Goal: Task Accomplishment & Management: Complete application form

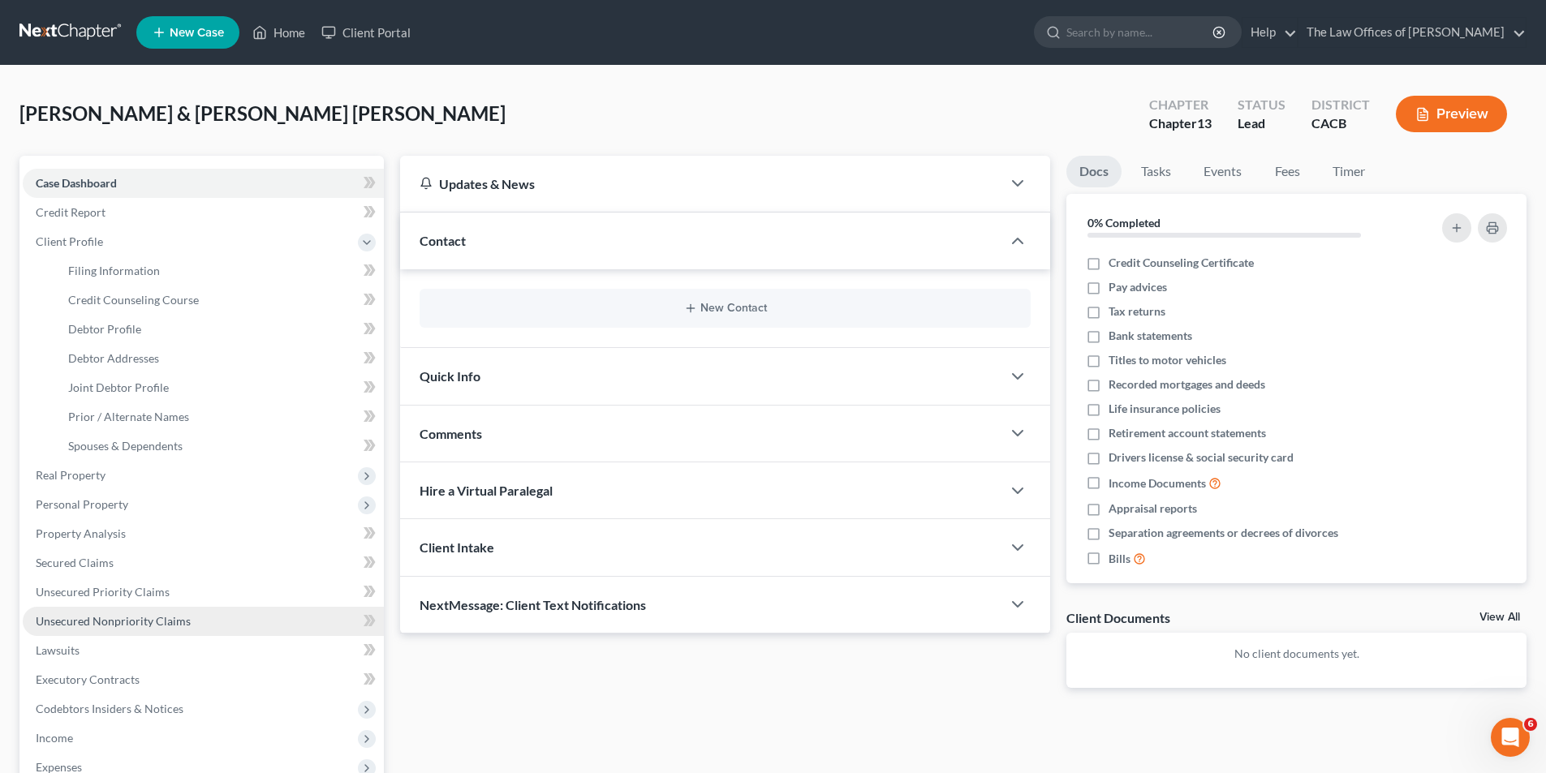
click at [101, 618] on span "Unsecured Nonpriority Claims" at bounding box center [113, 621] width 155 height 14
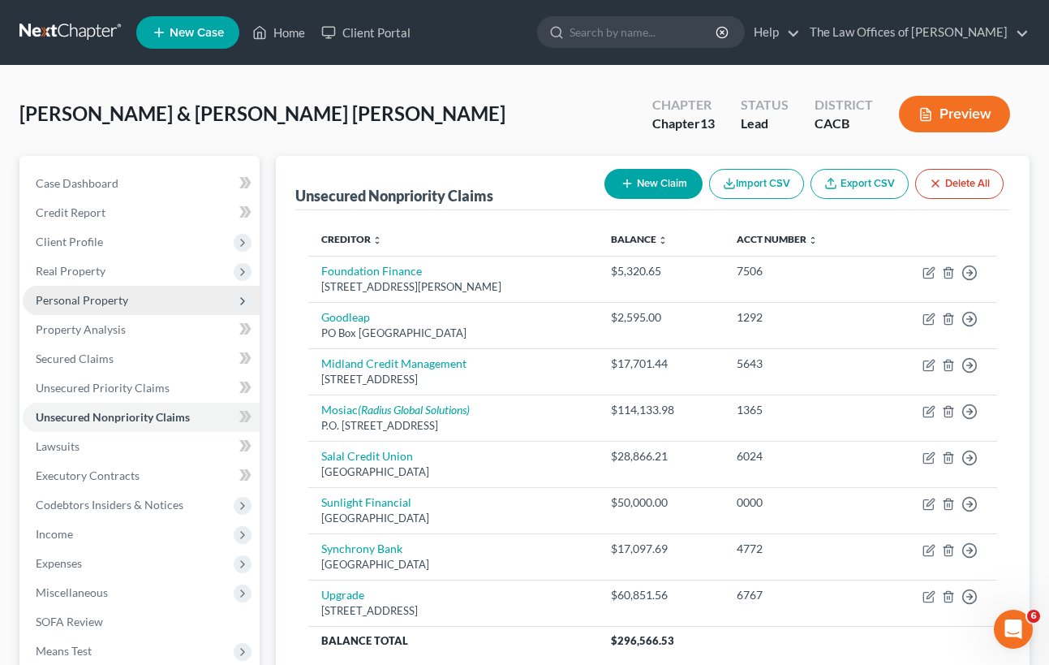
click at [90, 304] on span "Personal Property" at bounding box center [82, 300] width 93 height 14
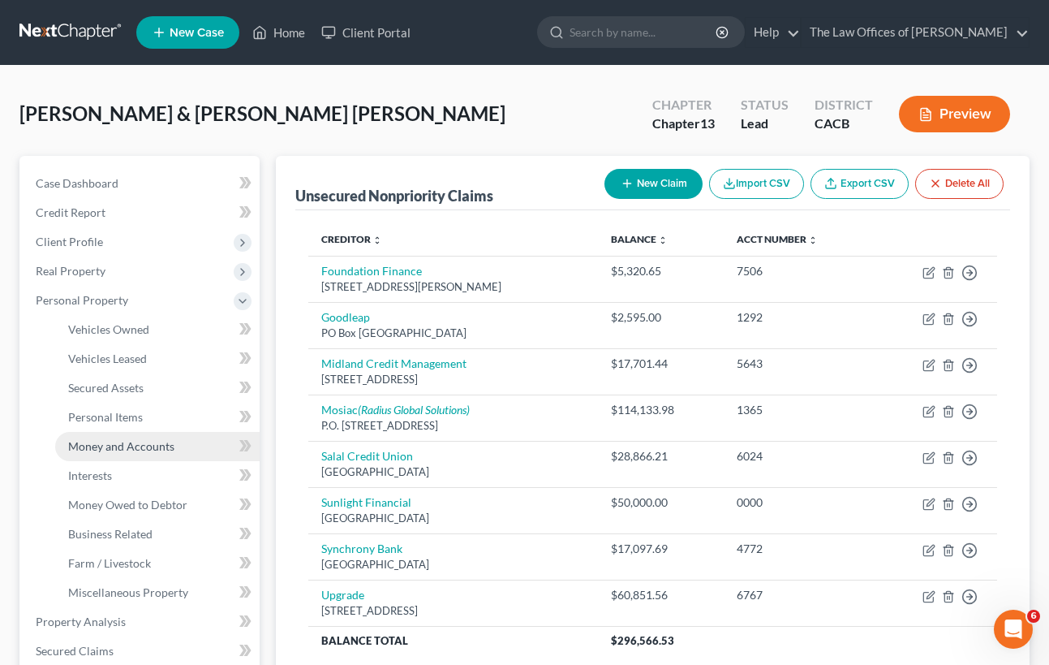
click at [100, 449] on span "Money and Accounts" at bounding box center [121, 446] width 106 height 14
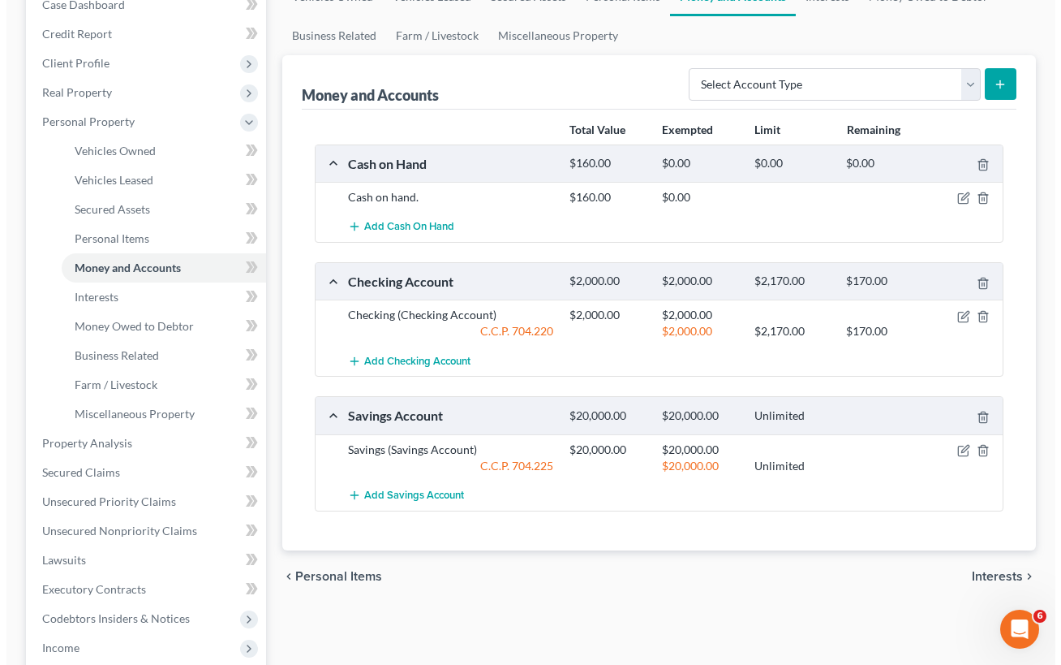
scroll to position [243, 0]
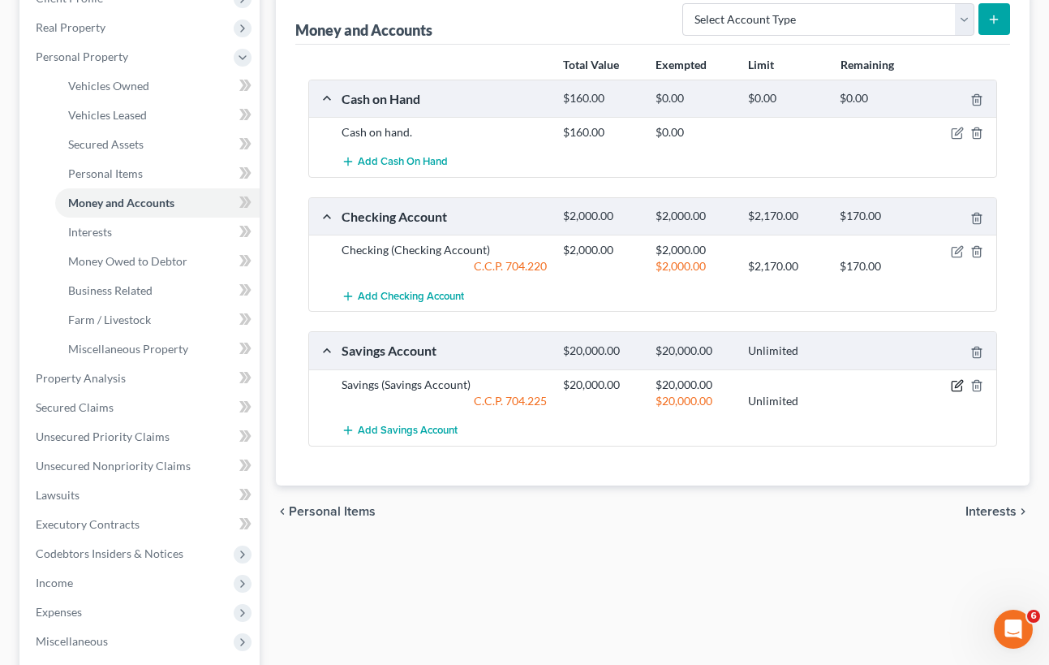
click at [958, 385] on icon "button" at bounding box center [957, 385] width 13 height 13
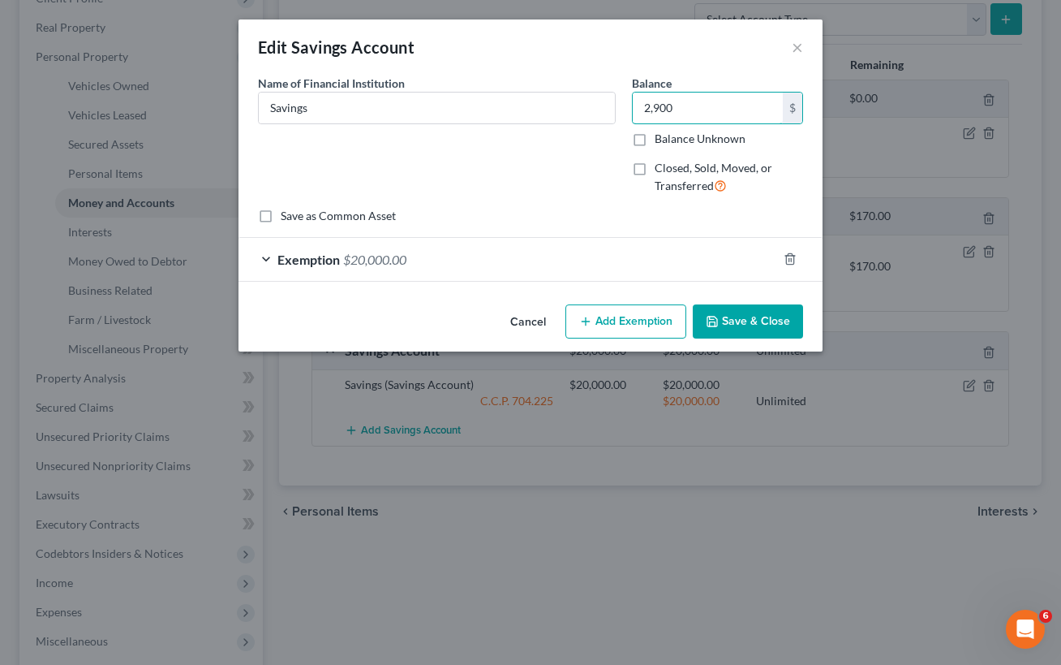
type input "2,900"
click at [542, 256] on div "Exemption $20,000.00" at bounding box center [508, 259] width 539 height 43
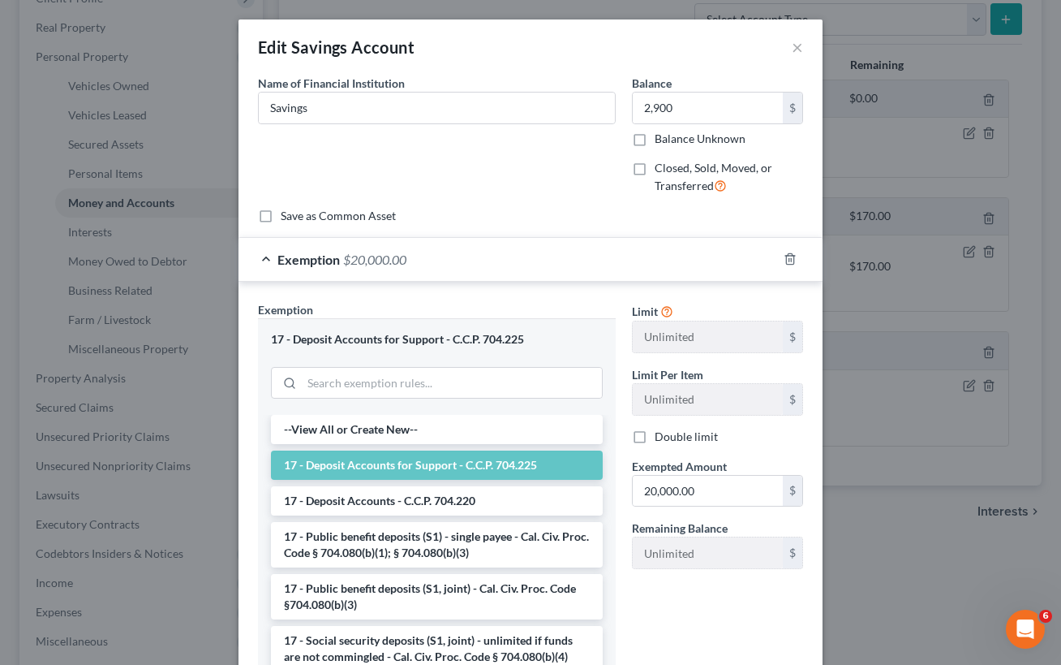
scroll to position [81, 0]
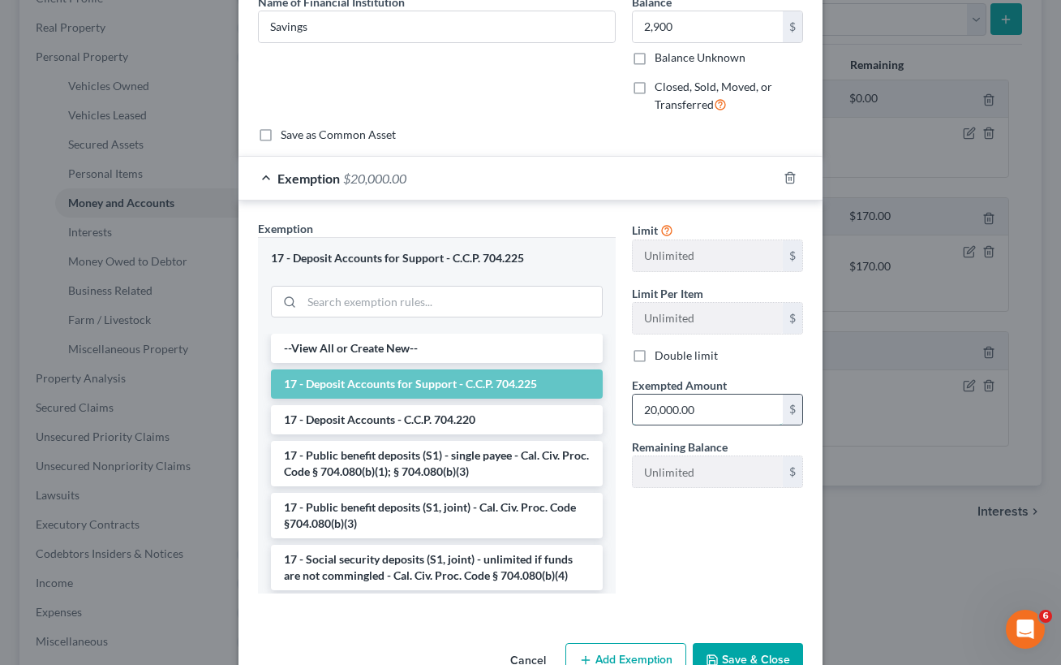
click at [714, 408] on input "20,000.00" at bounding box center [708, 409] width 150 height 31
click at [409, 419] on li "17 - Deposit Accounts - C.C.P. 704.220" at bounding box center [437, 419] width 332 height 29
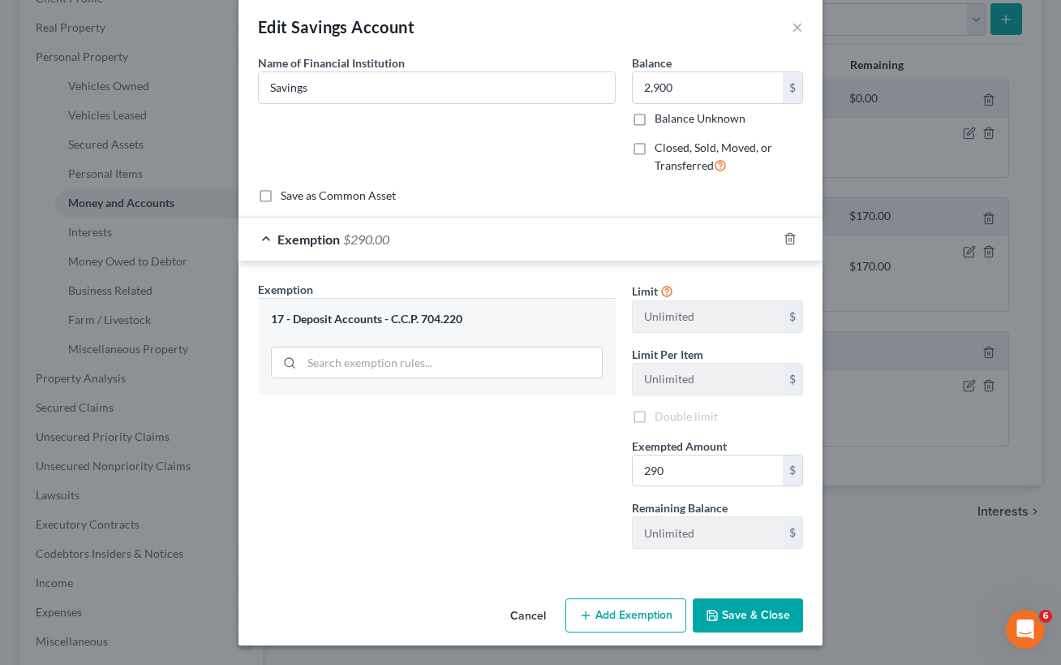
scroll to position [20, 0]
click at [391, 235] on div "Exemption $290.00" at bounding box center [508, 238] width 539 height 43
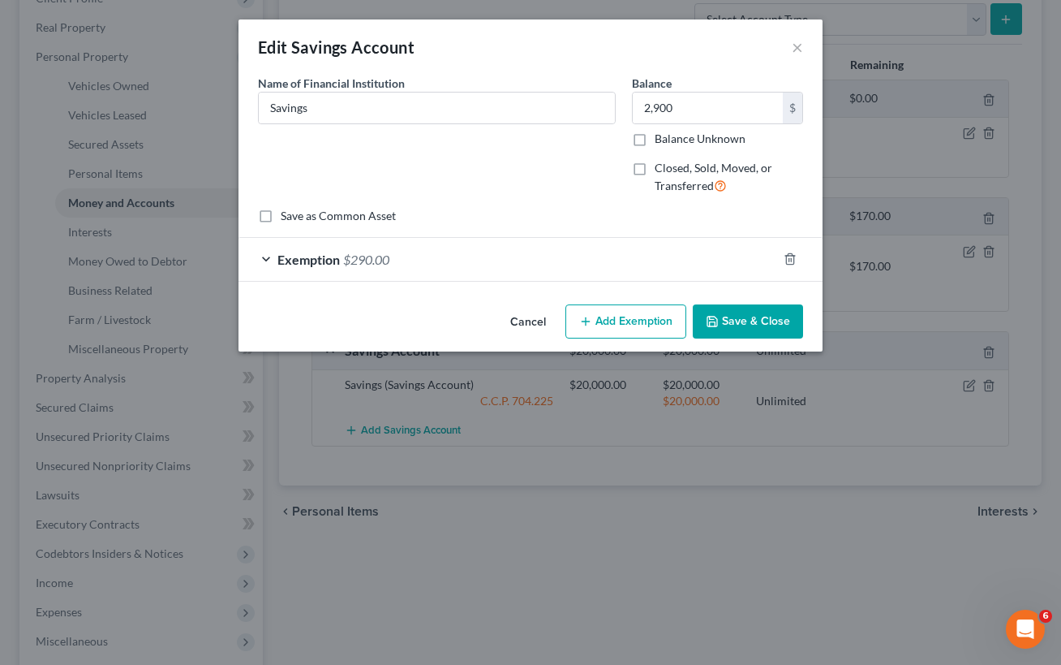
scroll to position [0, 0]
click at [713, 260] on div "Exemption $290.00" at bounding box center [508, 259] width 539 height 43
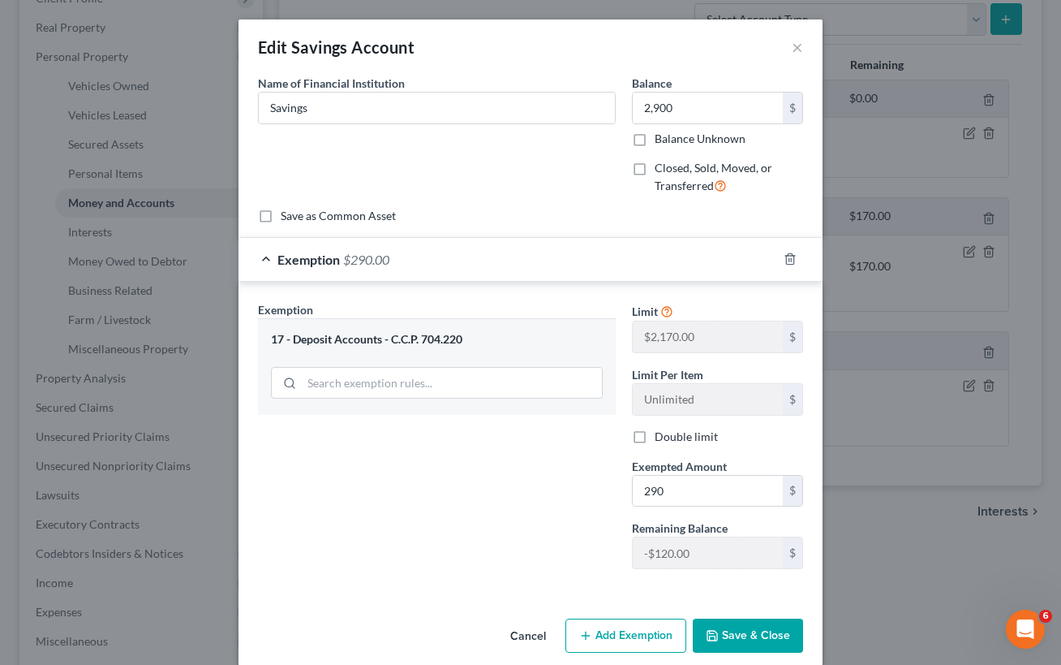
click at [384, 343] on div "17 - Deposit Accounts - C.C.P. 704.220" at bounding box center [437, 339] width 332 height 15
click at [384, 385] on input "search" at bounding box center [452, 383] width 300 height 31
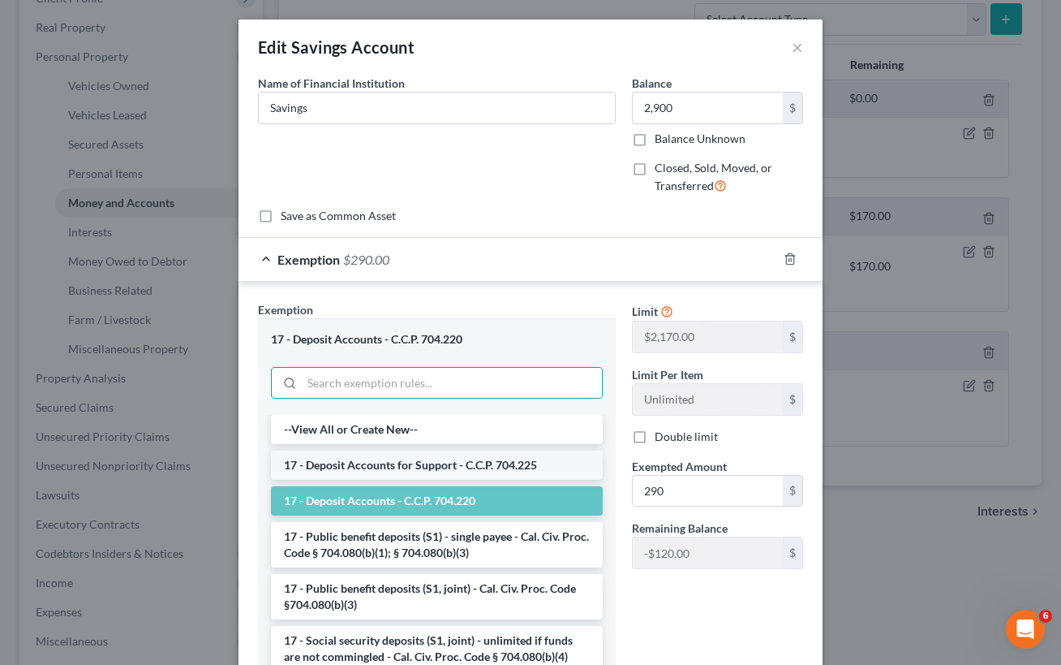
click at [396, 459] on li "17 - Deposit Accounts for Support - C.C.P. 704.225" at bounding box center [437, 464] width 332 height 29
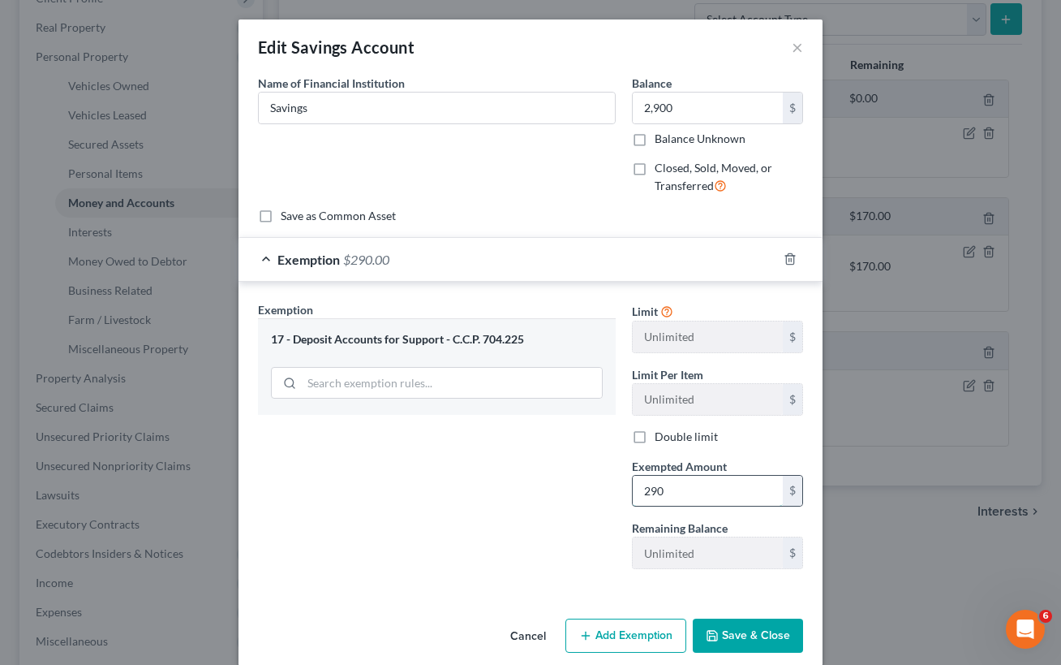
click at [686, 484] on input "290" at bounding box center [708, 491] width 150 height 31
type input "2,900"
click at [715, 632] on button "Save & Close" at bounding box center [748, 635] width 110 height 34
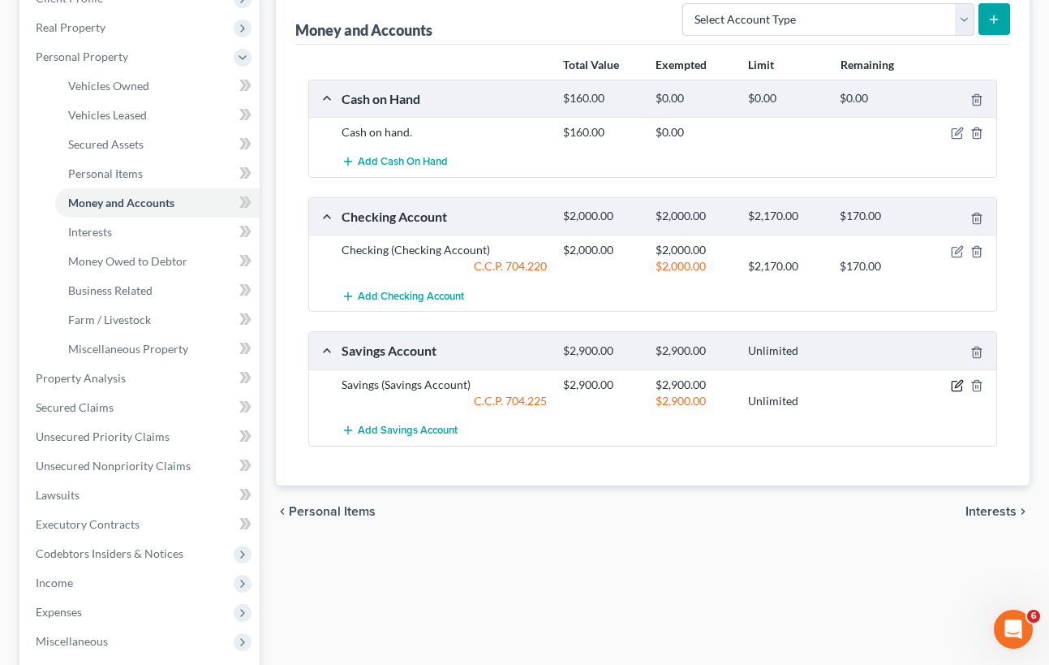
click at [957, 385] on icon "button" at bounding box center [958, 383] width 7 height 7
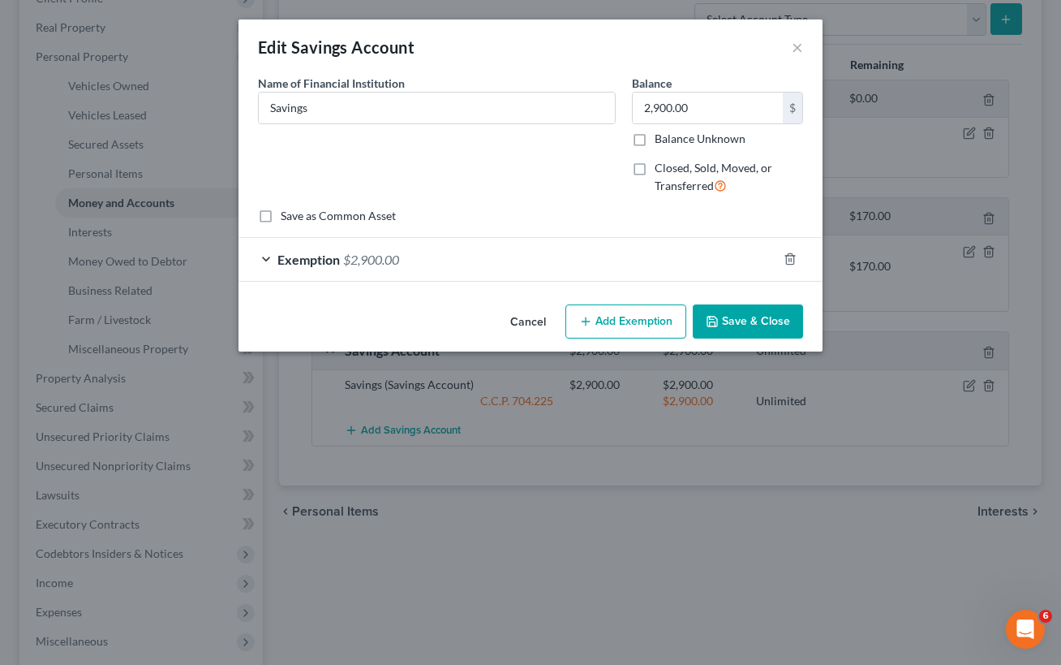
click at [630, 334] on button "Add Exemption" at bounding box center [626, 321] width 121 height 34
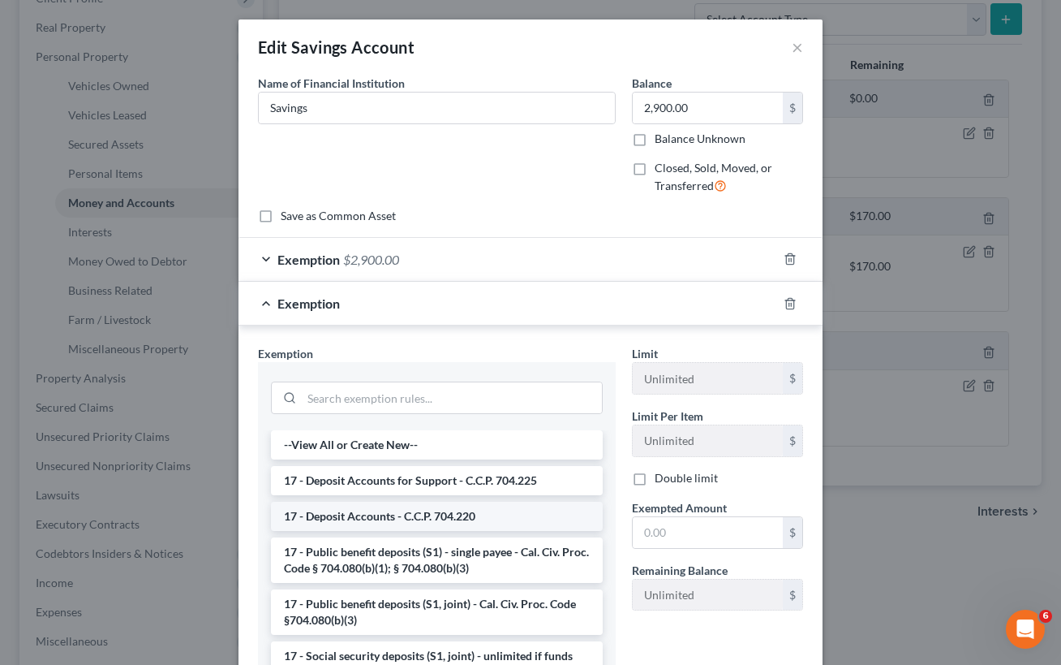
click at [367, 521] on li "17 - Deposit Accounts - C.C.P. 704.220" at bounding box center [437, 515] width 332 height 29
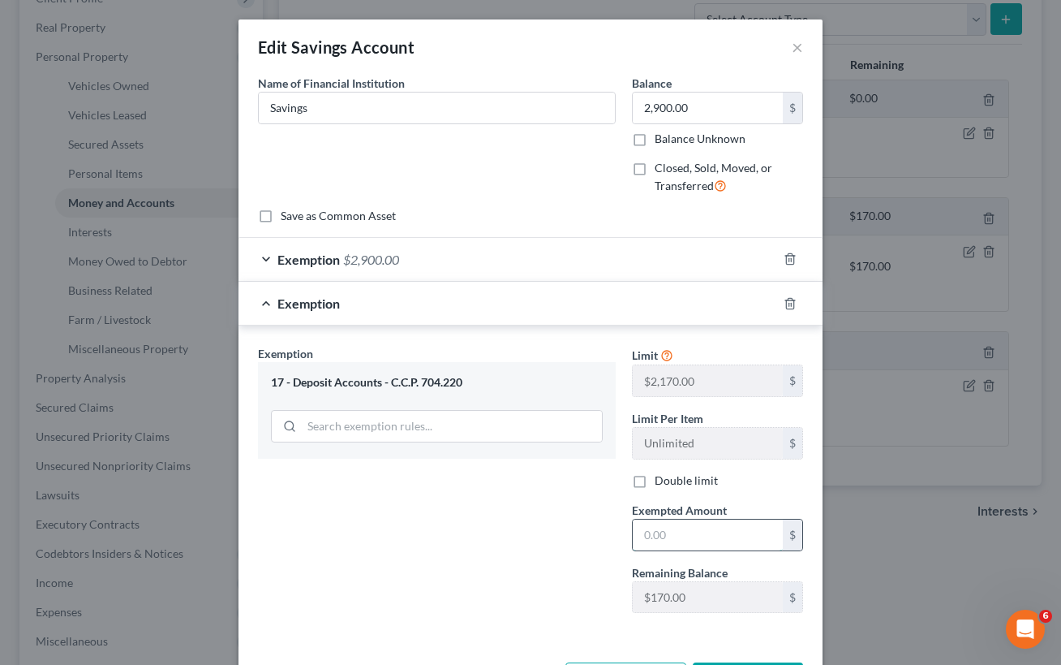
click at [674, 538] on input "text" at bounding box center [708, 534] width 150 height 31
type input "170"
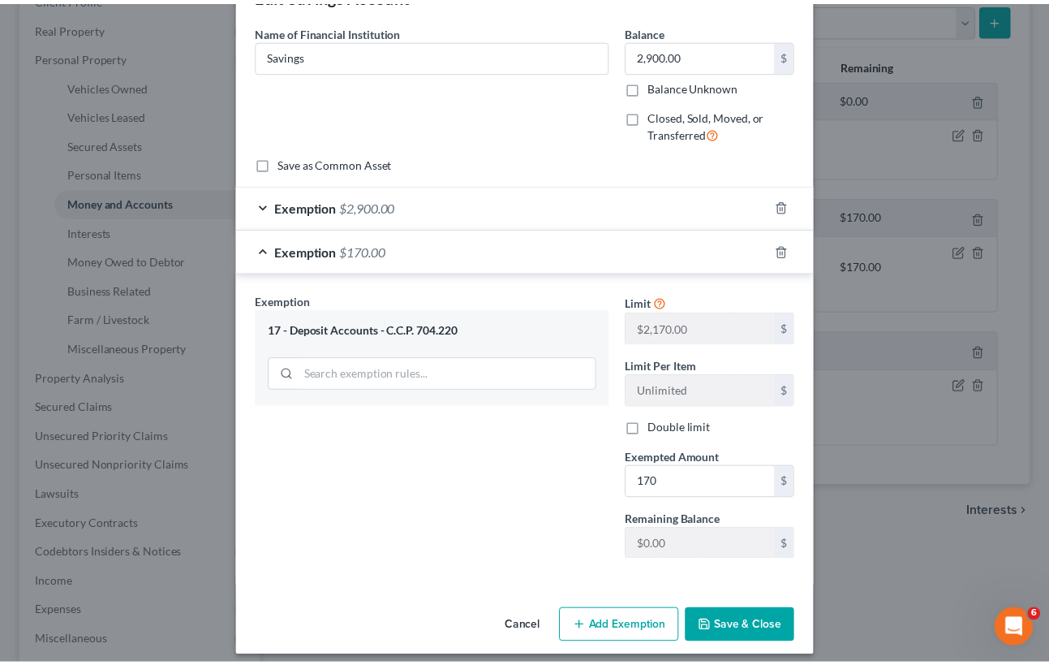
scroll to position [64, 0]
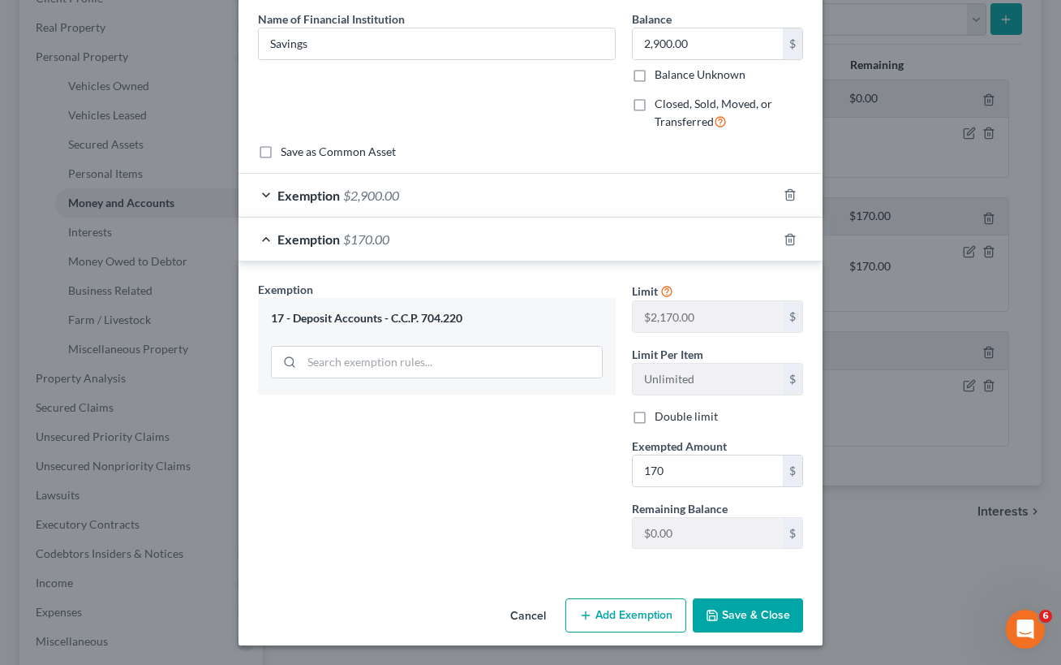
click at [744, 605] on button "Save & Close" at bounding box center [748, 615] width 110 height 34
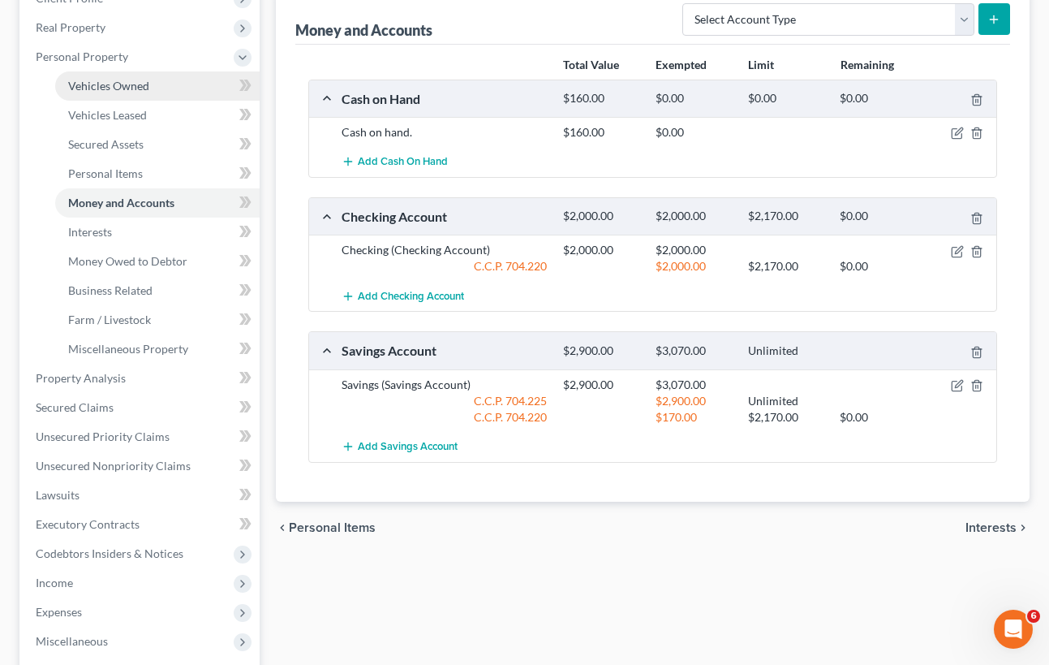
click at [124, 84] on span "Vehicles Owned" at bounding box center [108, 86] width 81 height 14
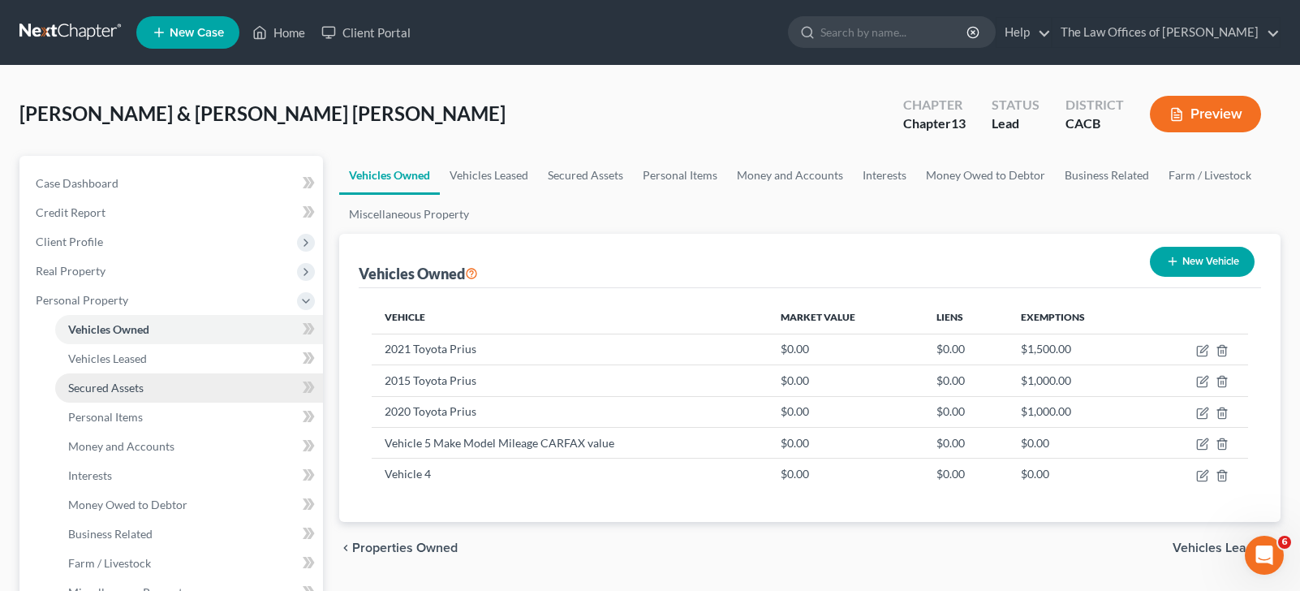
click at [114, 385] on span "Secured Assets" at bounding box center [105, 388] width 75 height 14
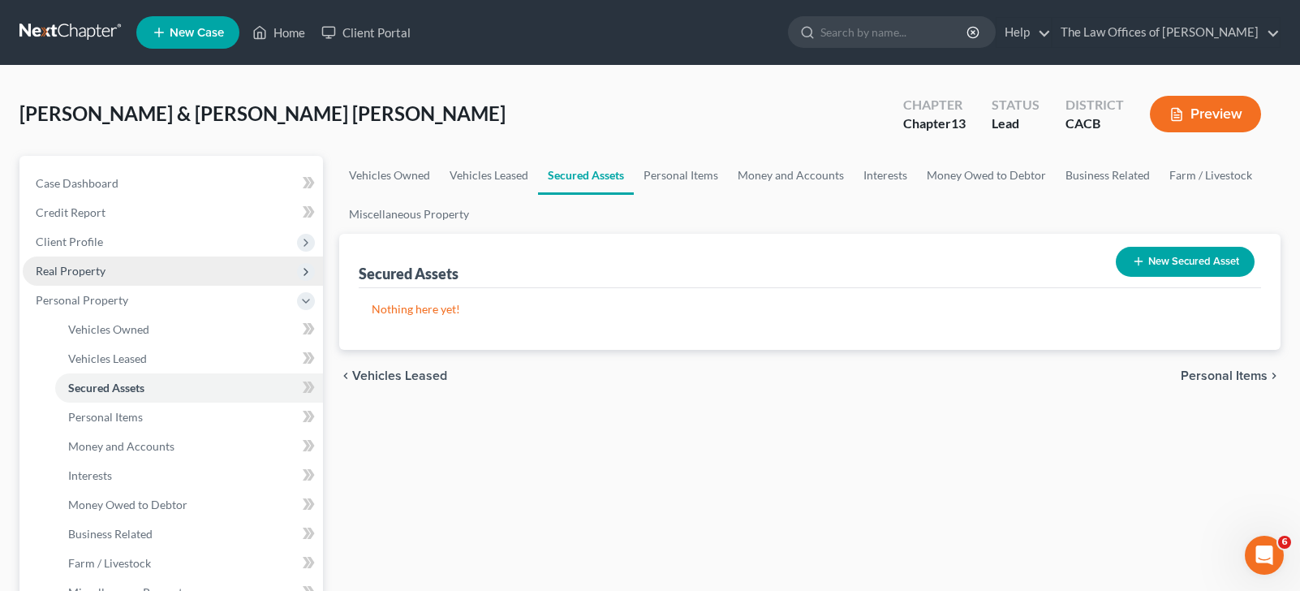
click at [87, 274] on span "Real Property" at bounding box center [71, 271] width 70 height 14
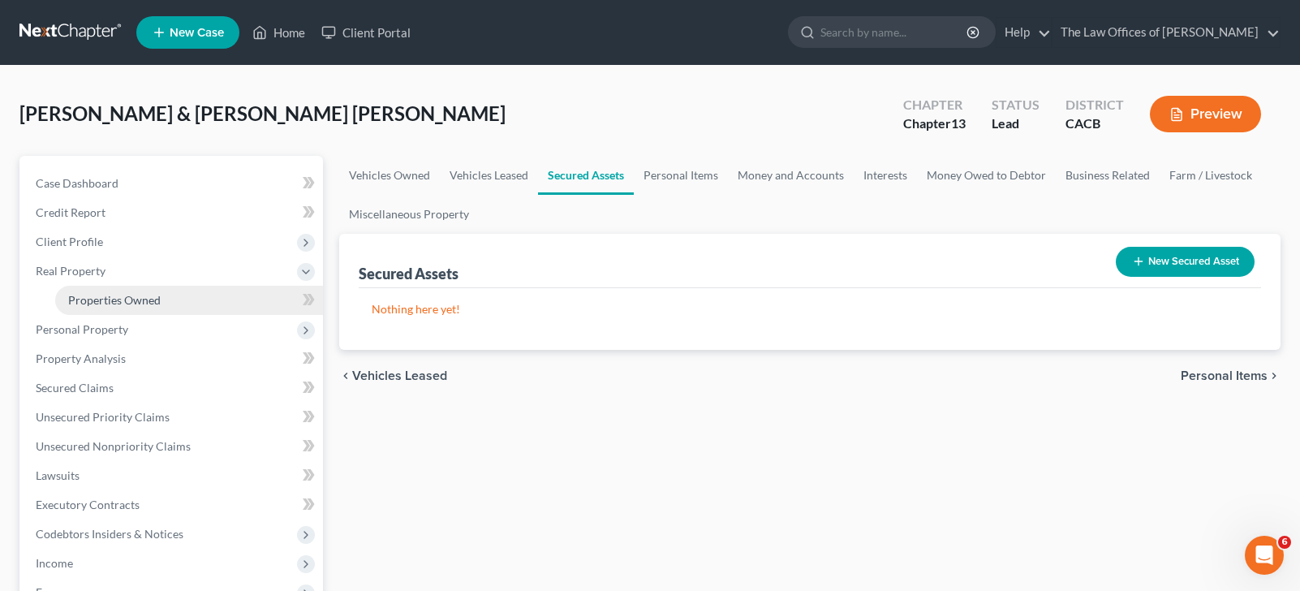
click at [155, 301] on span "Properties Owned" at bounding box center [114, 300] width 93 height 14
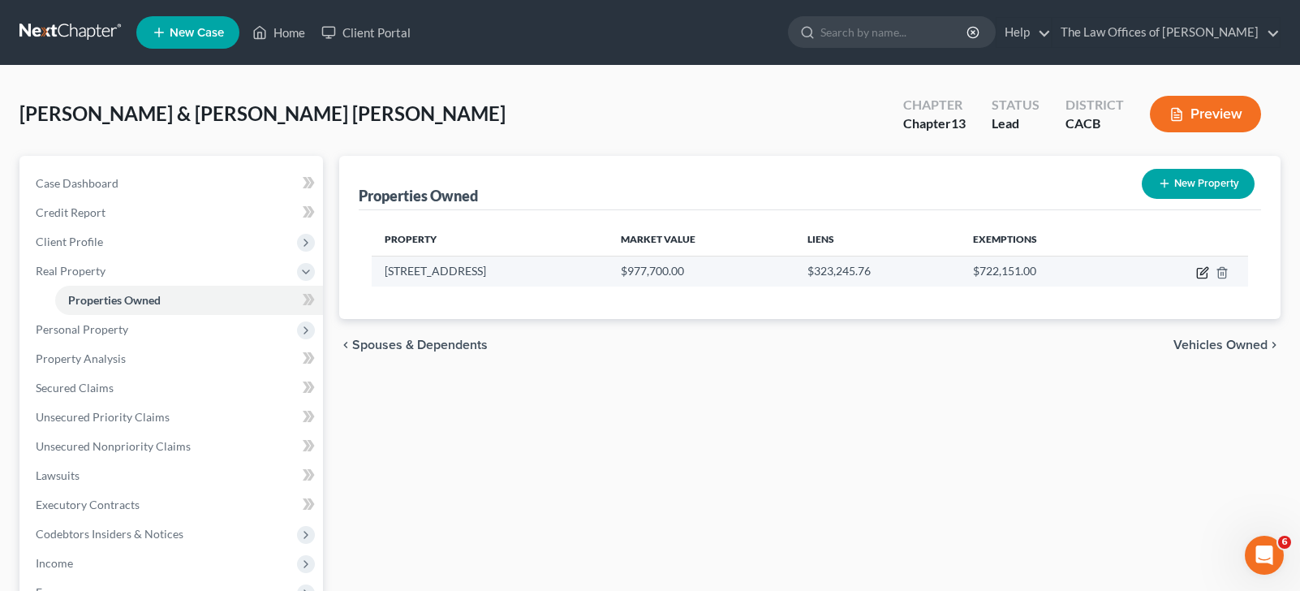
click at [1202, 269] on icon "button" at bounding box center [1202, 272] width 13 height 13
select select "4"
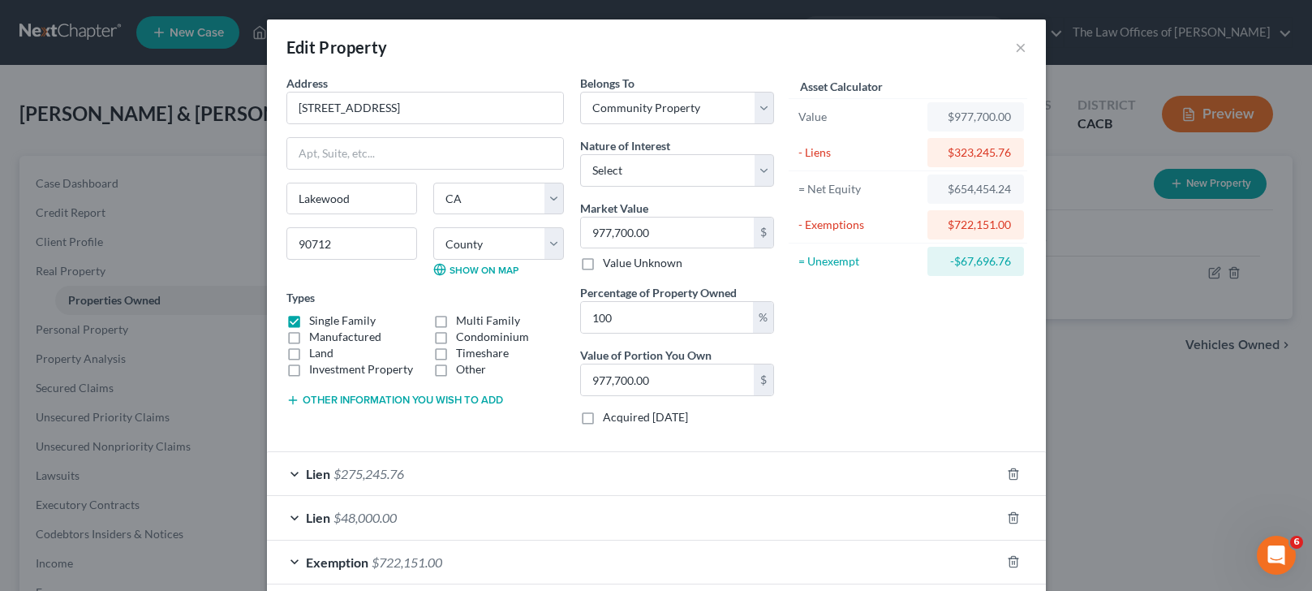
click at [815, 474] on div "Lien $275,245.76" at bounding box center [634, 473] width 734 height 43
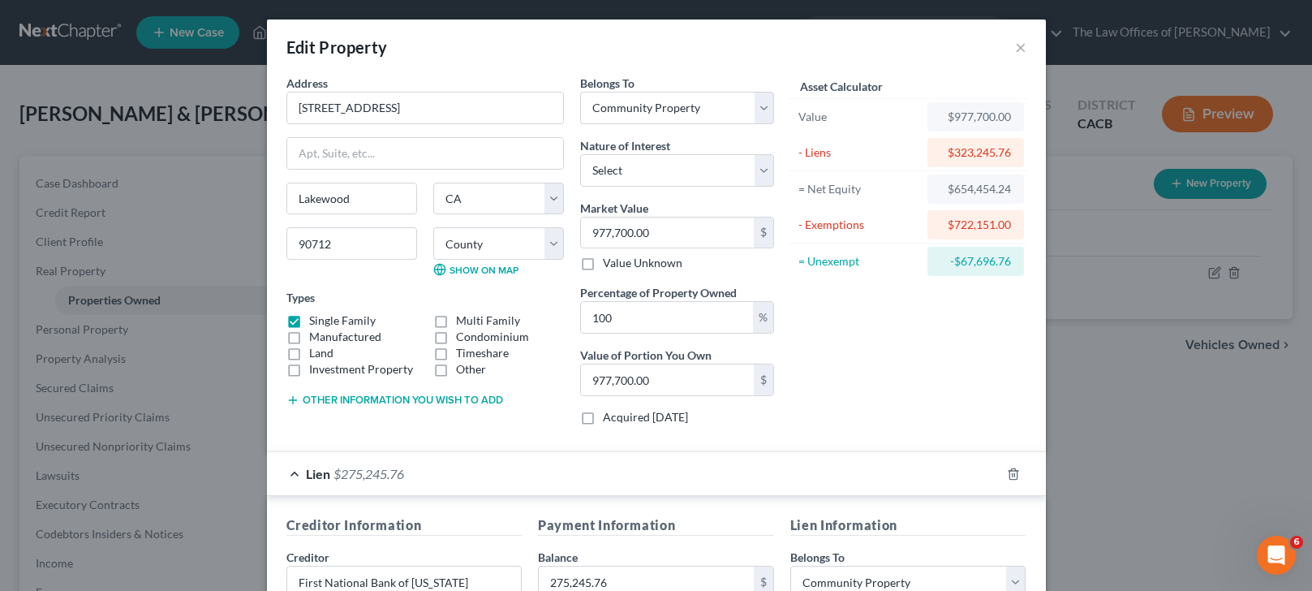
scroll to position [325, 0]
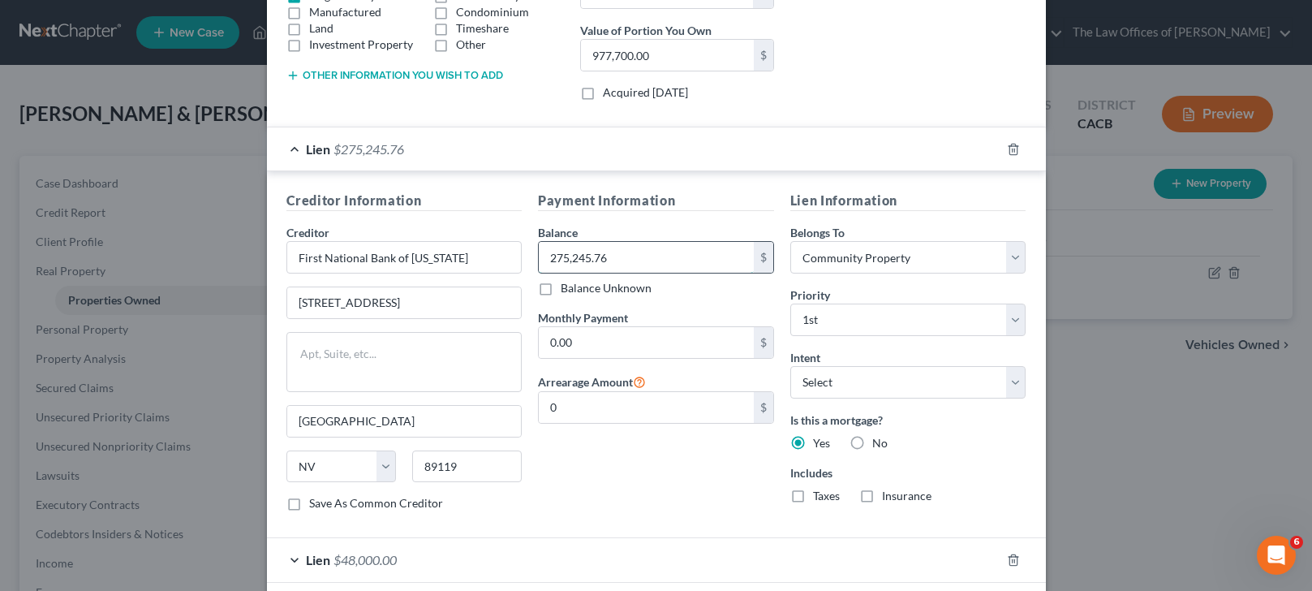
click at [565, 264] on input "275,245.76" at bounding box center [646, 257] width 215 height 31
type input "219,981.26"
click at [834, 384] on select "Select Surrender Redeem Reaffirm Avoid Other" at bounding box center [908, 382] width 236 height 32
select select "4"
click at [790, 366] on select "Select Surrender Redeem Reaffirm Avoid Other" at bounding box center [908, 382] width 236 height 32
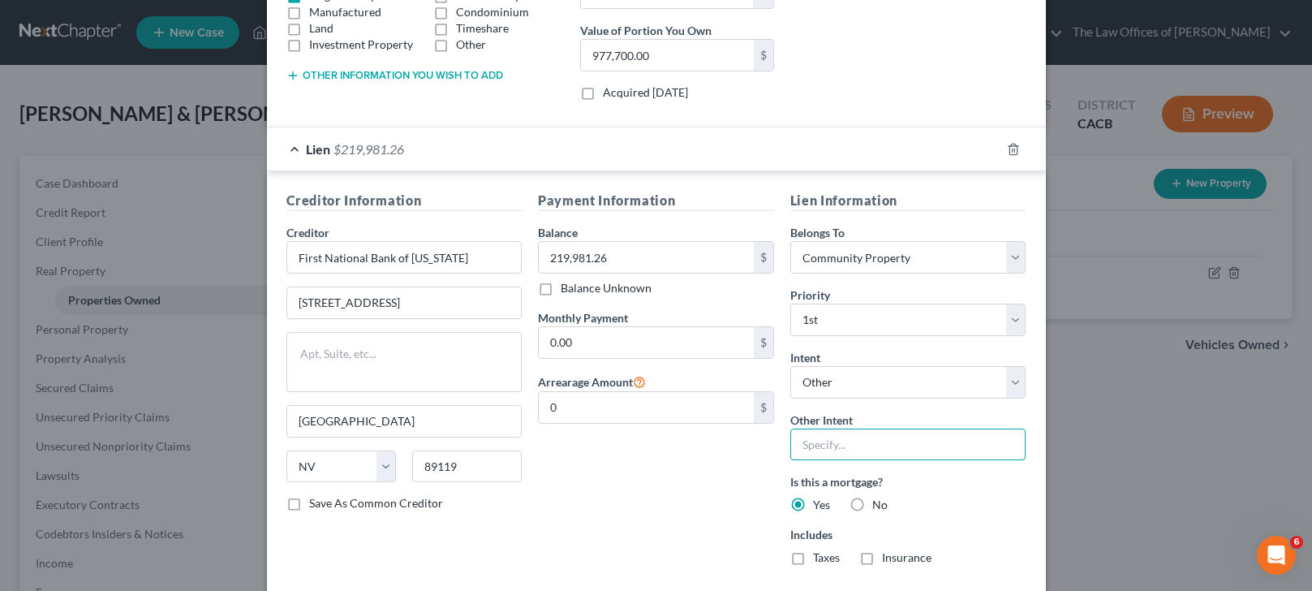
click at [852, 449] on input "text" at bounding box center [908, 444] width 236 height 32
type input "Pay and retain"
click at [679, 490] on div "Payment Information Balance 219,981.26 $ Balance Unknown Balance Undetermined 2…" at bounding box center [656, 385] width 252 height 388
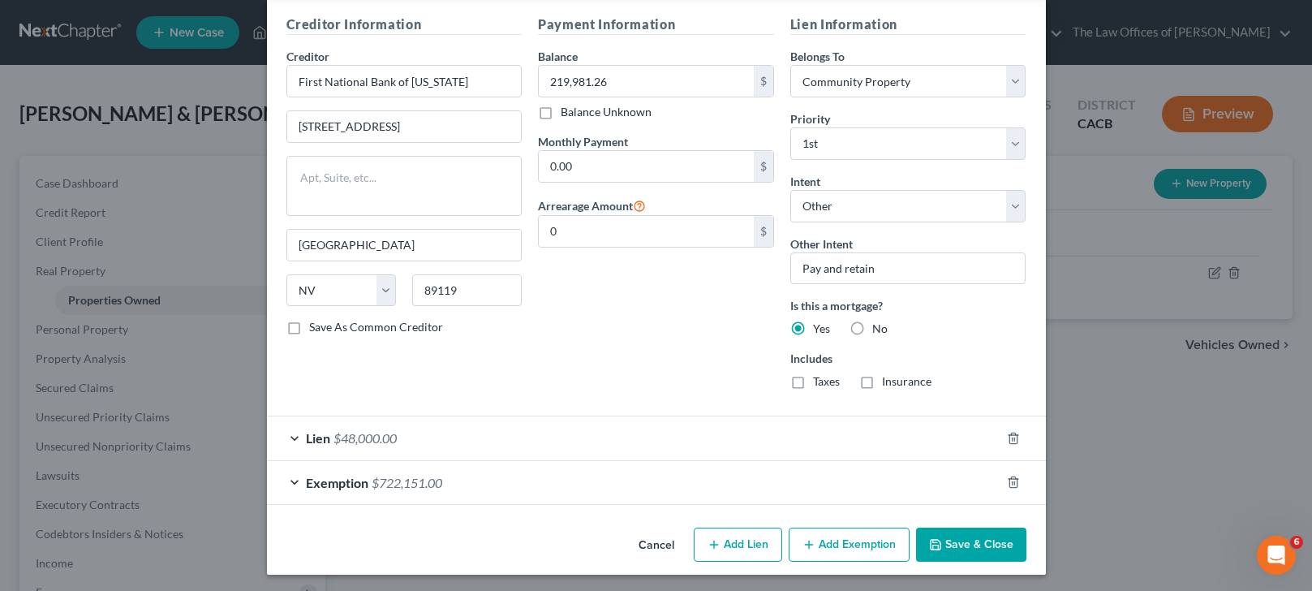
scroll to position [504, 0]
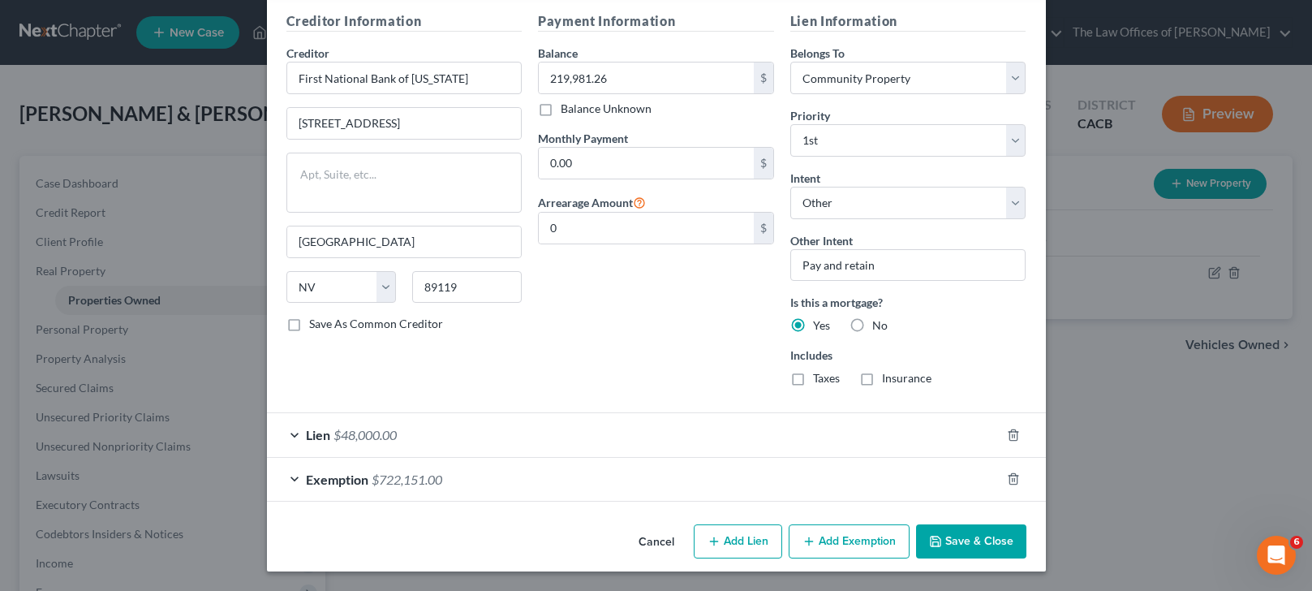
click at [697, 441] on div "Lien $48,000.00" at bounding box center [634, 434] width 734 height 43
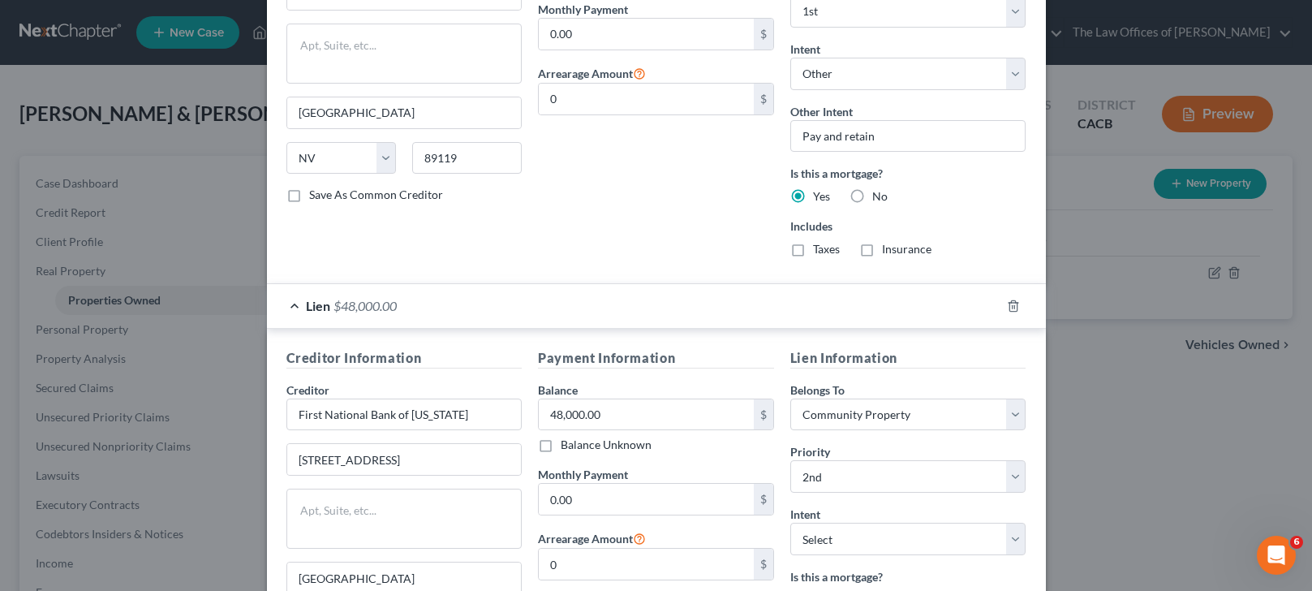
scroll to position [747, 0]
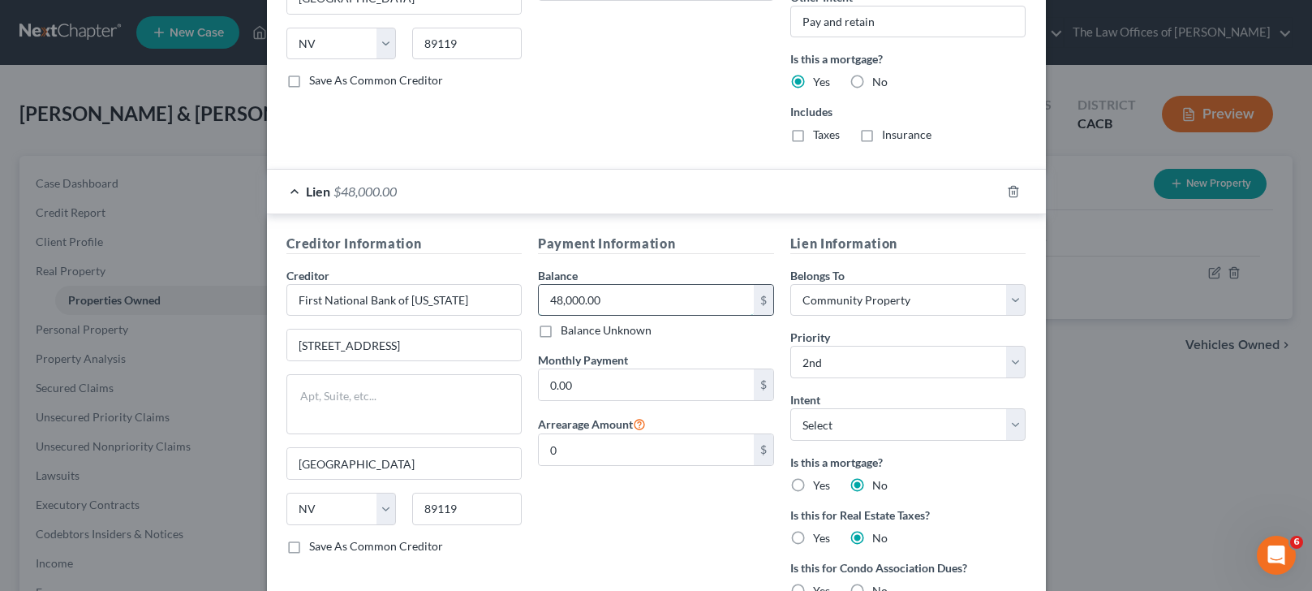
click at [621, 306] on input "48,000.00" at bounding box center [646, 300] width 215 height 31
type input "25,872.8"
click at [864, 422] on select "Select Surrender Redeem Reaffirm Avoid Other" at bounding box center [908, 424] width 236 height 32
select select "4"
click at [790, 408] on select "Select Surrender Redeem Reaffirm Avoid Other" at bounding box center [908, 424] width 236 height 32
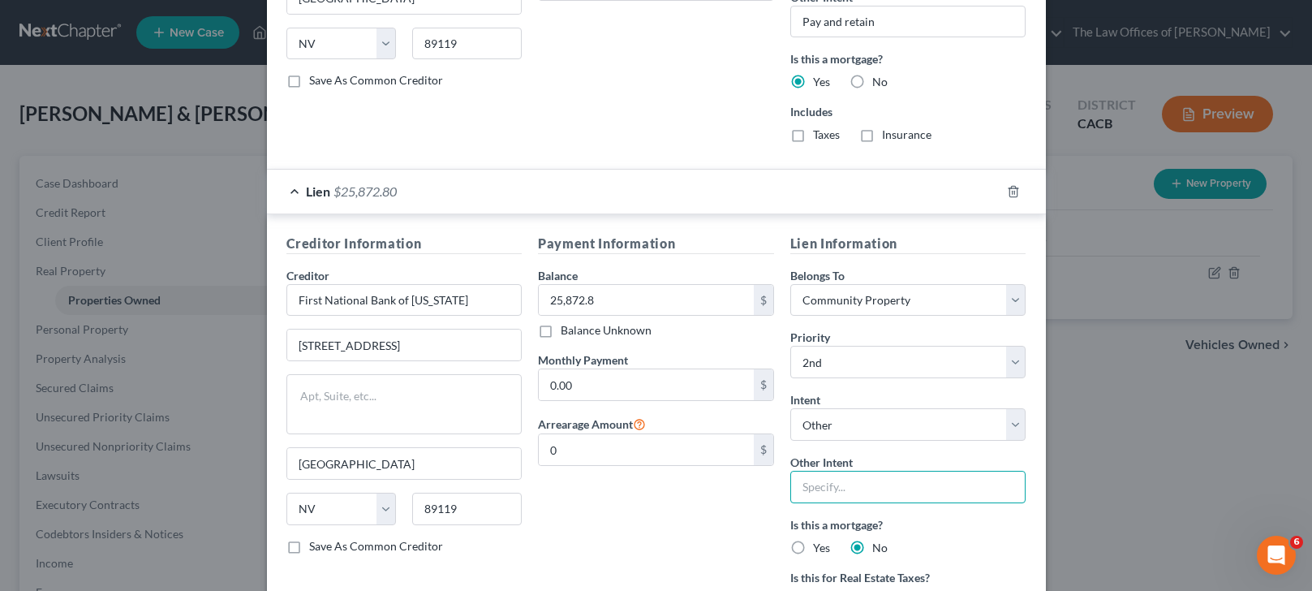
click at [852, 496] on input "text" at bounding box center [908, 487] width 236 height 32
type input "Pay and retain"
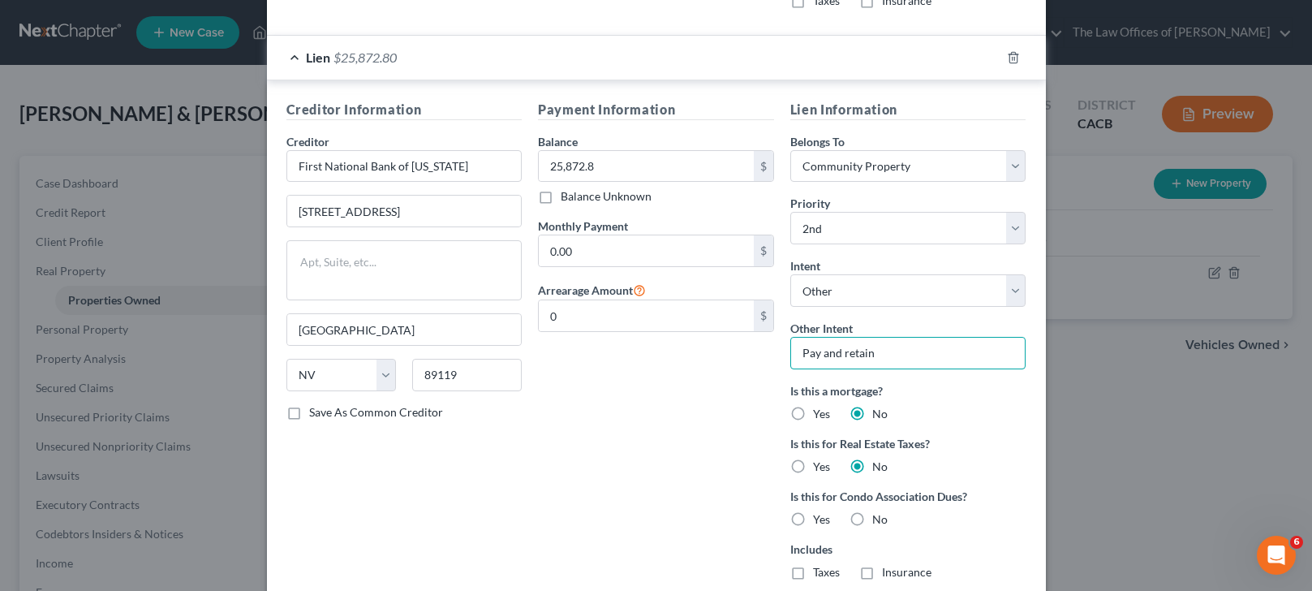
scroll to position [910, 0]
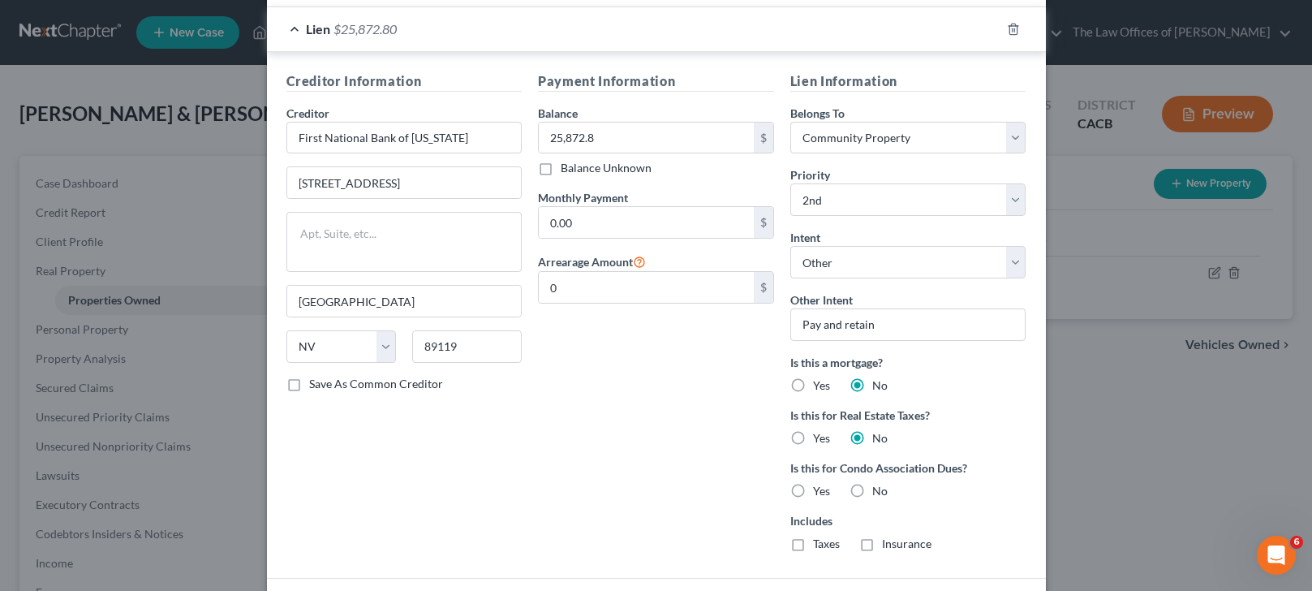
click at [544, 473] on div "Payment Information Balance 25,872.80 $ Balance Unknown Balance Undetermined 25…" at bounding box center [656, 317] width 252 height 493
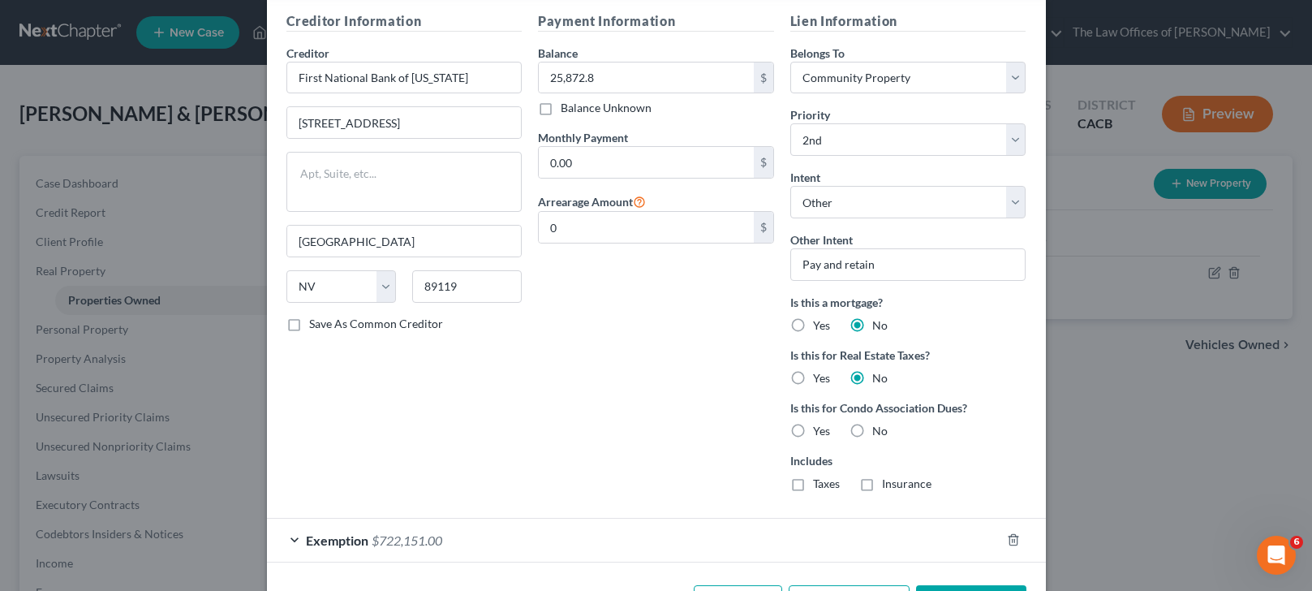
scroll to position [1031, 0]
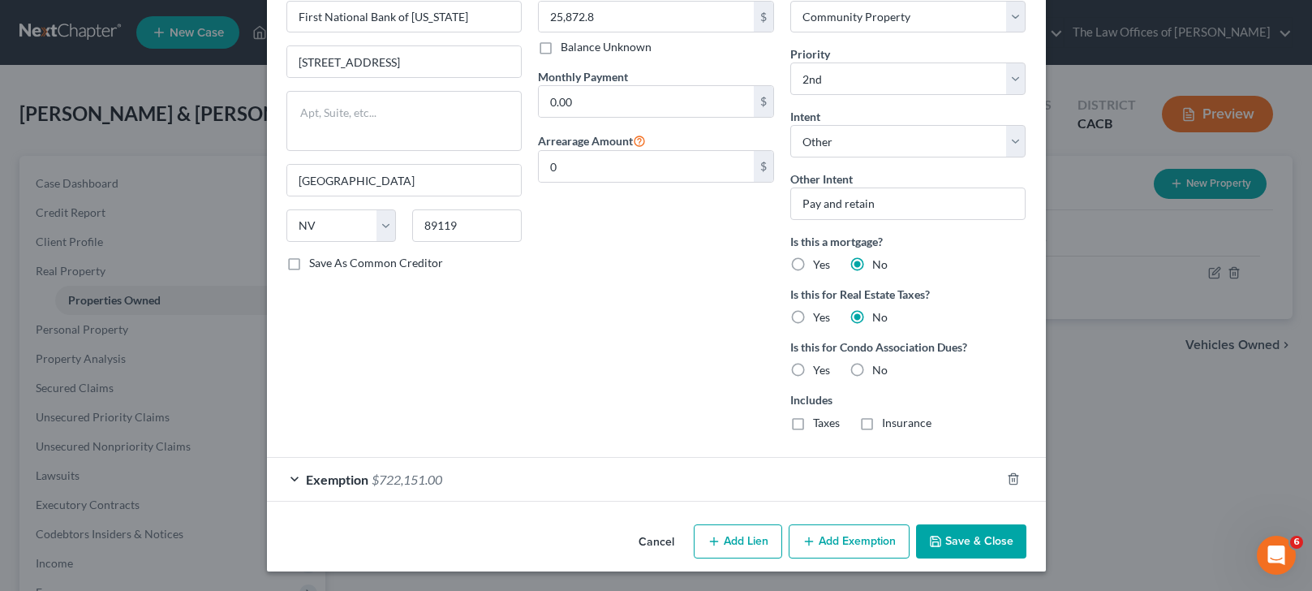
click at [945, 540] on button "Save & Close" at bounding box center [971, 541] width 110 height 34
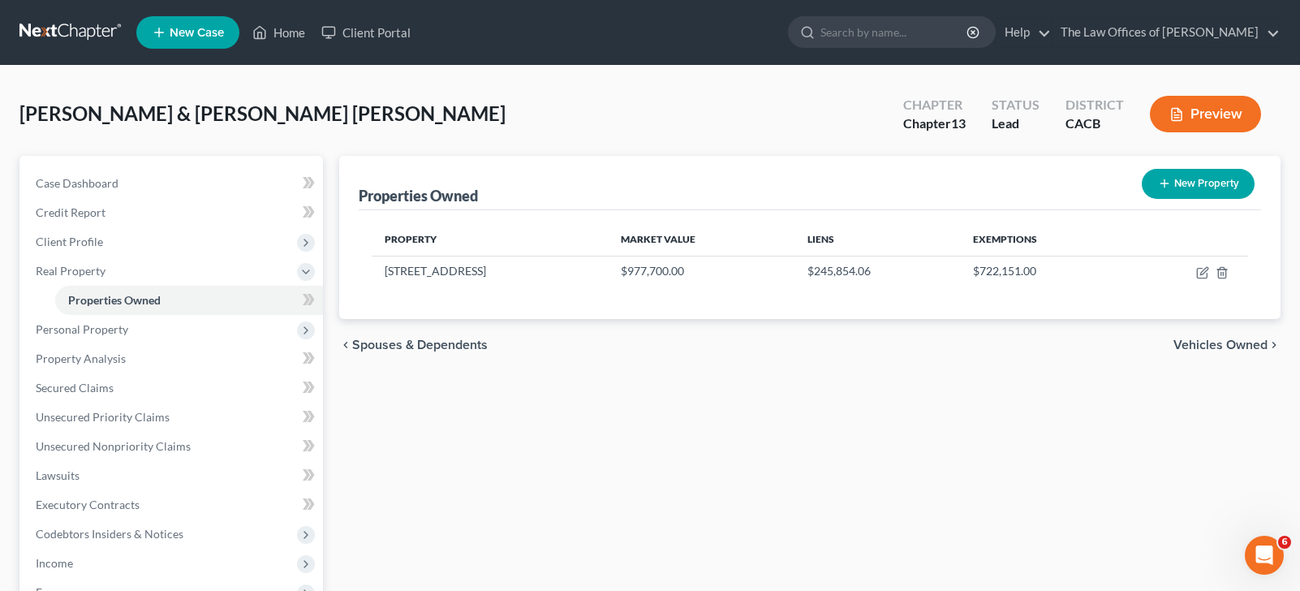
drag, startPoint x: 728, startPoint y: 395, endPoint x: 721, endPoint y: 389, distance: 8.6
click at [728, 396] on div "Properties Owned New Property Property Market Value Liens Exemptions [STREET_AD…" at bounding box center [810, 508] width 958 height 704
click at [103, 338] on span "Personal Property" at bounding box center [173, 329] width 300 height 29
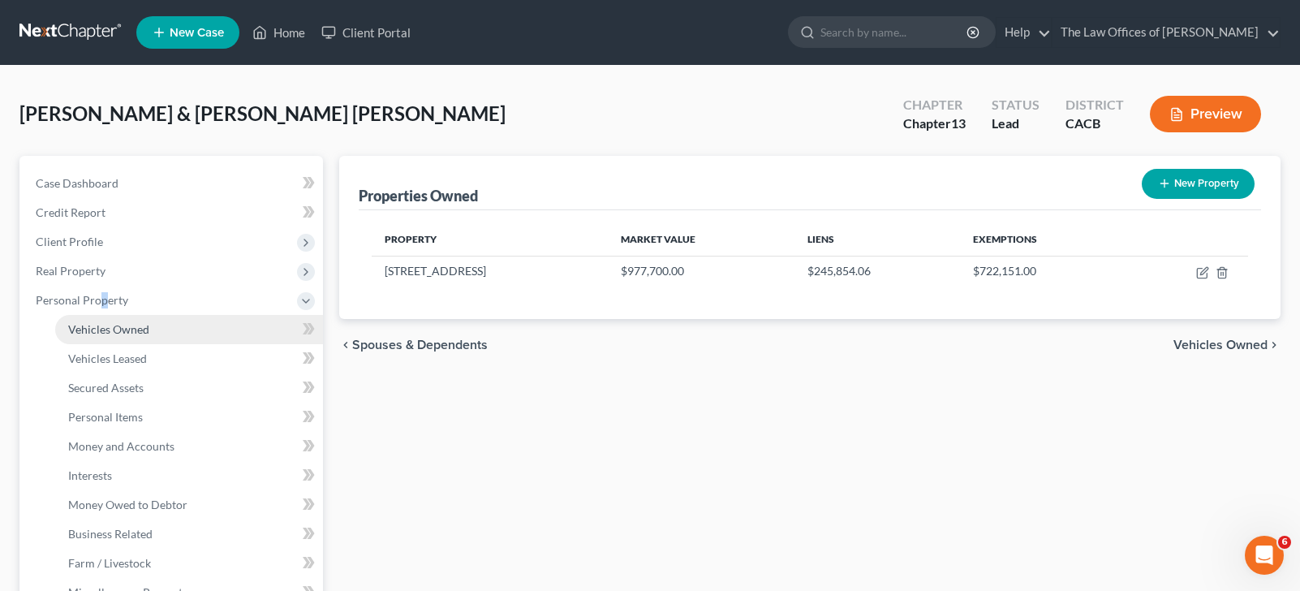
click at [142, 331] on span "Vehicles Owned" at bounding box center [108, 329] width 81 height 14
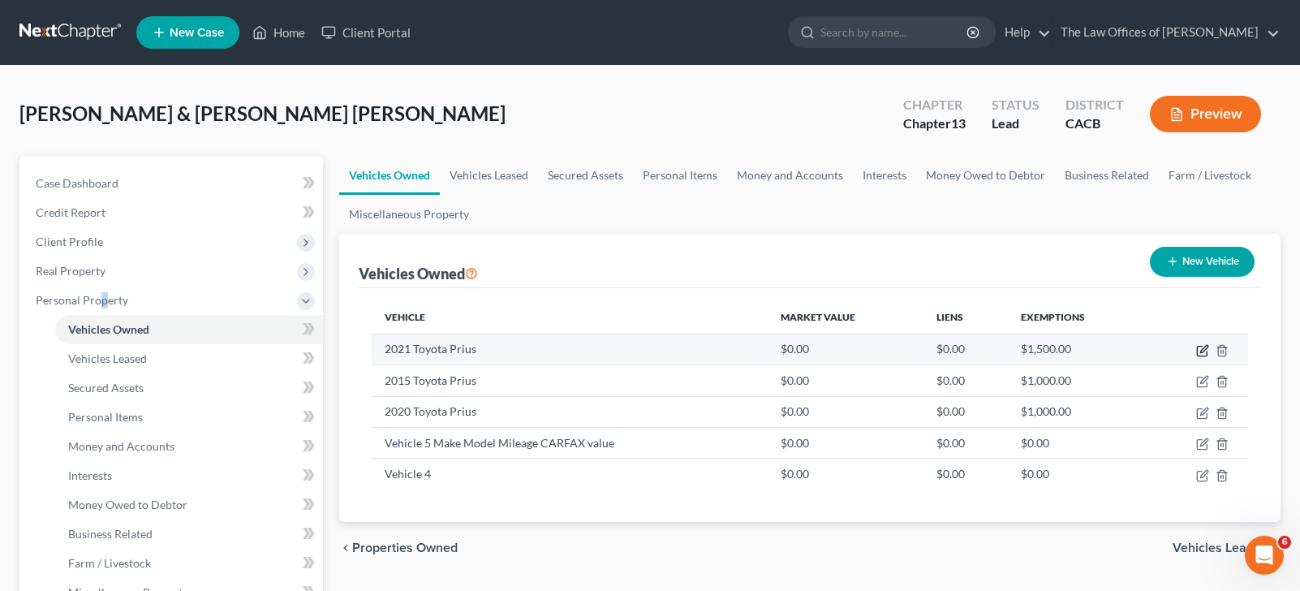
click at [1203, 350] on icon "button" at bounding box center [1202, 350] width 13 height 13
select select "0"
select select "5"
select select "2"
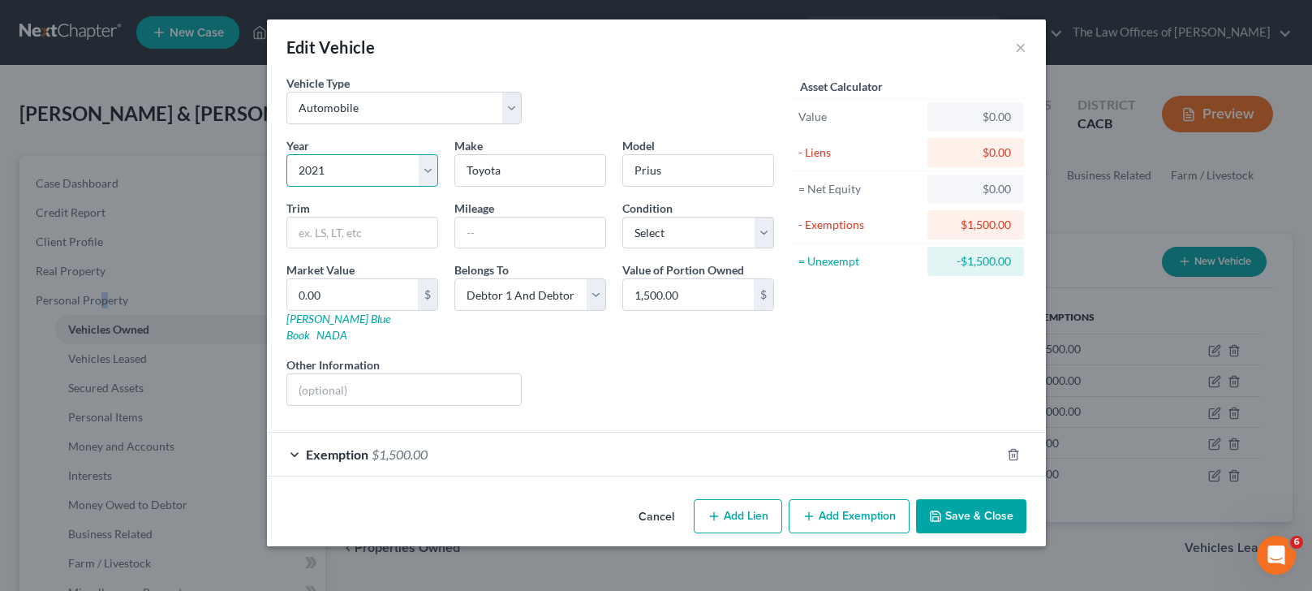
click at [349, 174] on select "Select 2026 2025 2024 2023 2022 2021 2020 2019 2018 2017 2016 2015 2014 2013 20…" at bounding box center [362, 170] width 152 height 32
select select "6"
click at [286, 154] on select "Select 2026 2025 2024 2023 2022 2021 2020 2019 2018 2017 2016 2015 2014 2013 20…" at bounding box center [362, 170] width 152 height 32
type input "1"
type input "1.00"
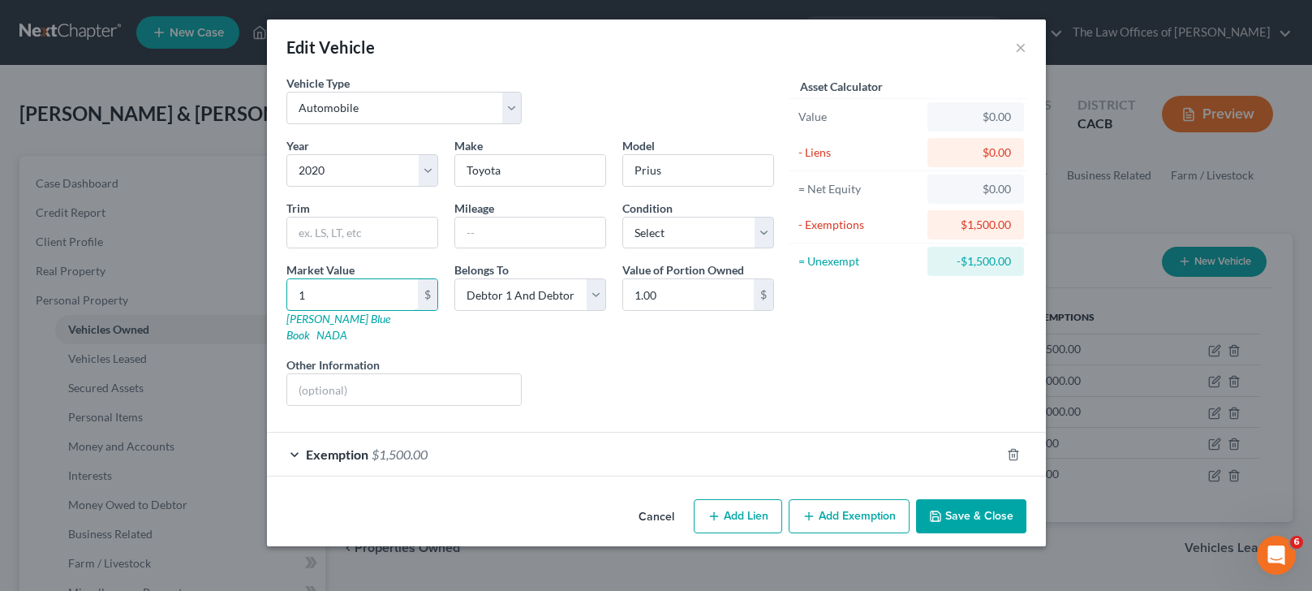
type input "17"
type input "17.00"
type input "170"
type input "170.00"
type input "1700"
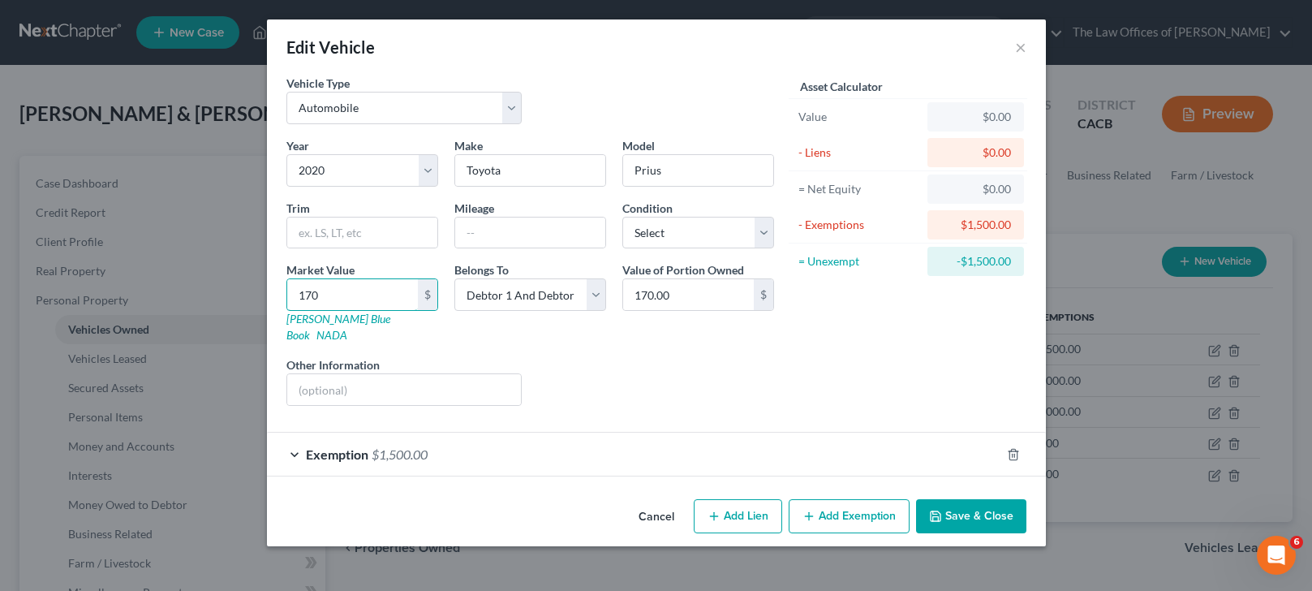
type input "1,700.00"
type input "1,7000"
type input "17,000.00"
type input "17,0000"
type input "170,000.00"
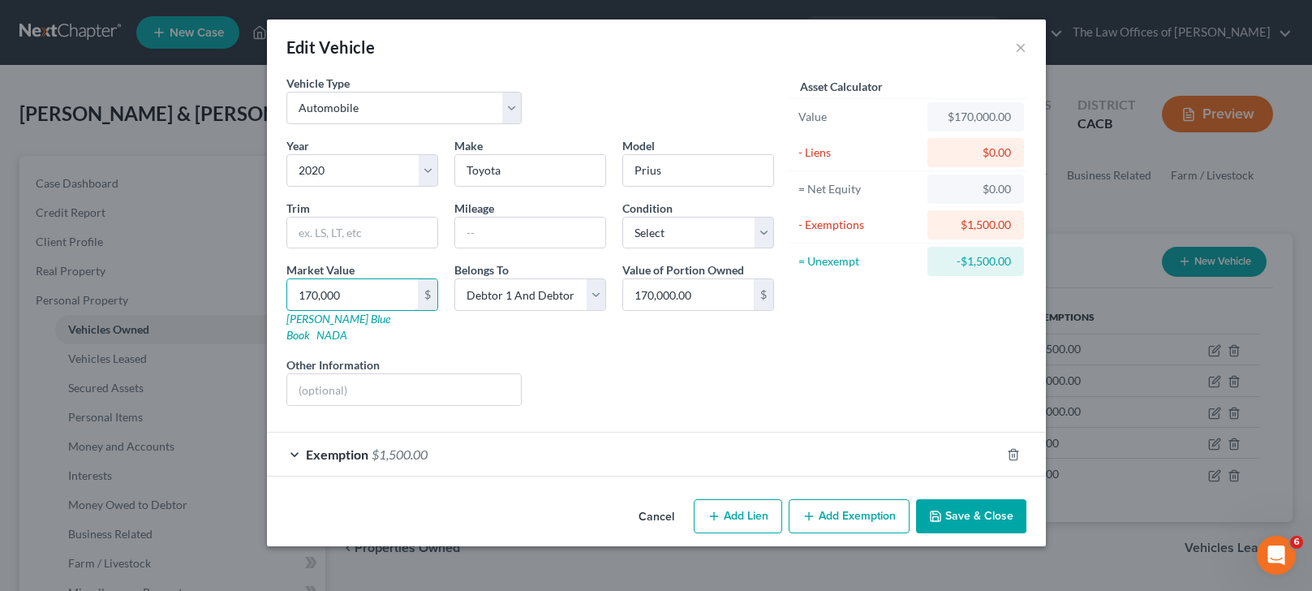
type input "170,00"
type input "17,000.00"
type input "17,000"
click at [660, 95] on div "Vehicle Type Select Automobile Truck Trailer Watercraft Aircraft Motor Home Atv…" at bounding box center [530, 106] width 504 height 62
click at [703, 166] on input "Prius" at bounding box center [698, 170] width 150 height 31
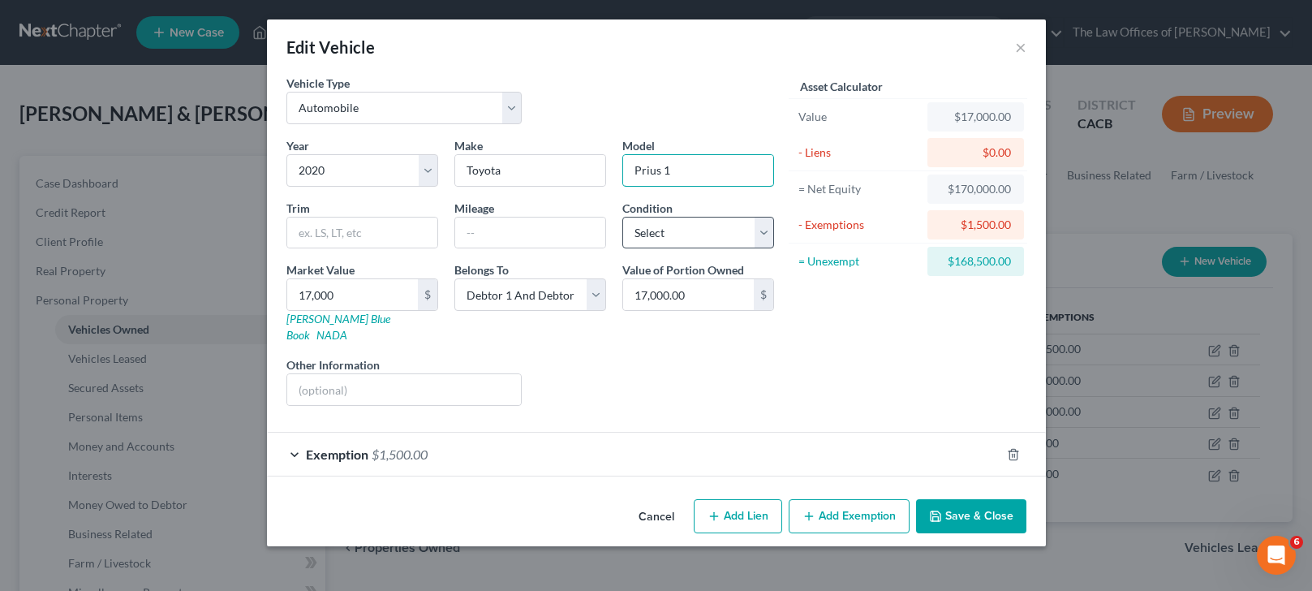
type input "Prius 1"
click at [688, 239] on select "Select Excellent Very Good Good Fair Poor" at bounding box center [698, 233] width 152 height 32
select select "2"
click at [622, 217] on select "Select Excellent Very Good Good Fair Poor" at bounding box center [698, 233] width 152 height 32
click at [848, 499] on button "Add Exemption" at bounding box center [849, 516] width 121 height 34
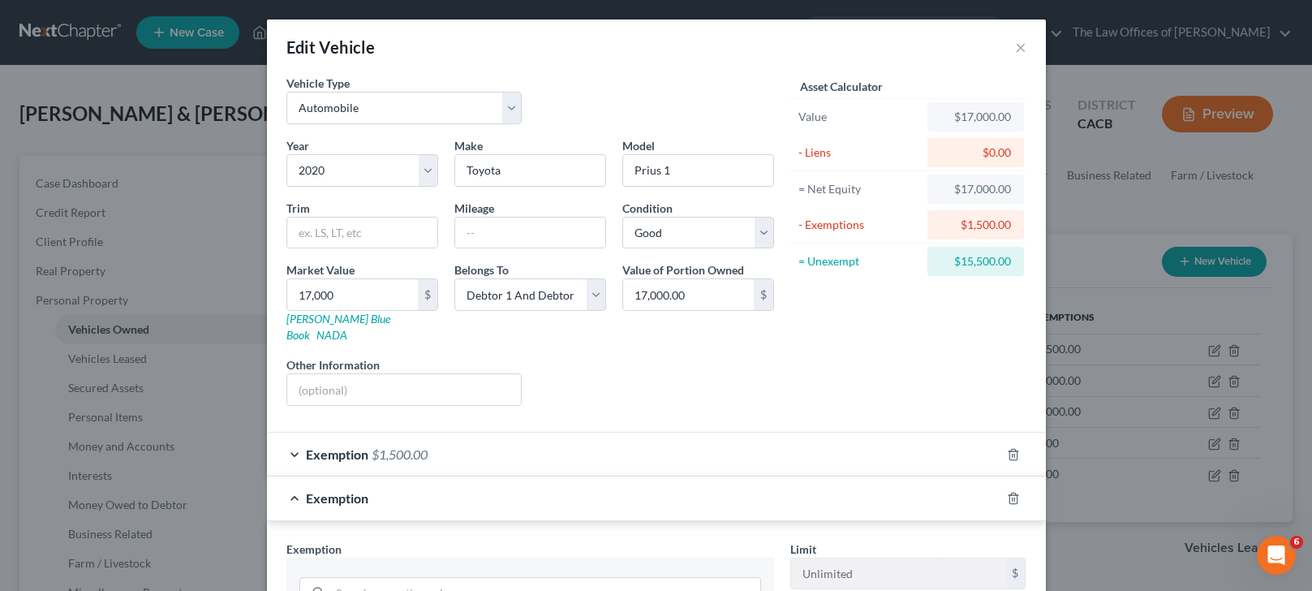
click at [1001, 485] on div at bounding box center [1023, 498] width 45 height 26
click at [1007, 492] on icon "button" at bounding box center [1013, 498] width 13 height 13
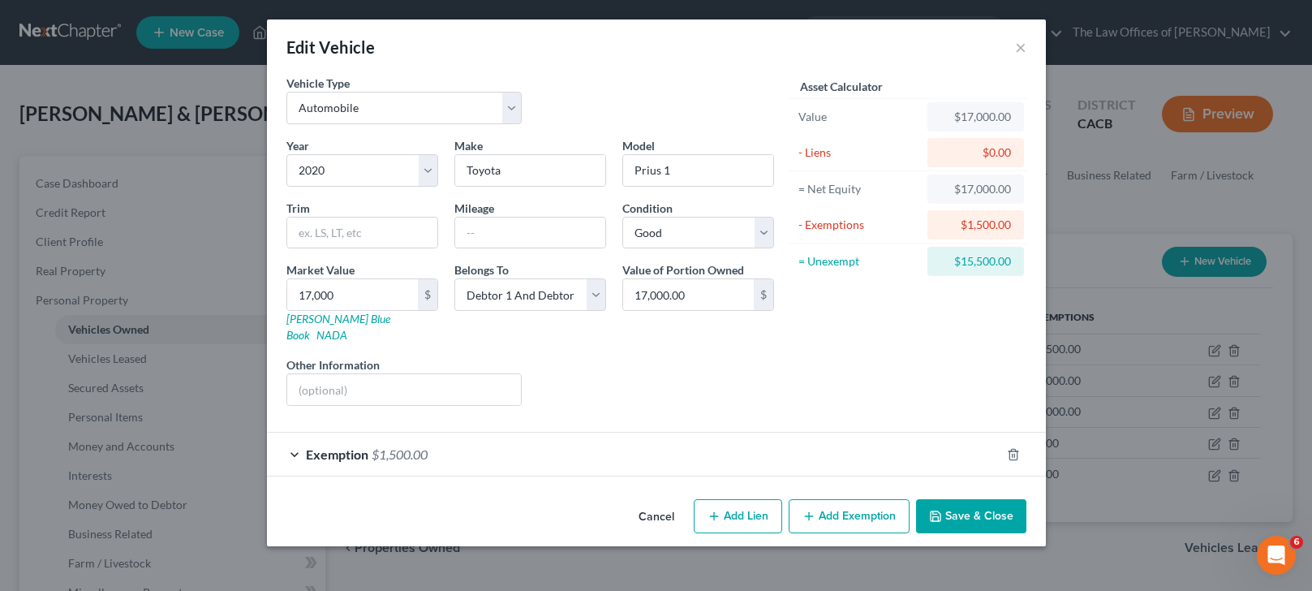
click at [665, 445] on div "Exemption $1,500.00" at bounding box center [634, 454] width 734 height 43
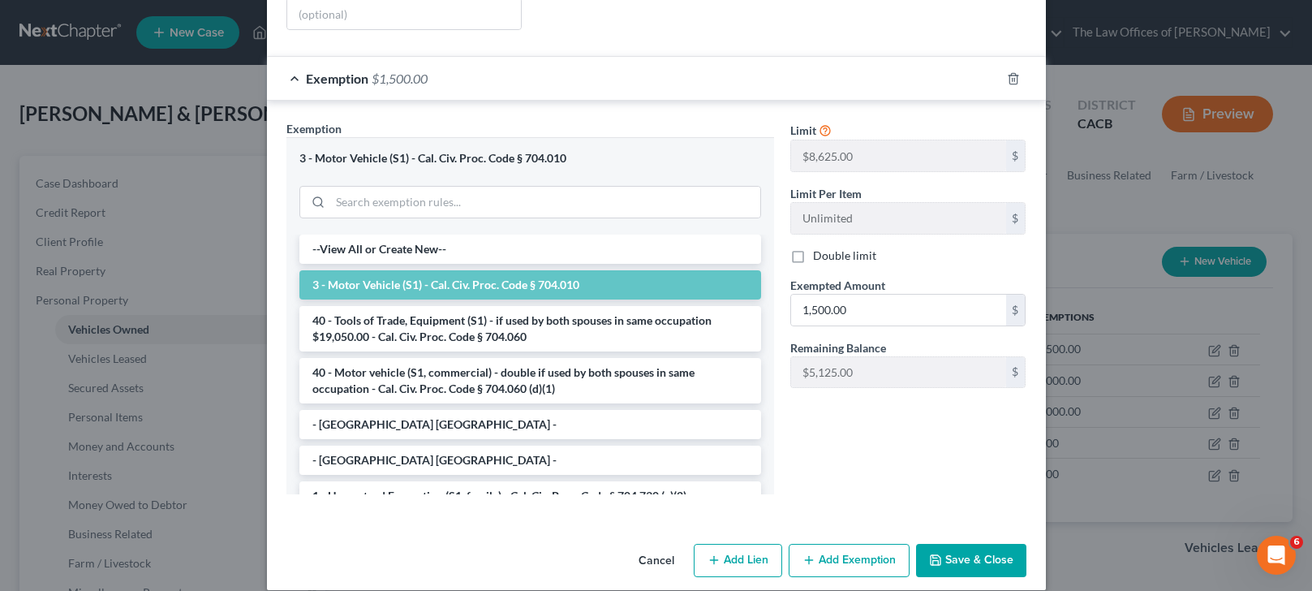
scroll to position [378, 0]
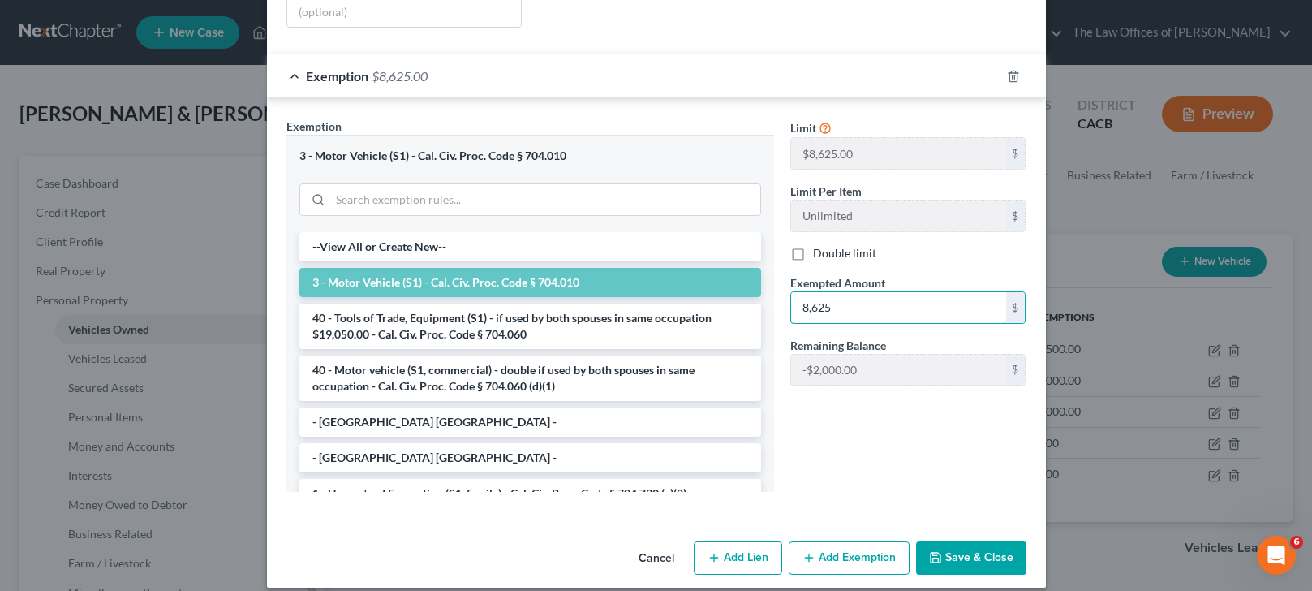
type input "8,625"
click at [953, 541] on button "Save & Close" at bounding box center [971, 558] width 110 height 34
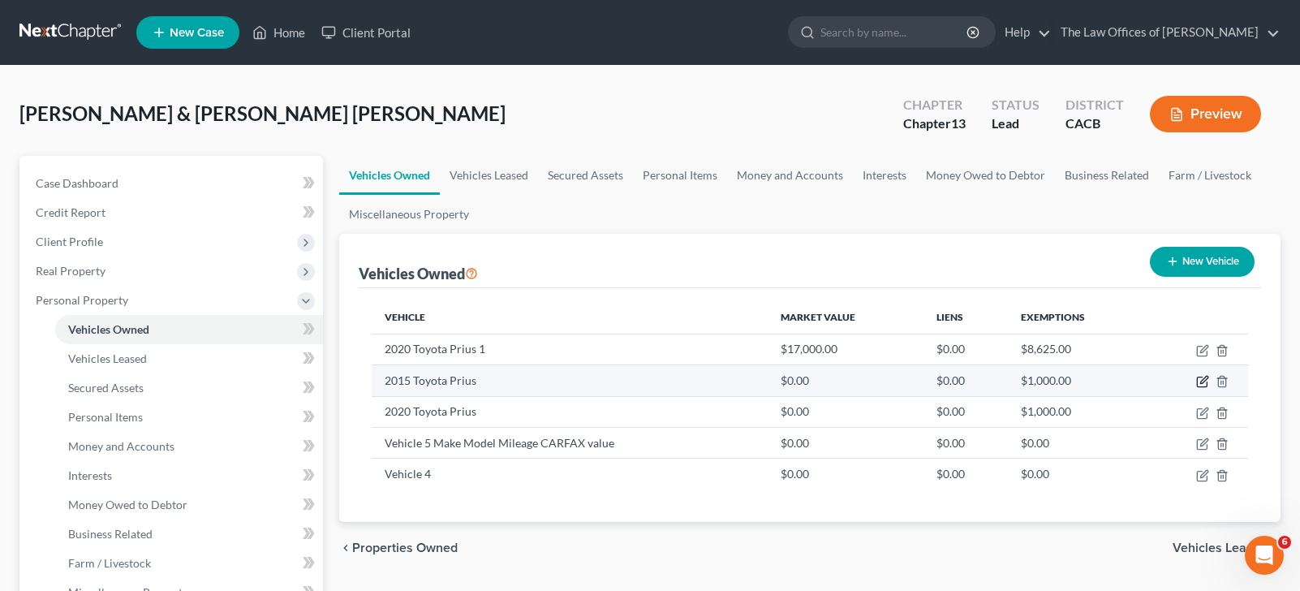
click at [1203, 377] on icon "button" at bounding box center [1202, 381] width 13 height 13
select select "0"
select select "11"
select select "2"
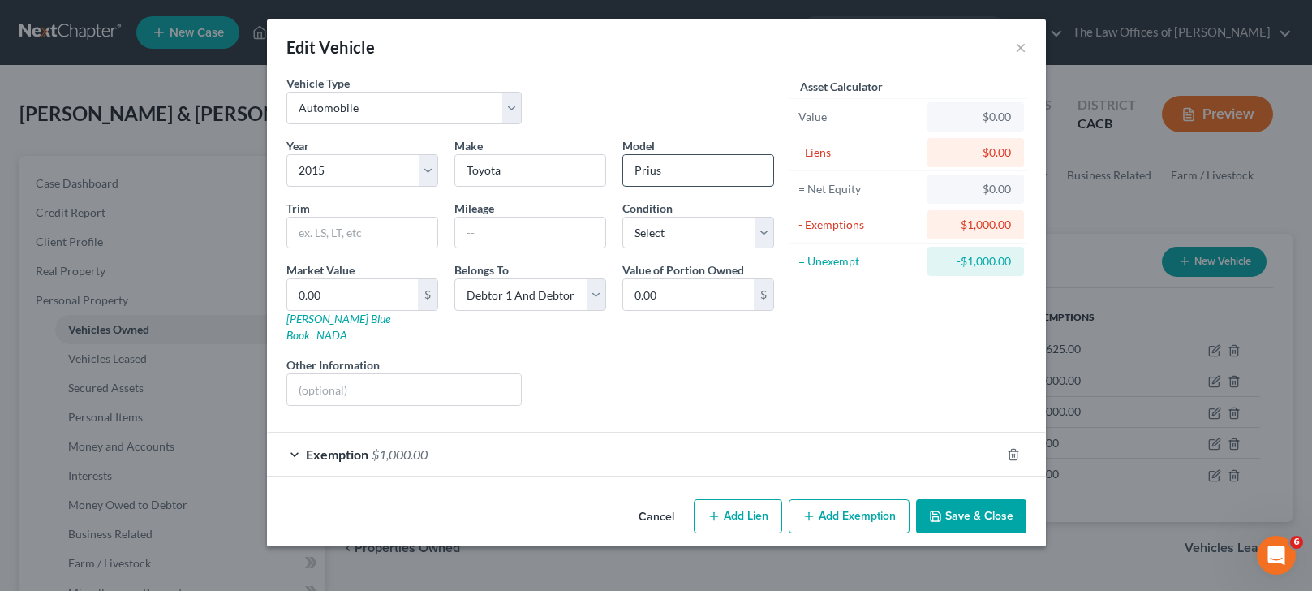
click at [684, 173] on input "Prius" at bounding box center [698, 170] width 150 height 31
type input "Prius 2"
click at [357, 173] on select "Select 2026 2025 2024 2023 2022 2021 2020 2019 2018 2017 2016 2015 2014 2013 20…" at bounding box center [362, 170] width 152 height 32
select select "14"
click at [286, 154] on select "Select 2026 2025 2024 2023 2022 2021 2020 2019 2018 2017 2016 2015 2014 2013 20…" at bounding box center [362, 170] width 152 height 32
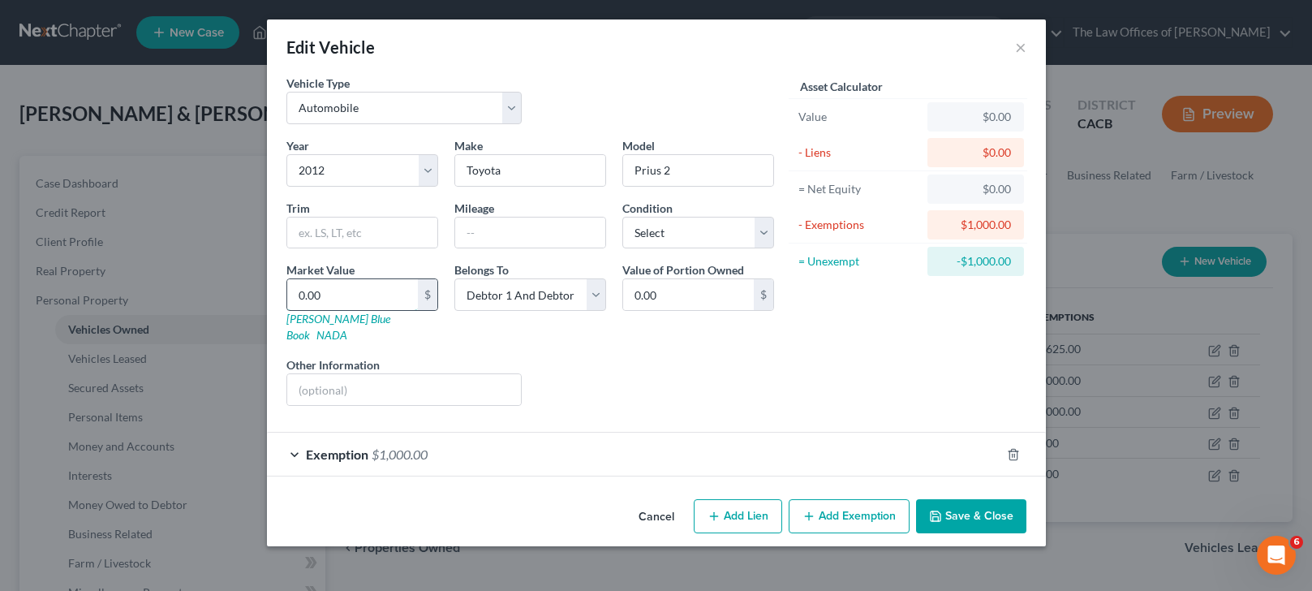
click at [347, 295] on input "0.00" at bounding box center [352, 294] width 131 height 31
type input "2"
type input "2.00"
type input "24"
type input "24.00"
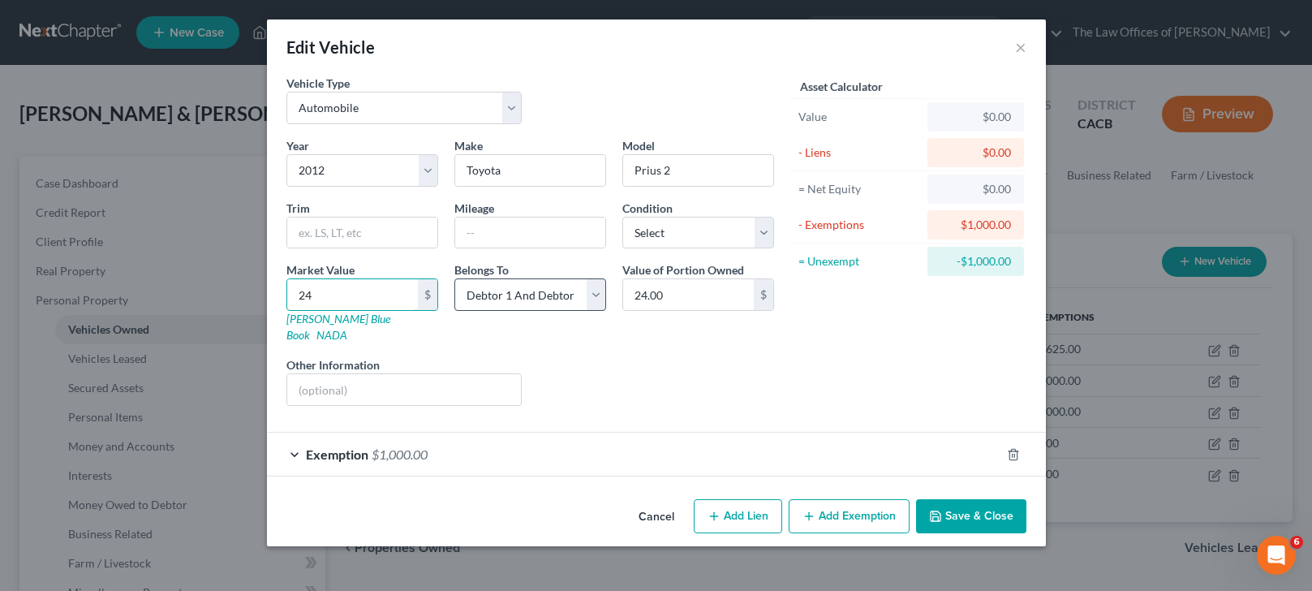
type input "240"
type input "240.00"
type input "2400"
type input "2,400.00"
type input "2,400"
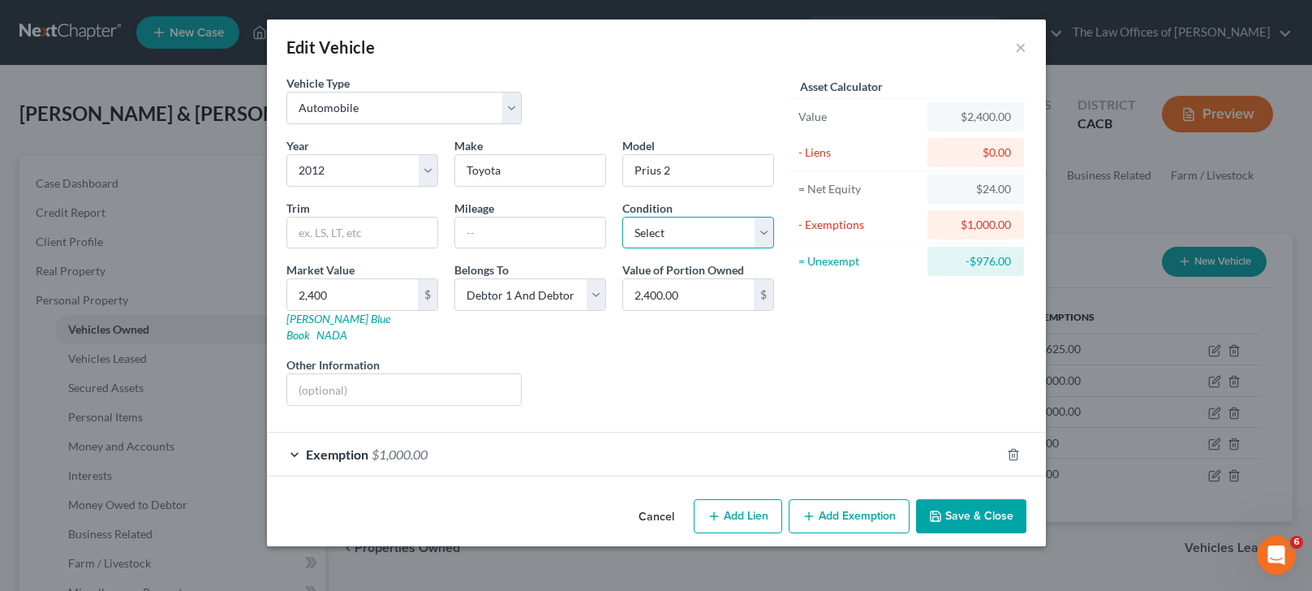
drag, startPoint x: 764, startPoint y: 242, endPoint x: 756, endPoint y: 247, distance: 9.5
click at [764, 242] on select "Select Excellent Very Good Good Fair Poor" at bounding box center [698, 233] width 152 height 32
select select "4"
click at [622, 217] on select "Select Excellent Very Good Good Fair Poor" at bounding box center [698, 233] width 152 height 32
click at [820, 451] on div "Exemption $1,000.00" at bounding box center [634, 454] width 734 height 43
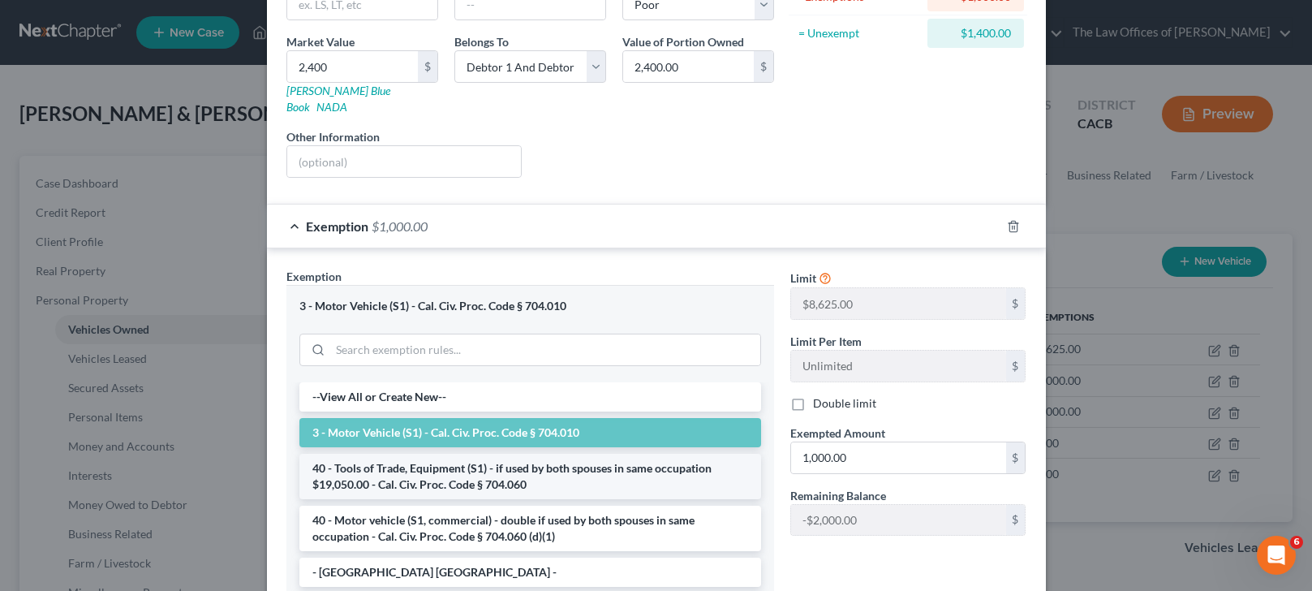
scroll to position [243, 0]
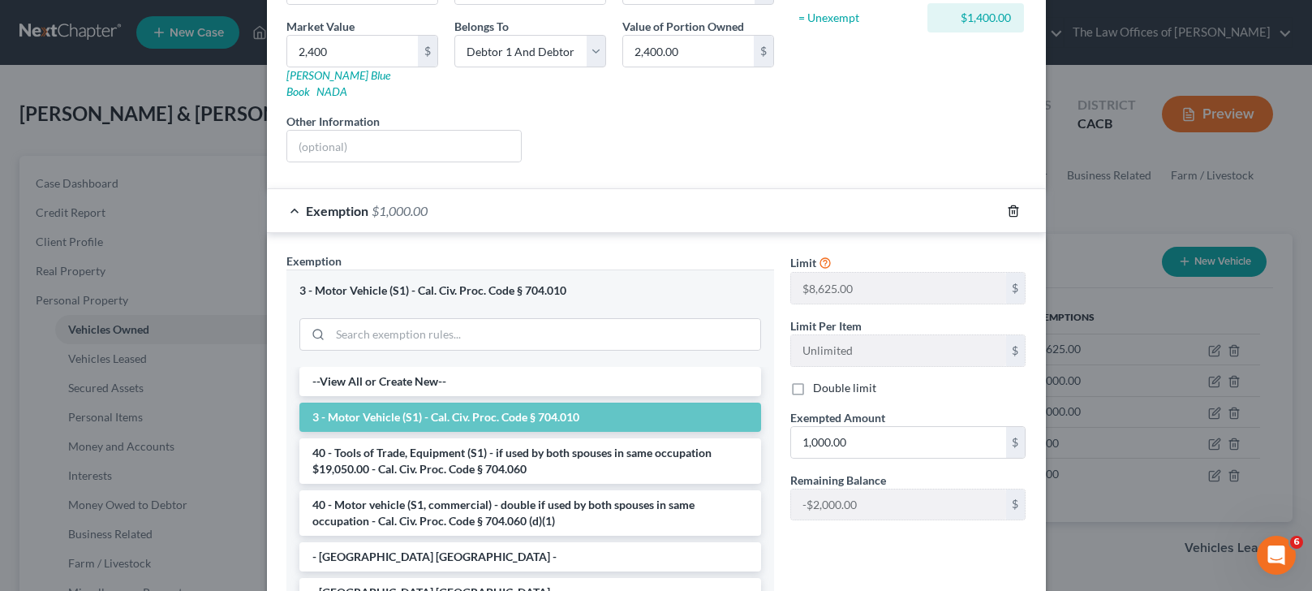
click at [1007, 204] on icon "button" at bounding box center [1013, 210] width 13 height 13
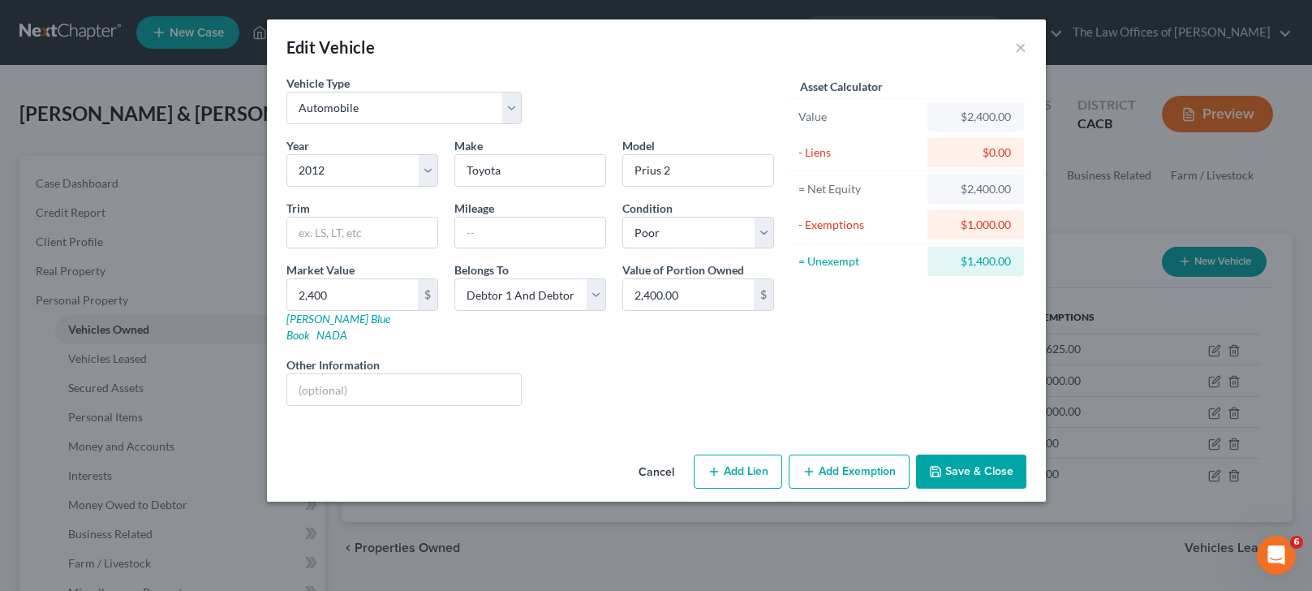
scroll to position [0, 0]
click at [972, 454] on button "Save & Close" at bounding box center [971, 471] width 110 height 34
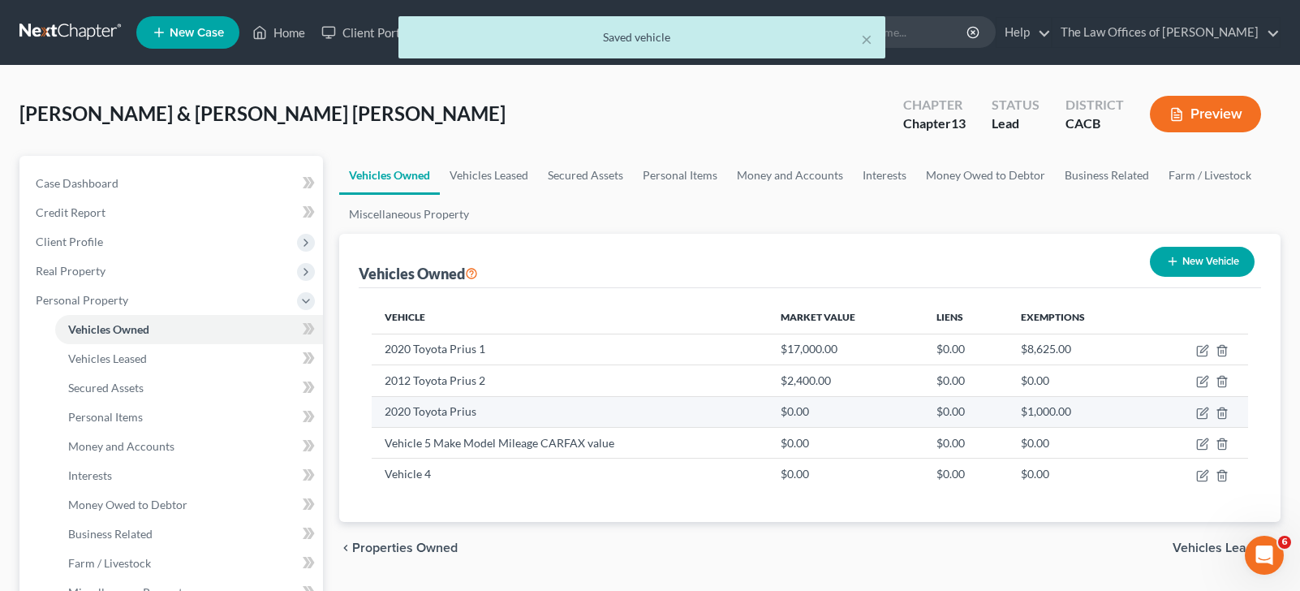
click at [419, 415] on td "2020 Toyota Prius" at bounding box center [570, 411] width 396 height 31
click at [1199, 411] on icon "button" at bounding box center [1202, 413] width 13 height 13
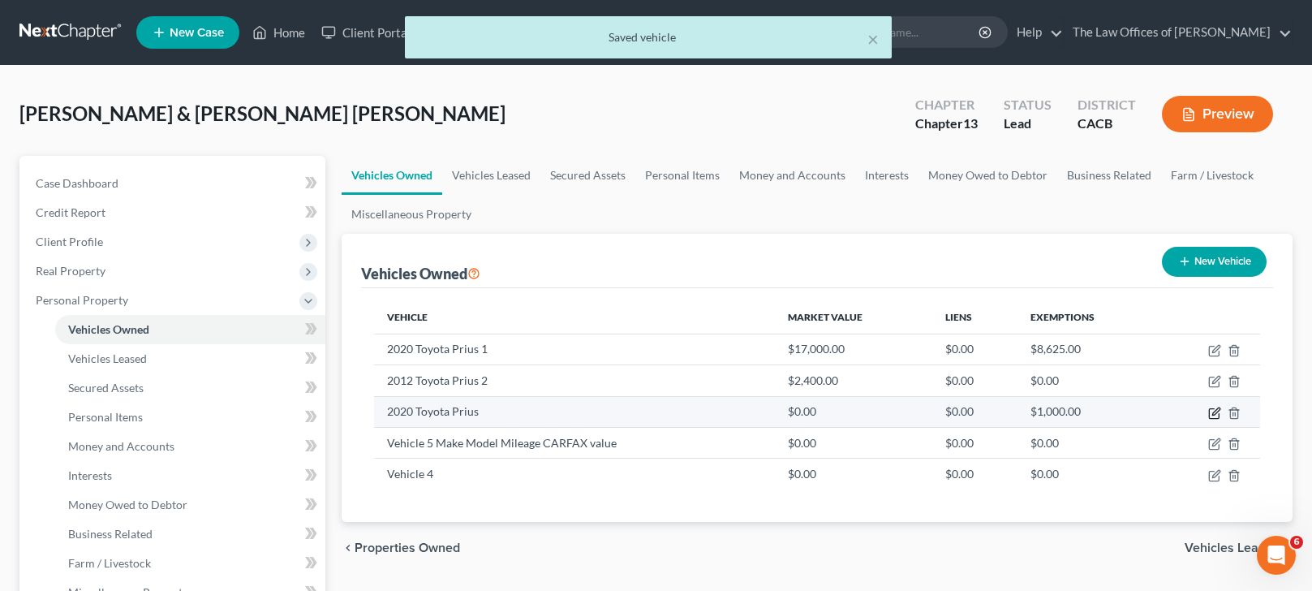
select select "0"
select select "6"
select select "2"
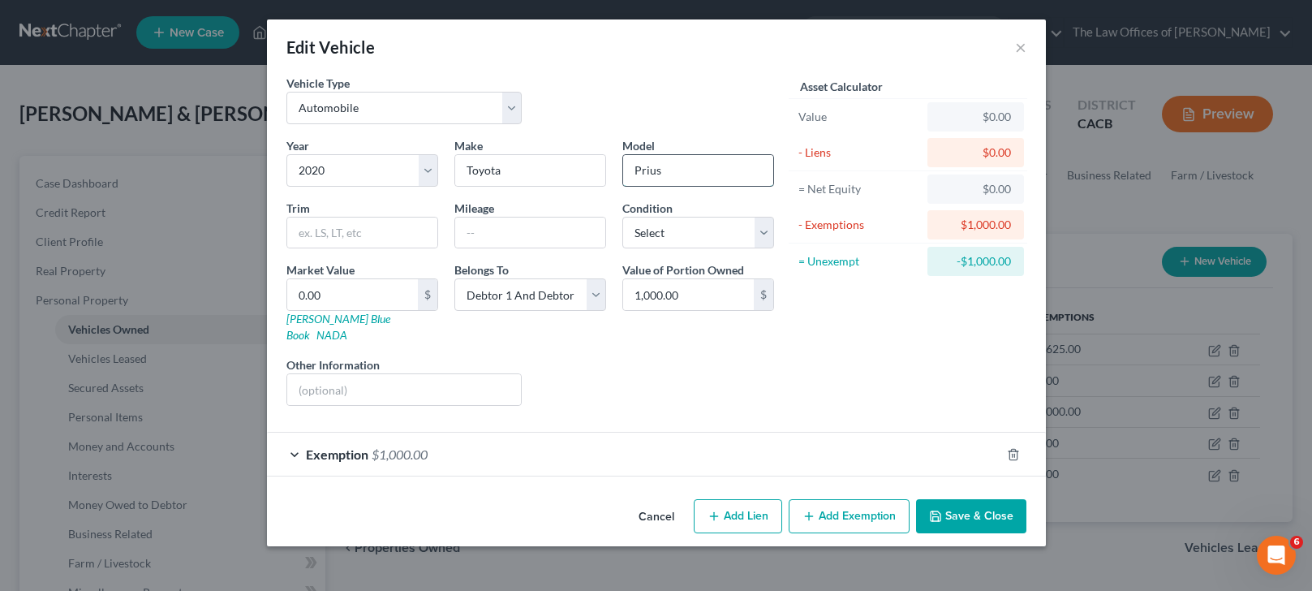
click at [684, 173] on input "Prius" at bounding box center [698, 170] width 150 height 31
type input "Prius 3"
click at [377, 298] on input "0.00" at bounding box center [352, 294] width 131 height 31
type input "1"
type input "1.00"
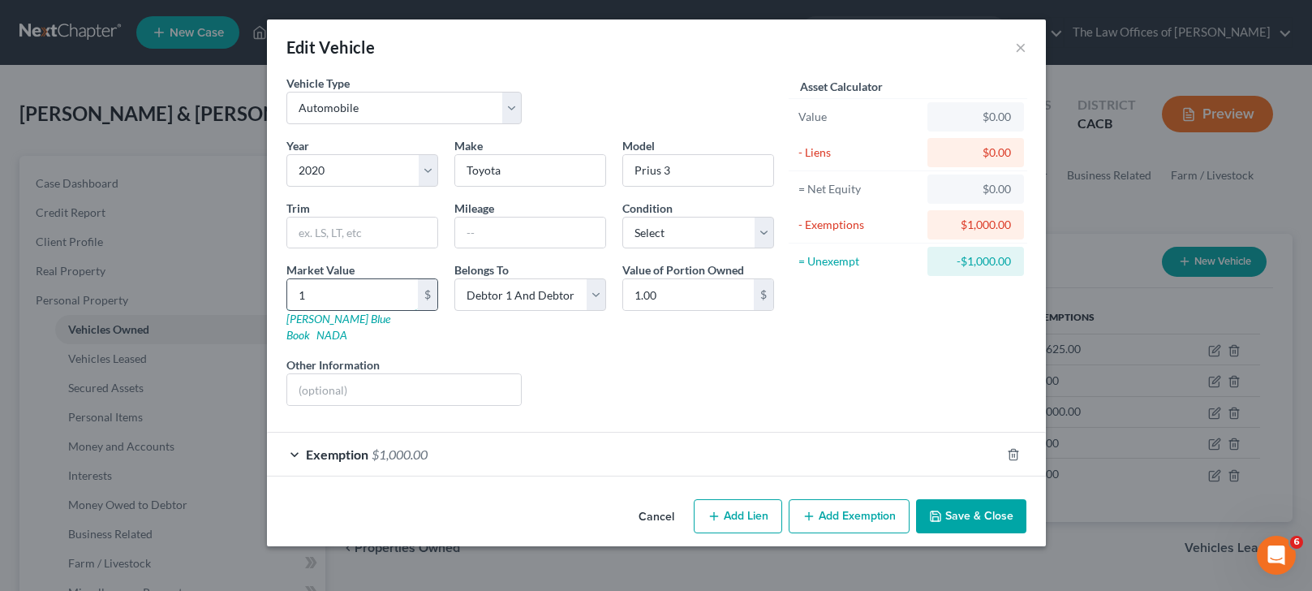
type input "14"
type input "14.00"
type input "140"
type input "140.00"
type input "1400"
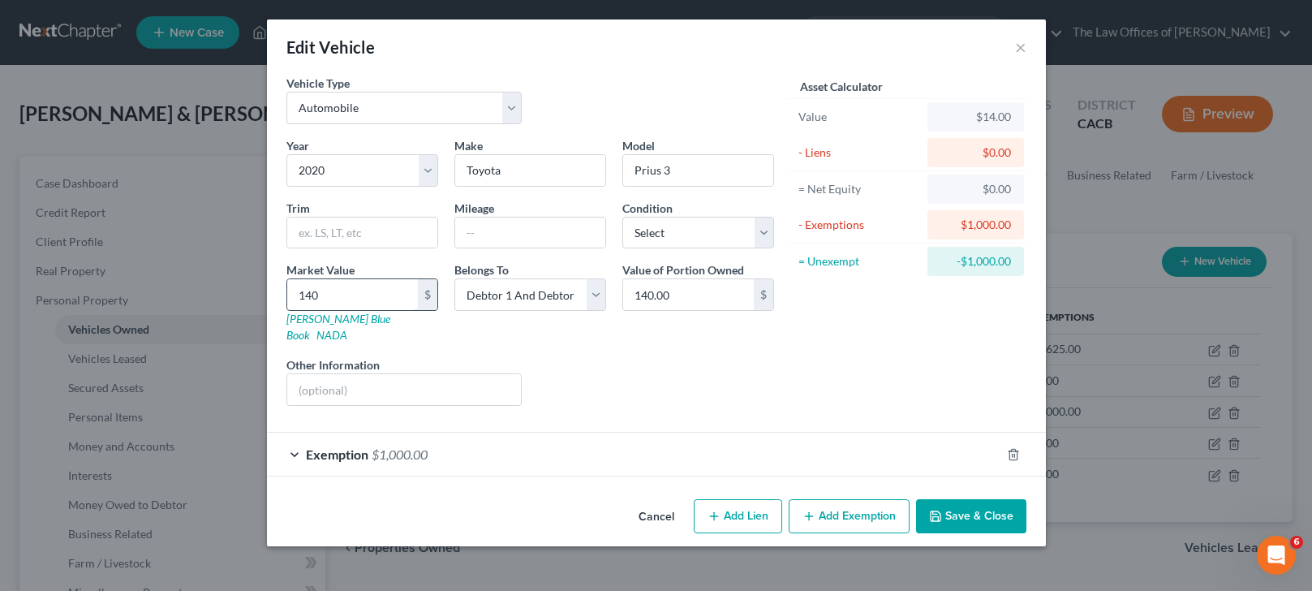
type input "1,400.00"
type input "1,400"
click at [341, 232] on input "text" at bounding box center [362, 232] width 150 height 31
type input "2"
click at [687, 240] on select "Select Excellent Very Good Good Fair Poor" at bounding box center [698, 233] width 152 height 32
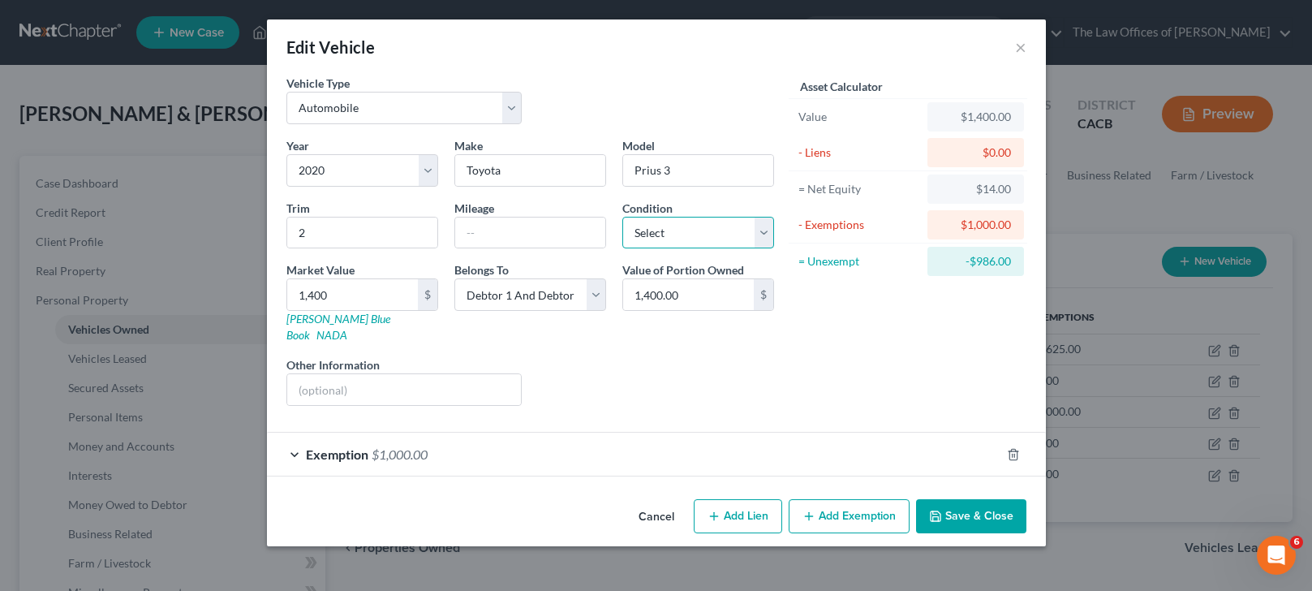
select select "4"
click at [622, 217] on select "Select Excellent Very Good Good Fair Poor" at bounding box center [698, 233] width 152 height 32
click at [1007, 448] on icon "button" at bounding box center [1013, 454] width 13 height 13
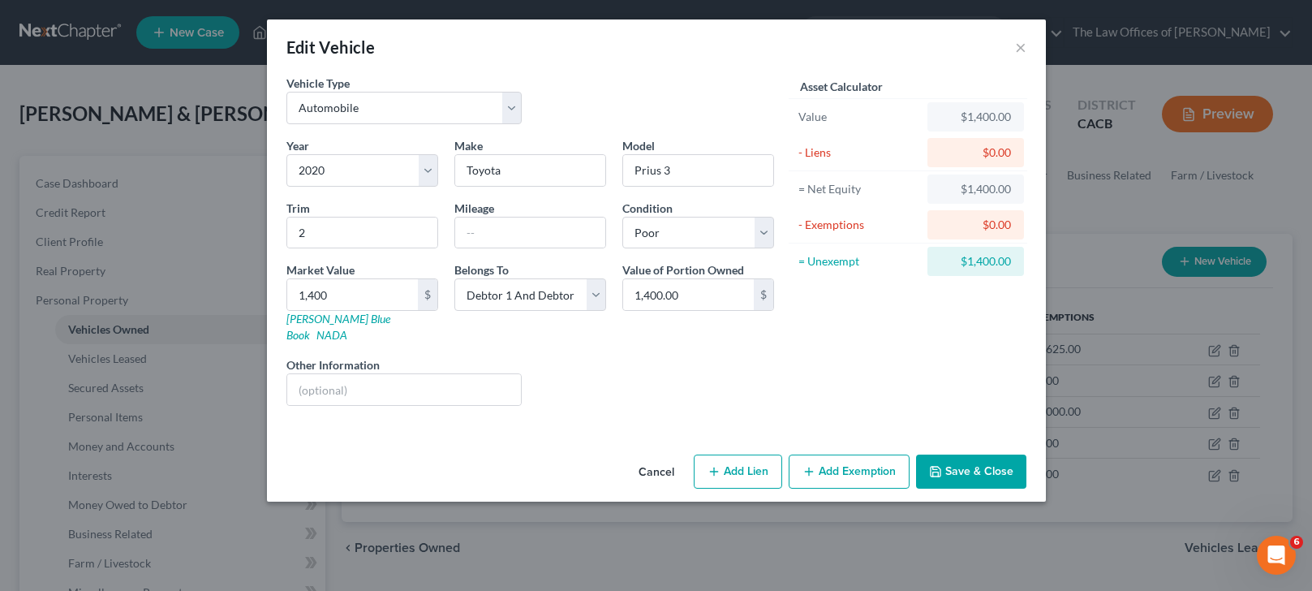
click at [979, 455] on button "Save & Close" at bounding box center [971, 471] width 110 height 34
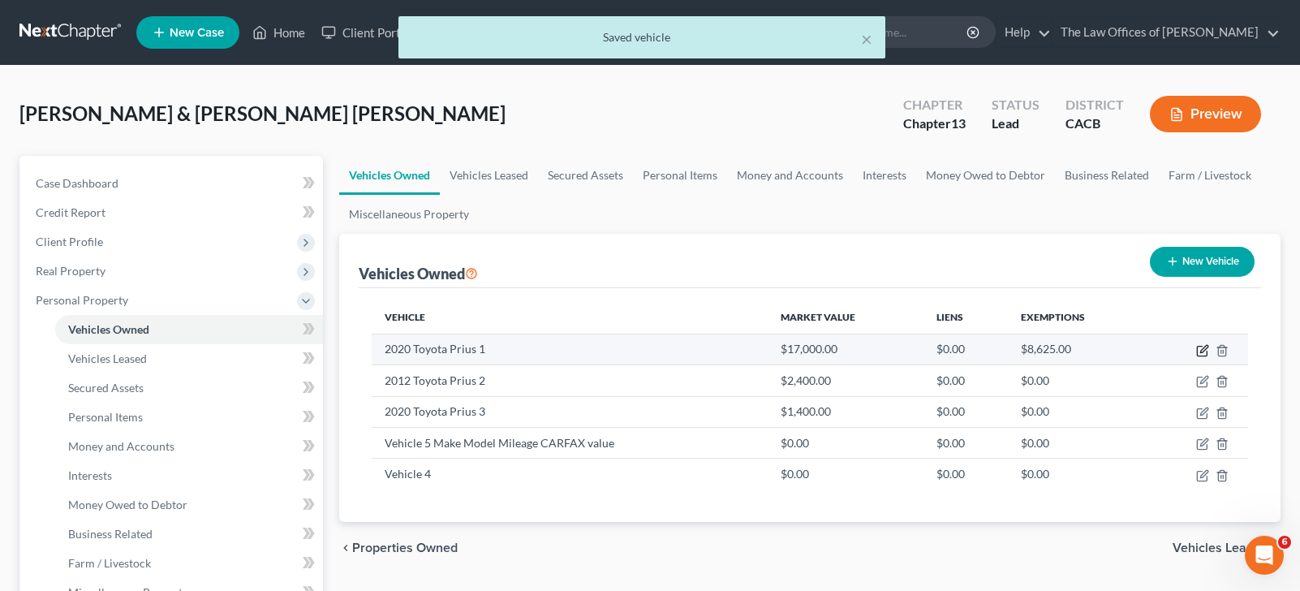
click at [1200, 349] on icon "button" at bounding box center [1202, 350] width 13 height 13
select select "0"
select select "6"
select select "2"
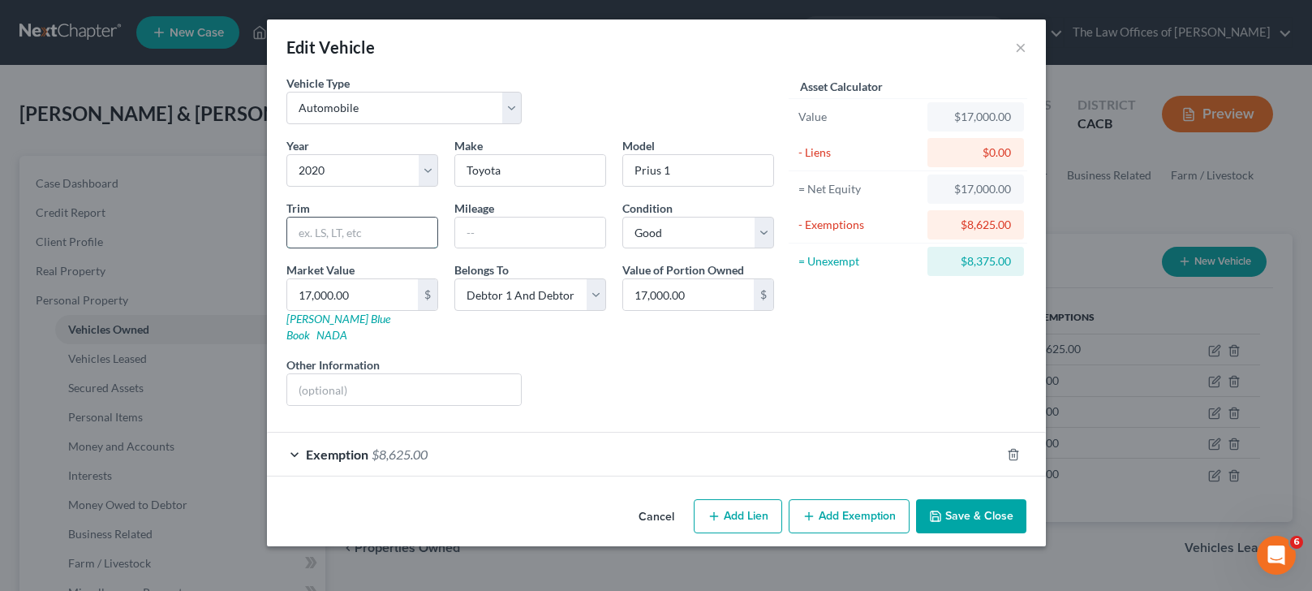
click at [387, 235] on input "text" at bounding box center [362, 232] width 150 height 31
type input "Prime"
click at [969, 499] on button "Save & Close" at bounding box center [971, 516] width 110 height 34
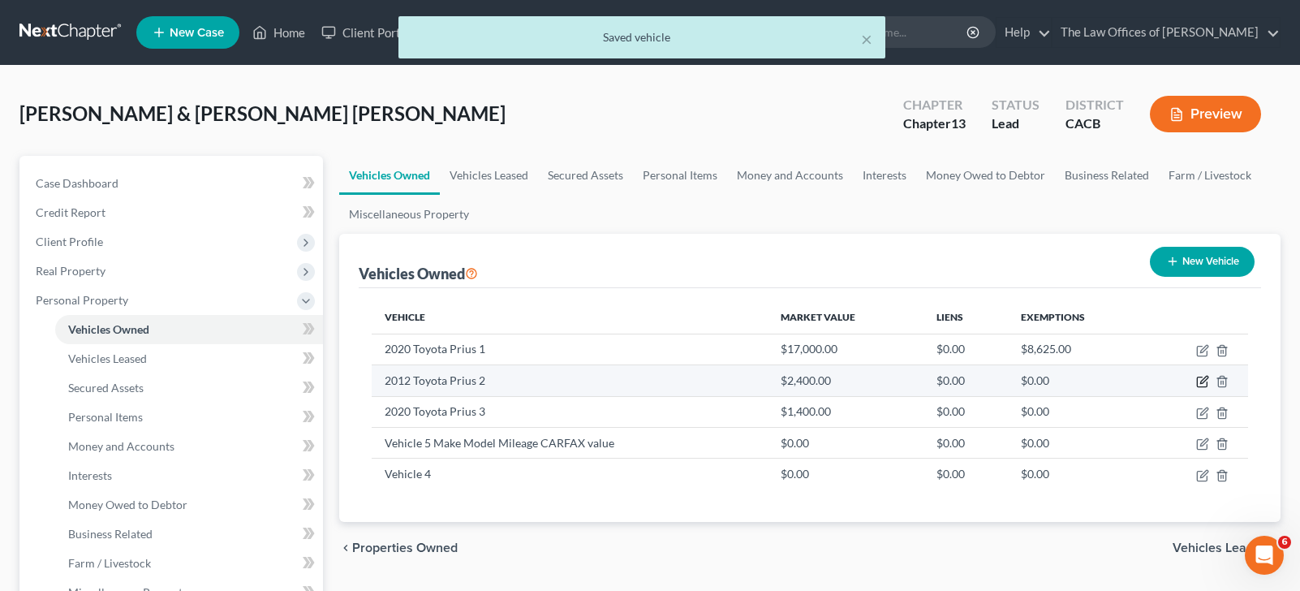
click at [1199, 383] on icon "button" at bounding box center [1202, 381] width 13 height 13
select select "0"
select select "14"
select select "4"
select select "2"
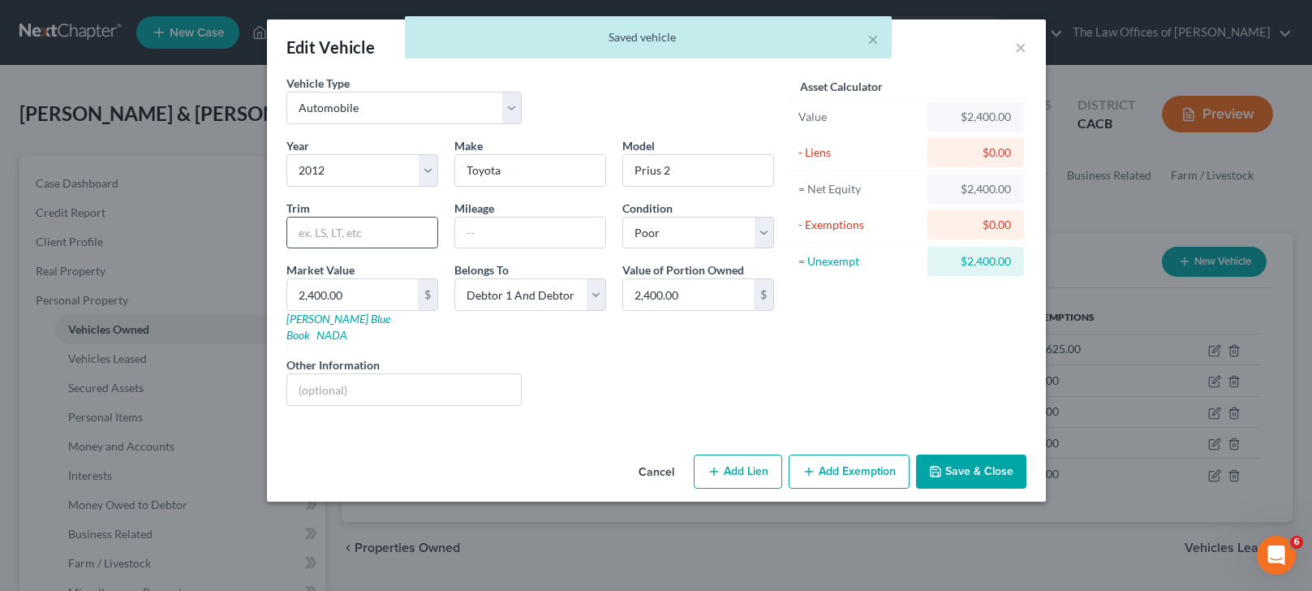
click at [356, 239] on input "text" at bounding box center [362, 232] width 150 height 31
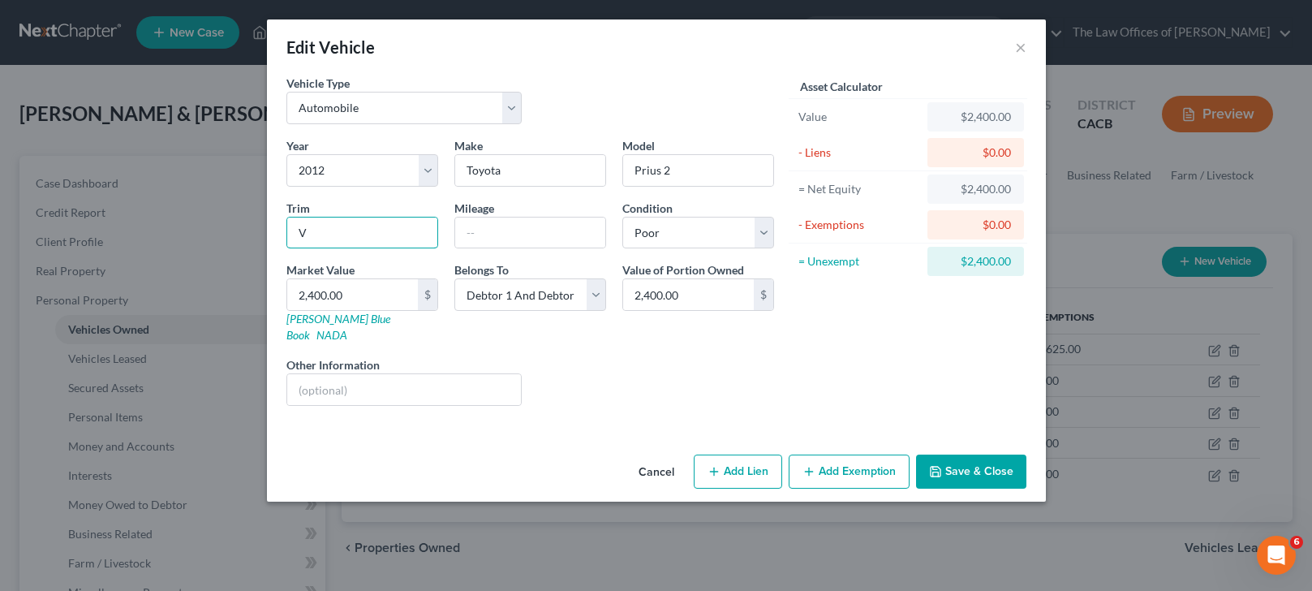
type input "V"
click at [975, 454] on button "Save & Close" at bounding box center [971, 471] width 110 height 34
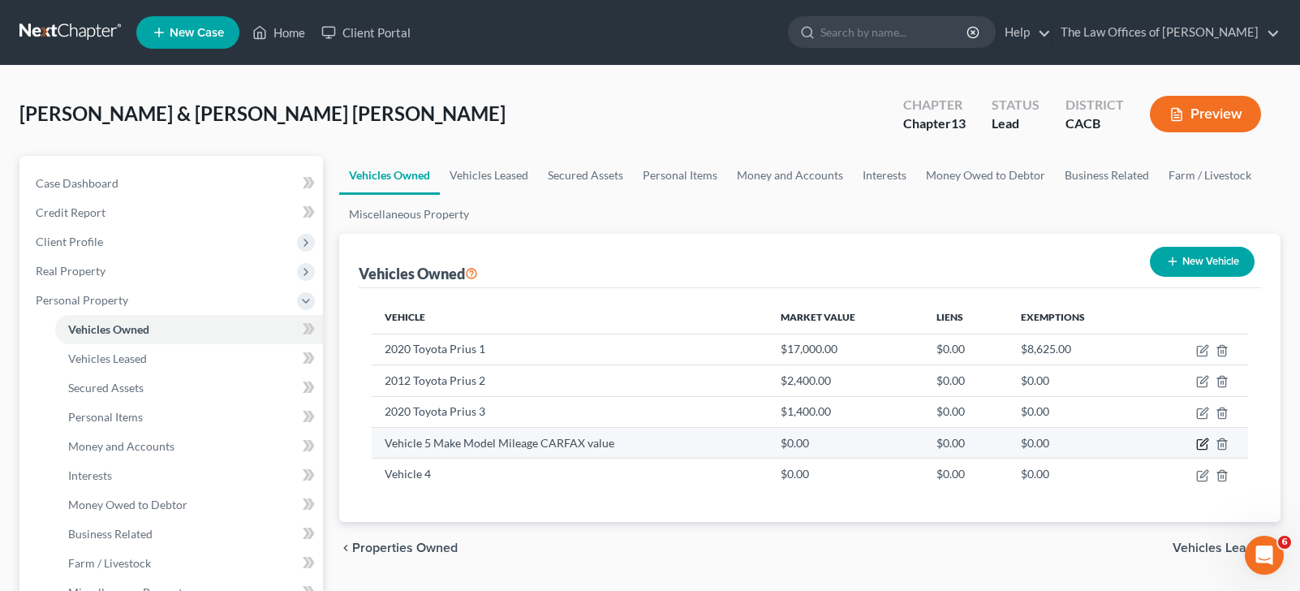
click at [1203, 439] on icon "button" at bounding box center [1202, 443] width 13 height 13
select select "0"
select select "2"
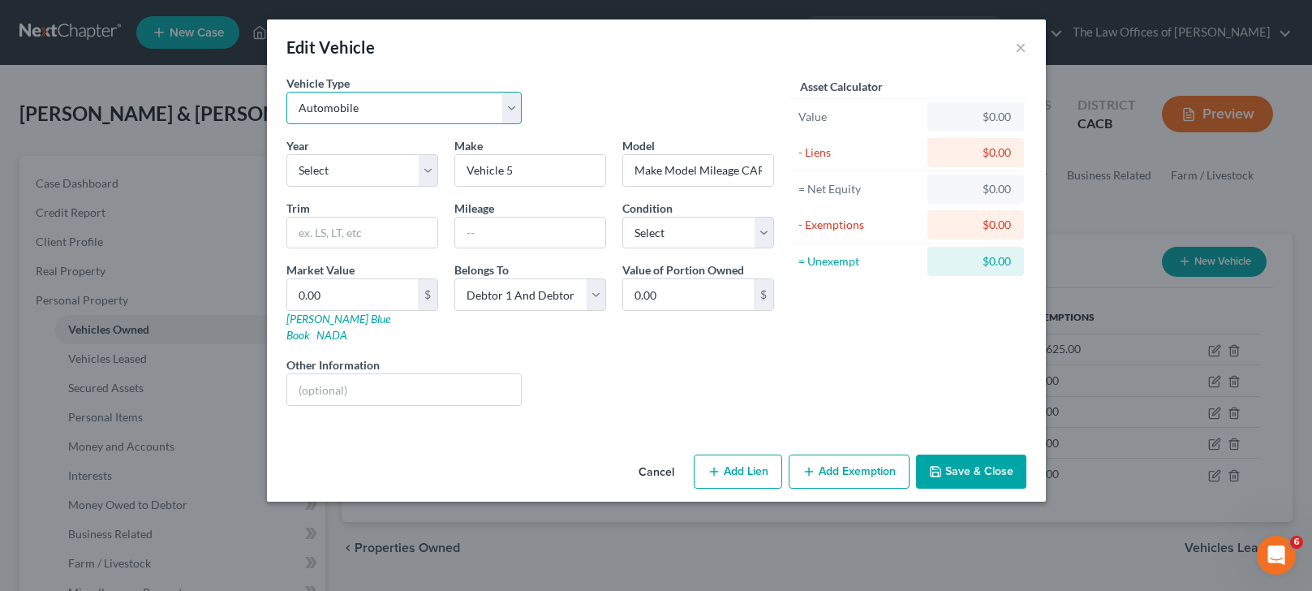
click at [377, 110] on select "Select Automobile Truck Trailer Watercraft Aircraft Motor Home Atv Other Vehicle" at bounding box center [404, 108] width 236 height 32
click at [286, 92] on select "Select Automobile Truck Trailer Watercraft Aircraft Motor Home Atv Other Vehicle" at bounding box center [404, 108] width 236 height 32
drag, startPoint x: 535, startPoint y: 174, endPoint x: 412, endPoint y: 178, distance: 122.6
click at [414, 178] on div "Year Select 2026 2025 2024 2023 2022 2021 2020 2019 2018 2017 2016 2015 2014 20…" at bounding box center [530, 278] width 504 height 282
type input "Honda Pilot"
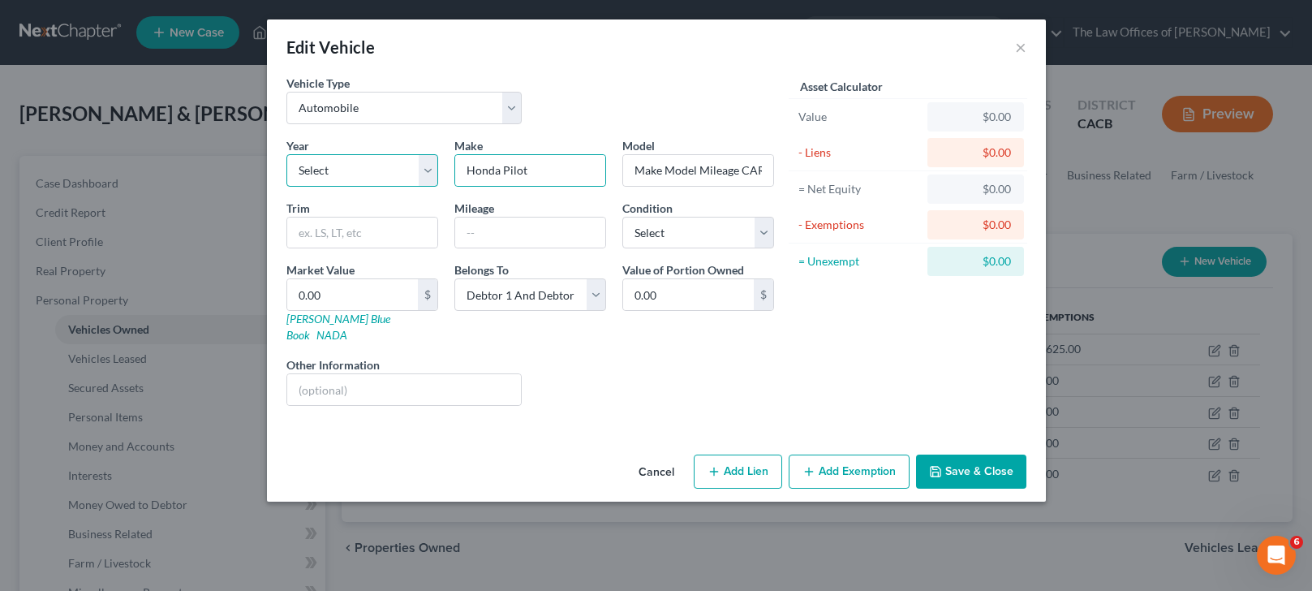
click at [406, 179] on select "Select 2026 2025 2024 2023 2022 2021 2020 2019 2018 2017 2016 2015 2014 2013 20…" at bounding box center [362, 170] width 152 height 32
select select "16"
click at [286, 154] on select "Select 2026 2025 2024 2023 2022 2021 2020 2019 2018 2017 2016 2015 2014 2013 20…" at bounding box center [362, 170] width 152 height 32
drag, startPoint x: 639, startPoint y: 170, endPoint x: 897, endPoint y: 166, distance: 258.1
click at [897, 166] on div "Vehicle Type Select Automobile Truck Trailer Watercraft Aircraft Motor Home Atv…" at bounding box center [656, 247] width 756 height 344
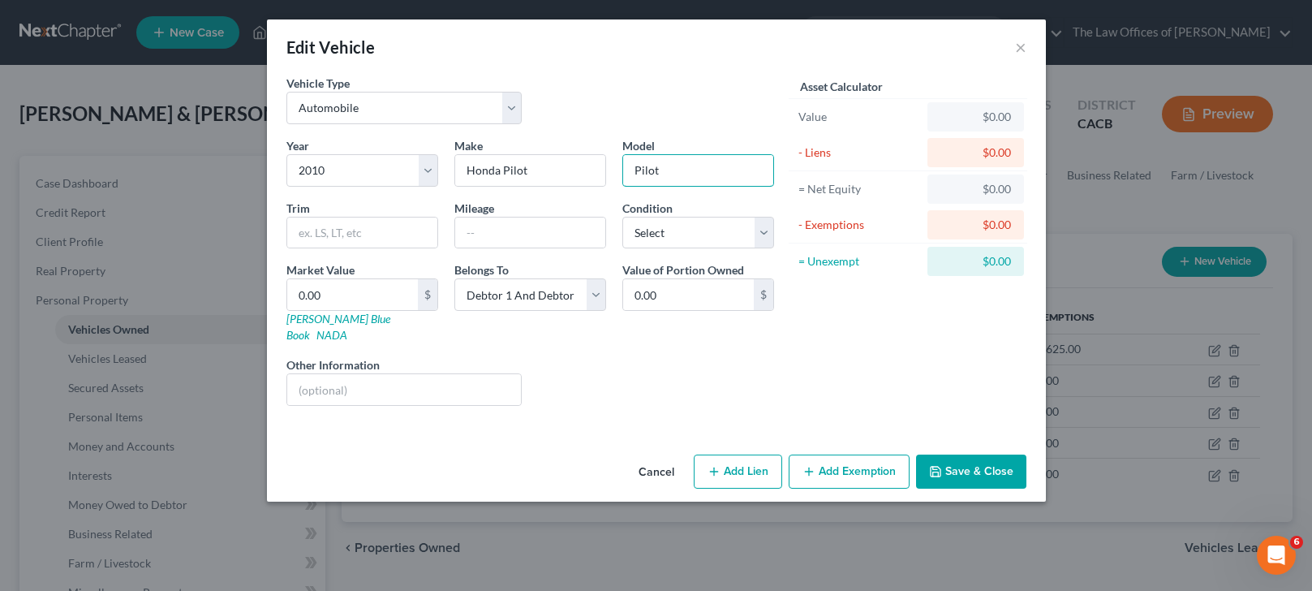
type input "Pilot"
type input "Honda"
click at [337, 292] on input "0.00" at bounding box center [352, 294] width 131 height 31
type input "2"
type input "2.00"
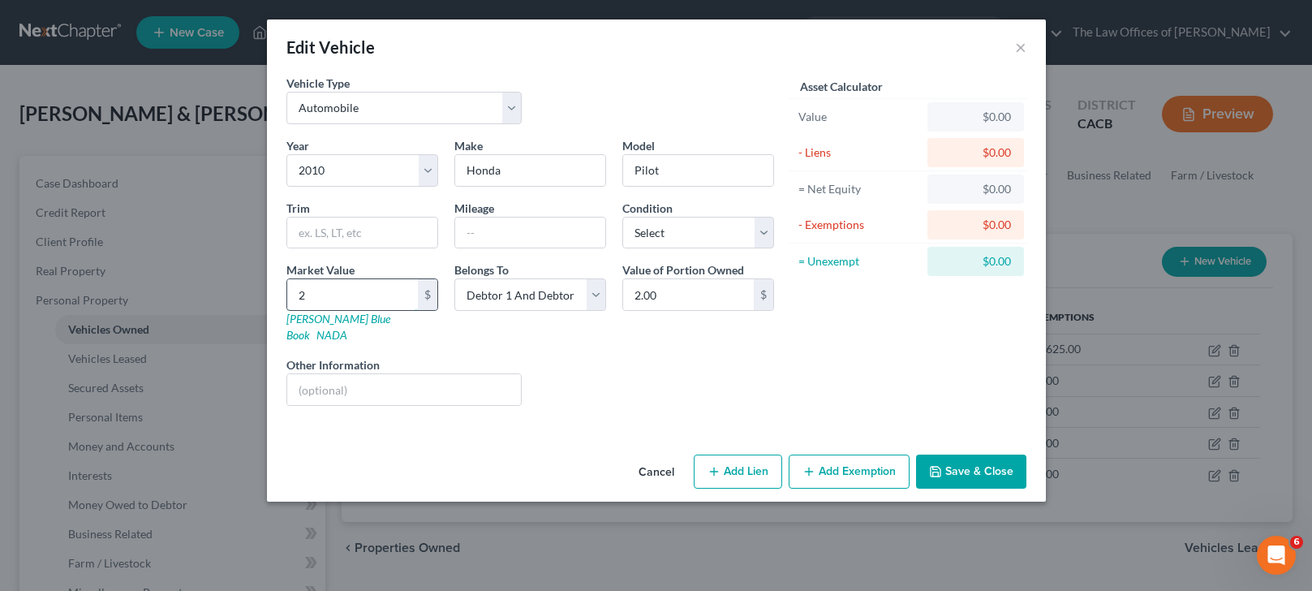
type input "26"
type input "26.00"
type input "260"
type input "260.00"
type input "2600"
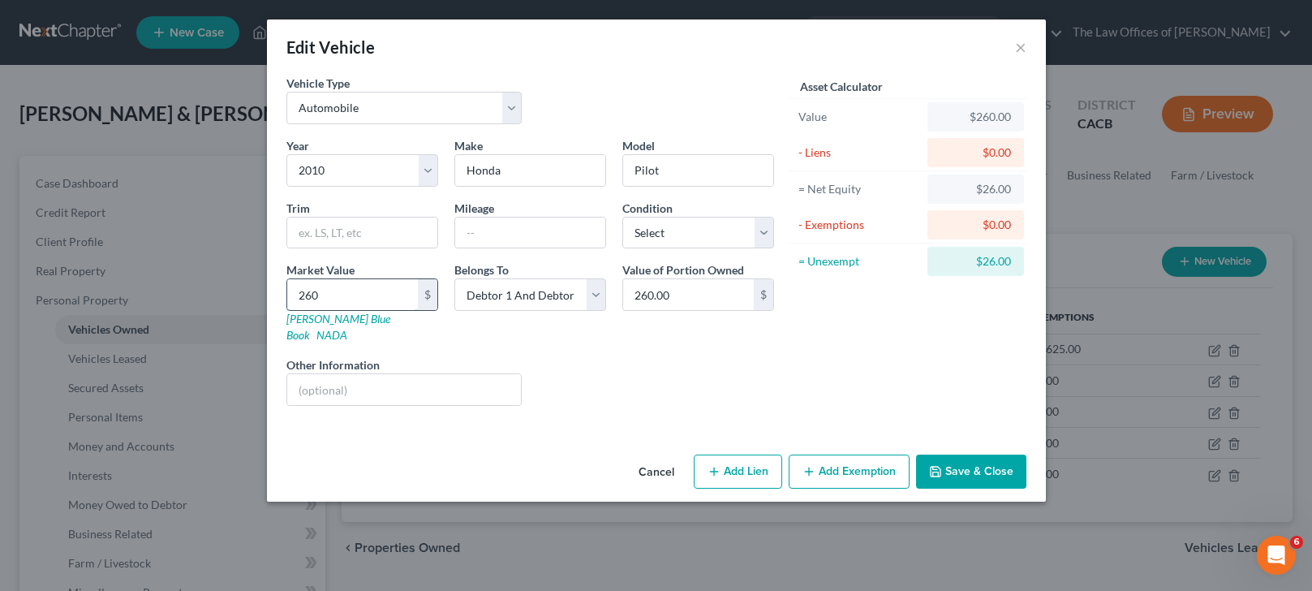
type input "2,600.00"
type input "2,600"
click at [663, 233] on select "Select Excellent Very Good Good Fair Poor" at bounding box center [698, 233] width 152 height 32
select select "4"
click at [622, 217] on select "Select Excellent Very Good Good Fair Poor" at bounding box center [698, 233] width 152 height 32
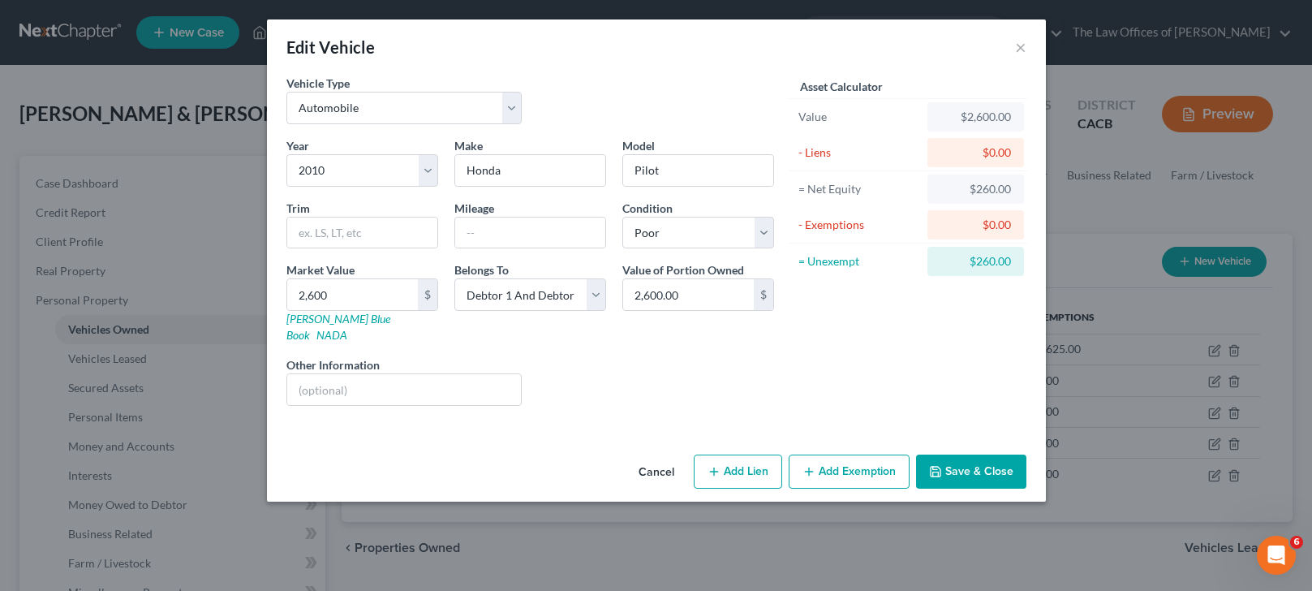
click at [972, 456] on button "Save & Close" at bounding box center [971, 471] width 110 height 34
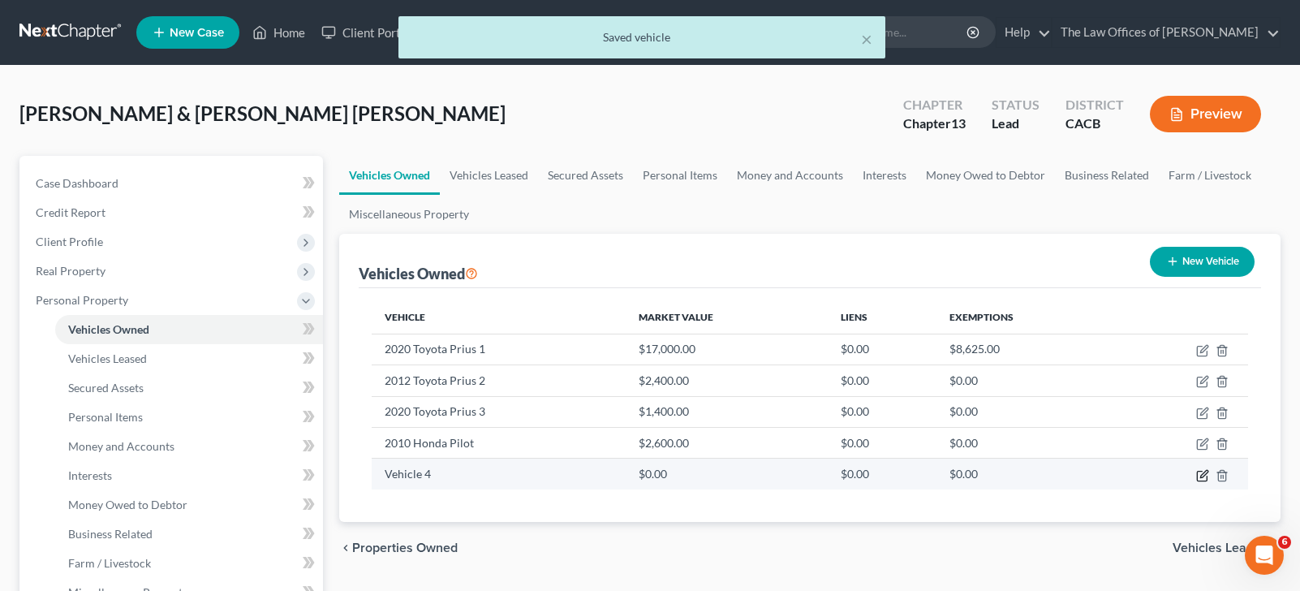
click at [1200, 471] on icon "button" at bounding box center [1202, 475] width 13 height 13
select select "0"
select select "2"
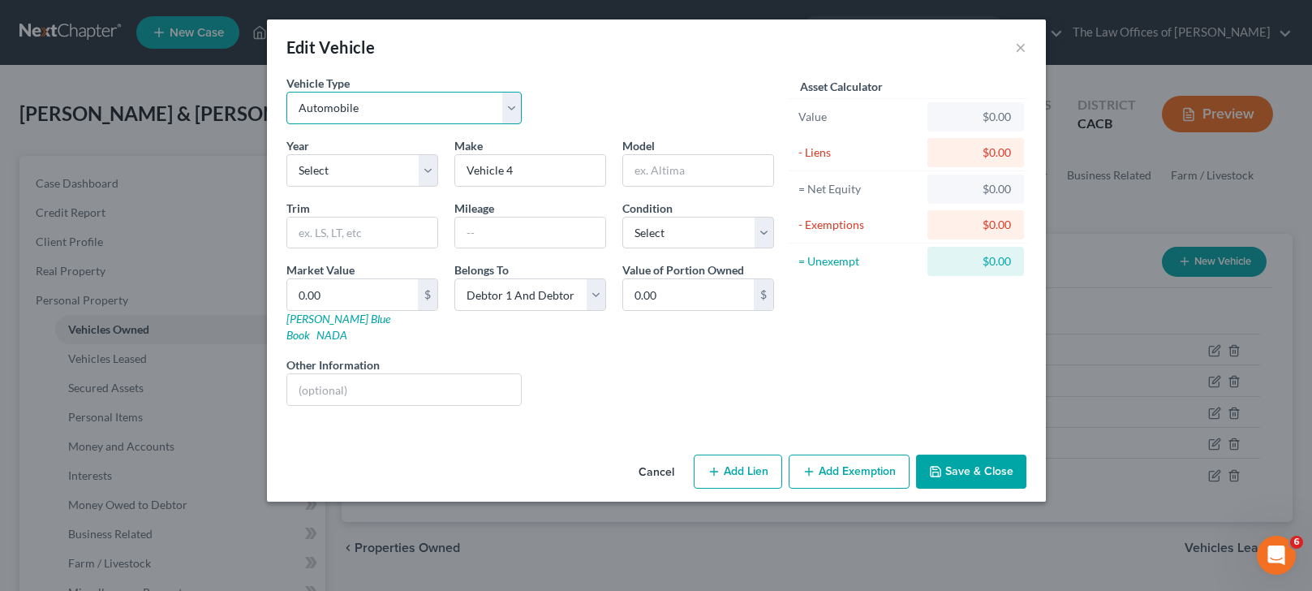
click at [386, 107] on select "Select Automobile Truck Trailer Watercraft Aircraft Motor Home Atv Other Vehicle" at bounding box center [404, 108] width 236 height 32
click at [286, 92] on select "Select Automobile Truck Trailer Watercraft Aircraft Motor Home Atv Other Vehicle" at bounding box center [404, 108] width 236 height 32
drag, startPoint x: 549, startPoint y: 171, endPoint x: 399, endPoint y: 179, distance: 150.3
click at [418, 180] on div "Year Select 2026 2025 2024 2023 2022 2021 2020 2019 2018 2017 2016 2015 2014 20…" at bounding box center [530, 278] width 504 height 282
type input "Nissan"
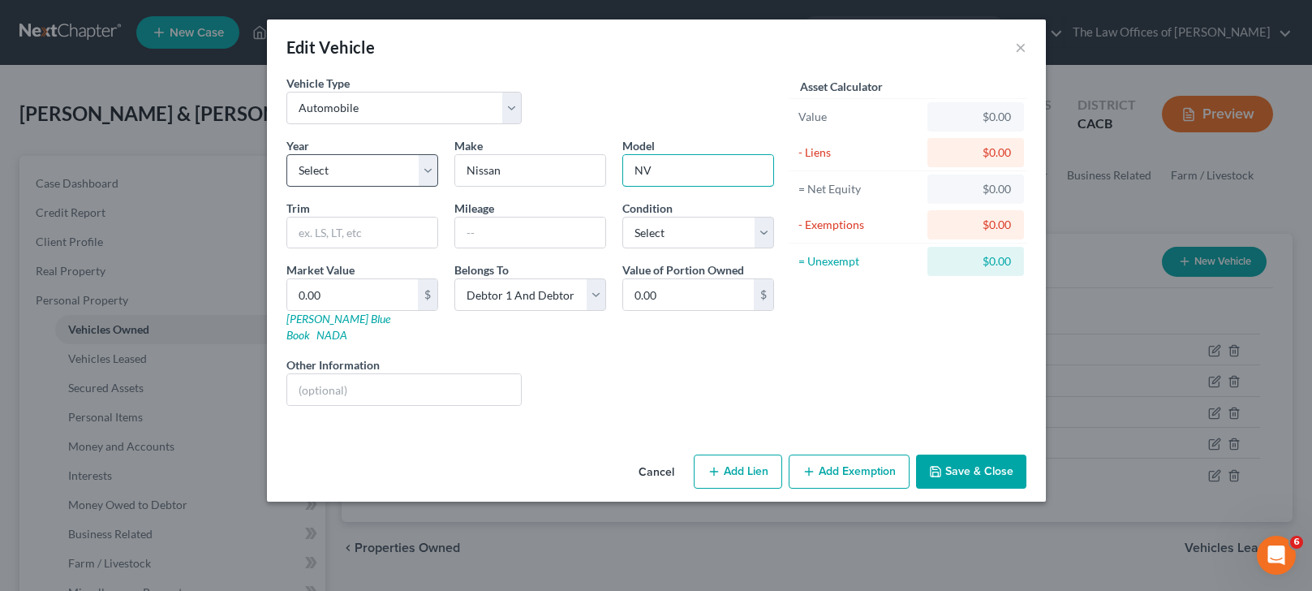
type input "NV"
click at [383, 180] on select "Select 2026 2025 2024 2023 2022 2021 2020 2019 2018 2017 2016 2015 2014 2013 20…" at bounding box center [362, 170] width 152 height 32
select select "13"
click at [286, 154] on select "Select 2026 2025 2024 2023 2022 2021 2020 2019 2018 2017 2016 2015 2014 2013 20…" at bounding box center [362, 170] width 152 height 32
click at [345, 299] on input "0.00" at bounding box center [352, 294] width 131 height 31
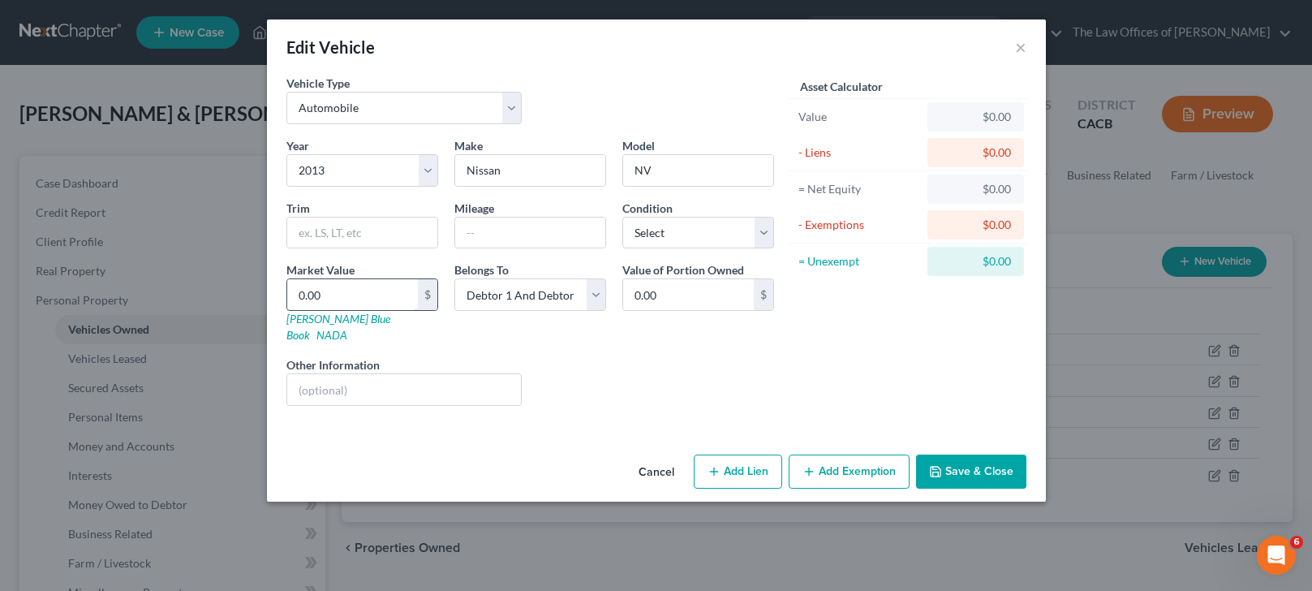
type input "1"
type input "1.00"
type input "17"
type input "17.00"
type input "174"
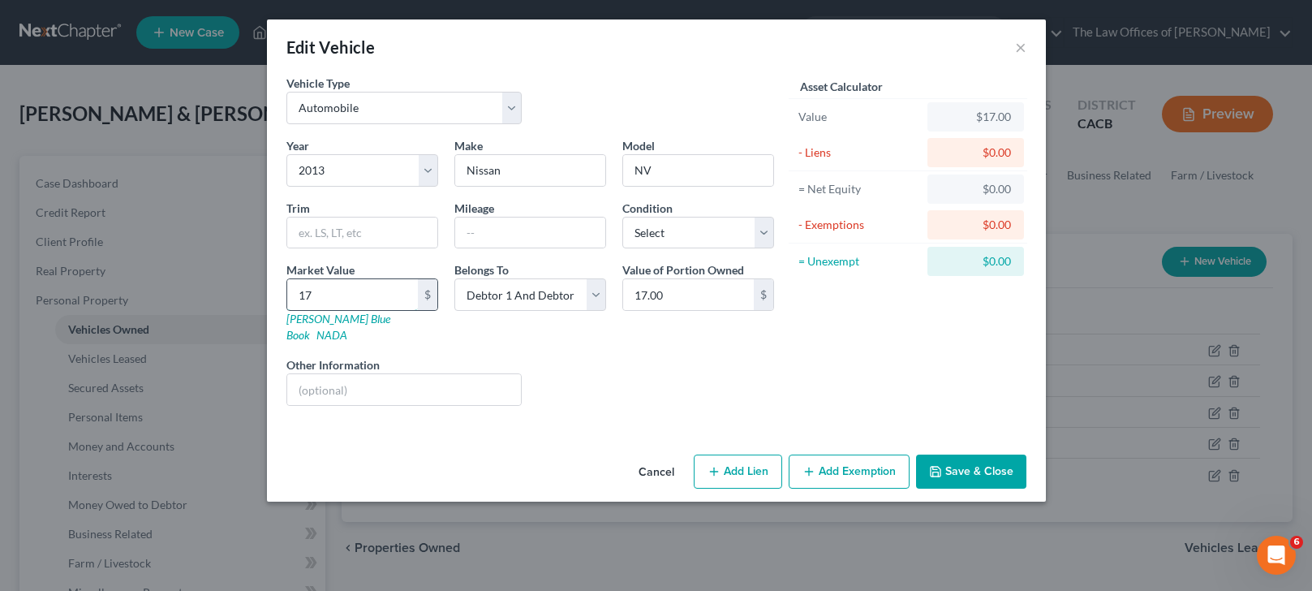
type input "174.00"
type input "1740"
type input "1,740.00"
type input "1,7400"
type input "17,400.00"
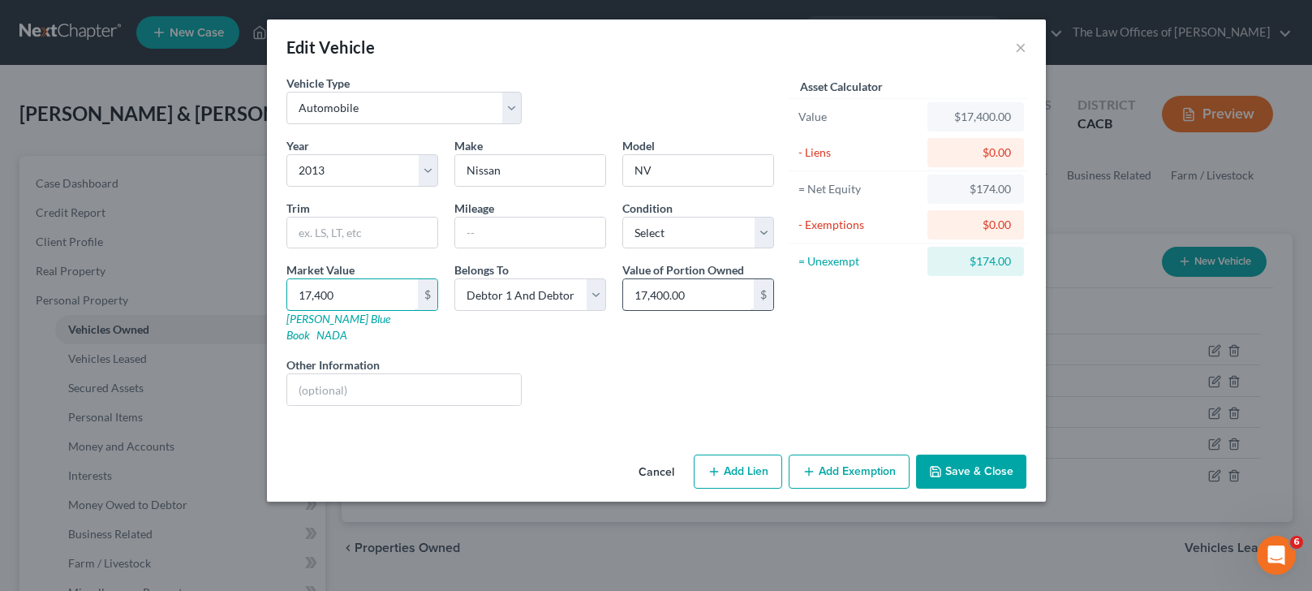
type input "17,400"
click at [964, 455] on button "Save & Close" at bounding box center [971, 471] width 110 height 34
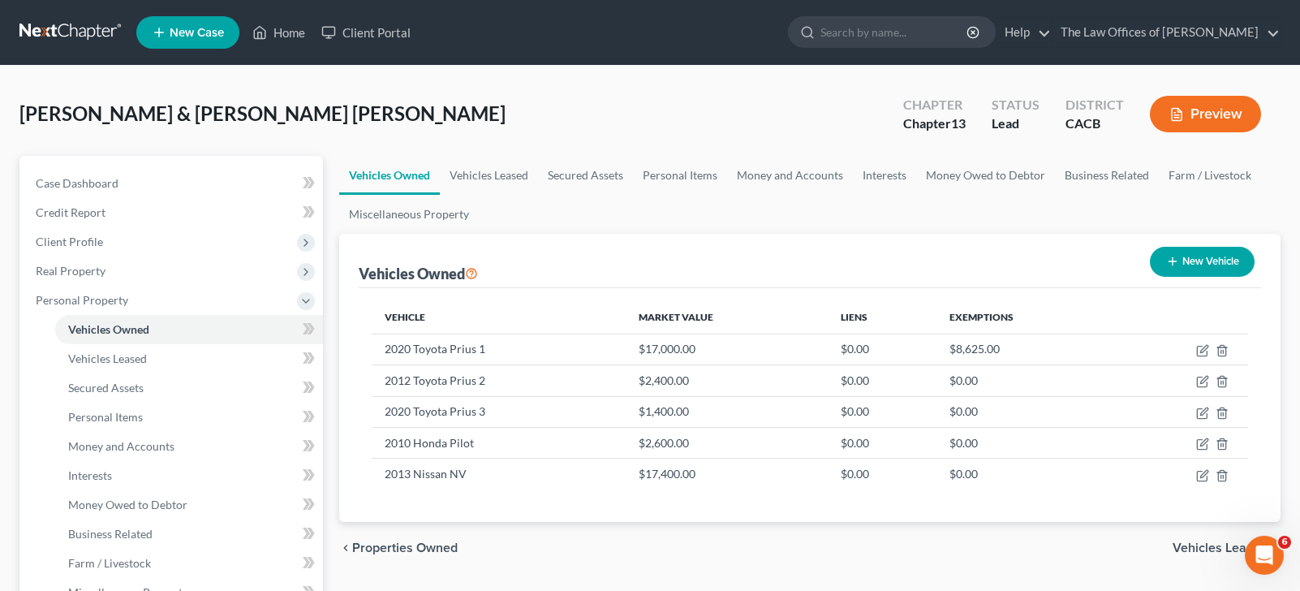
click at [1218, 256] on button "New Vehicle" at bounding box center [1202, 262] width 105 height 30
select select "0"
select select "2"
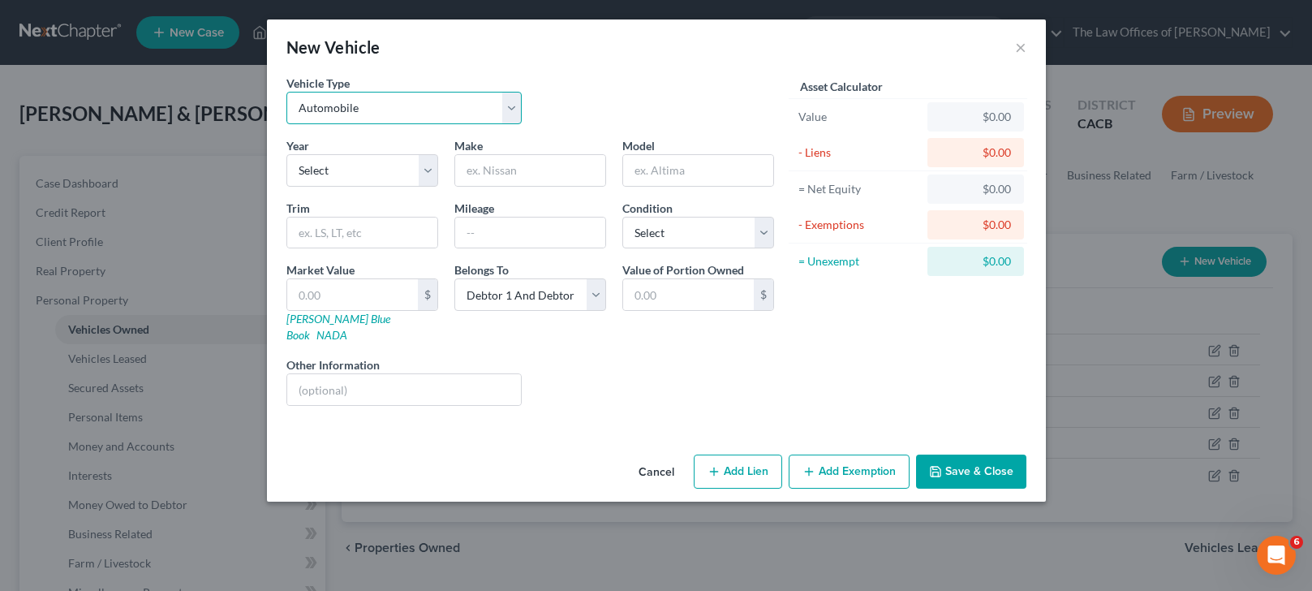
click at [410, 110] on select "Select Automobile Truck Trailer Watercraft Aircraft Motor Home Atv Other Vehicle" at bounding box center [404, 108] width 236 height 32
click at [286, 92] on select "Select Automobile Truck Trailer Watercraft Aircraft Motor Home Atv Other Vehicle" at bounding box center [404, 108] width 236 height 32
click at [398, 171] on select "Select 2026 2025 2024 2023 2022 2021 2020 2019 2018 2017 2016 2015 2014 2013 20…" at bounding box center [362, 170] width 152 height 32
select select "14"
click at [286, 154] on select "Select 2026 2025 2024 2023 2022 2021 2020 2019 2018 2017 2016 2015 2014 2013 20…" at bounding box center [362, 170] width 152 height 32
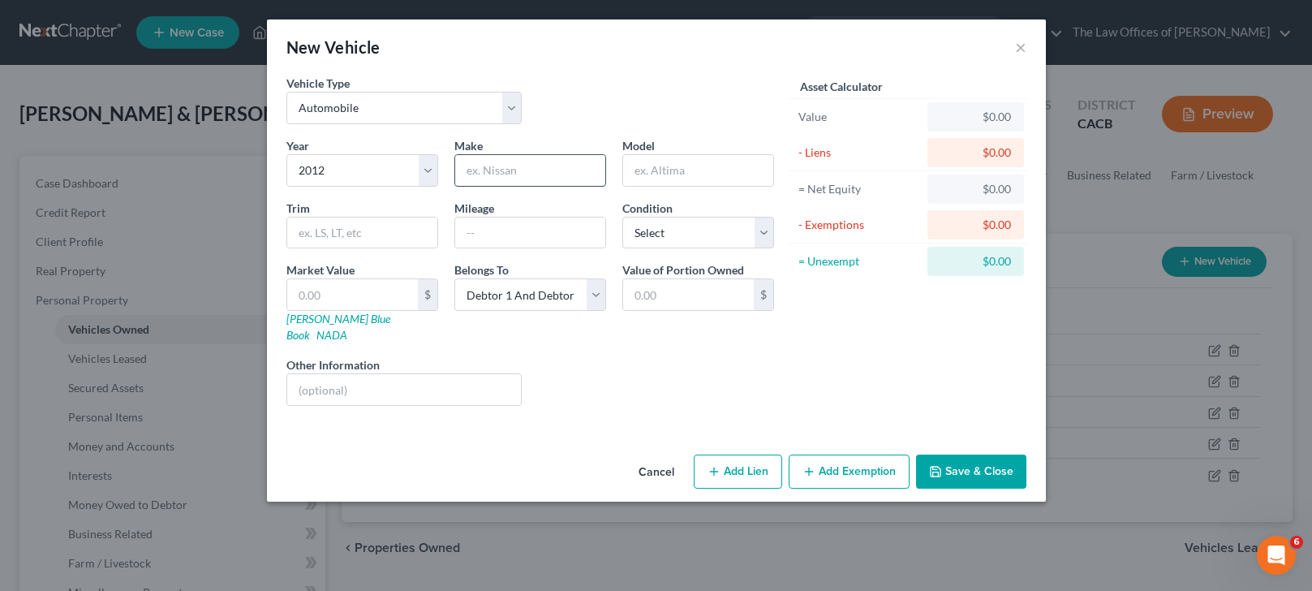
click at [557, 166] on input "text" at bounding box center [530, 170] width 150 height 31
type input "Honda"
type input "Civic"
click at [660, 240] on select "Select Excellent Very Good Good Fair Poor" at bounding box center [698, 233] width 152 height 32
select select "4"
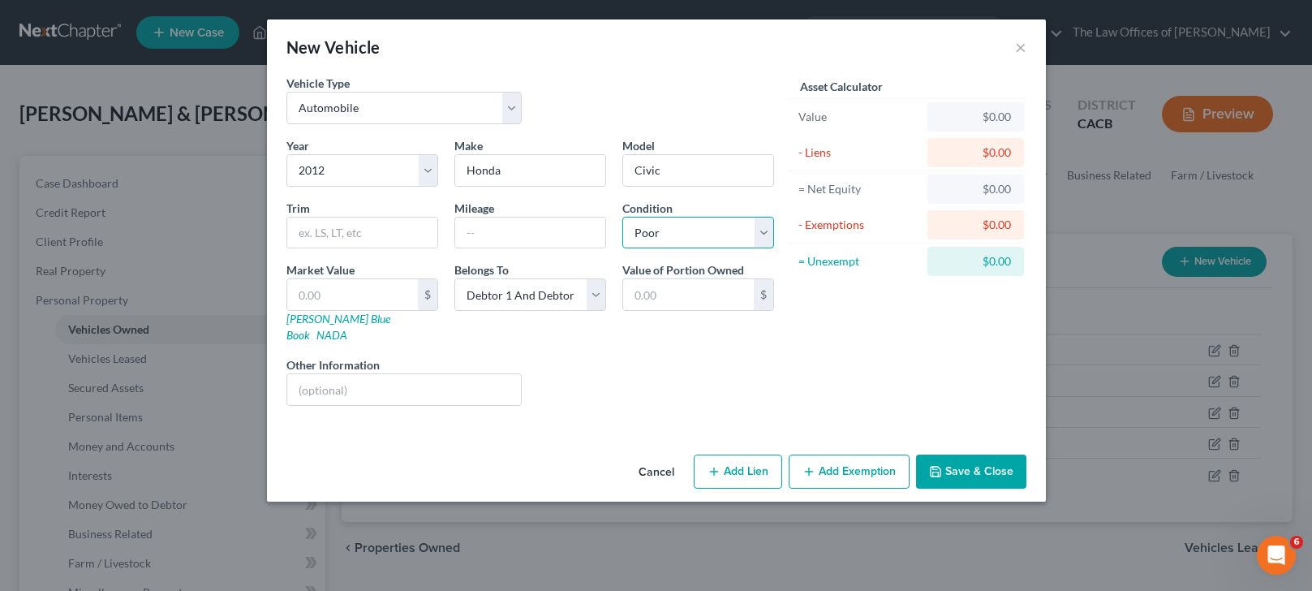
click at [622, 217] on select "Select Excellent Very Good Good Fair Poor" at bounding box center [698, 233] width 152 height 32
click at [366, 296] on input "text" at bounding box center [352, 294] width 131 height 31
type input "7"
type input "7.00"
type input "70"
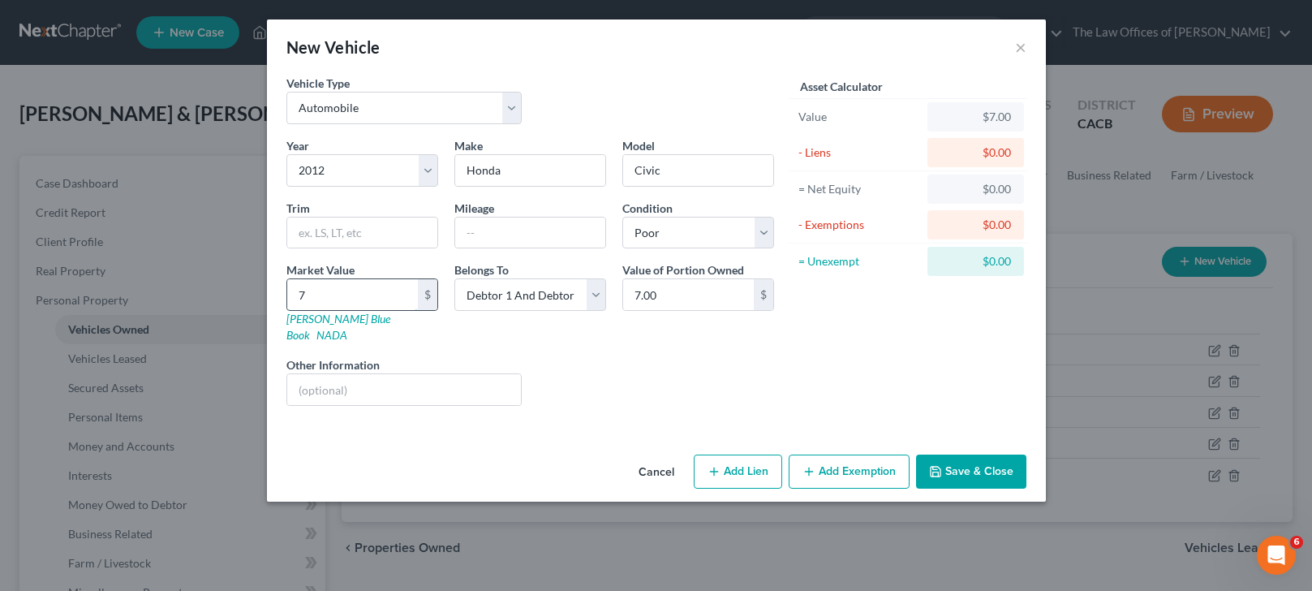
type input "70.00"
type input "700"
type input "700.00"
type input "700"
click at [992, 455] on button "Save & Close" at bounding box center [971, 471] width 110 height 34
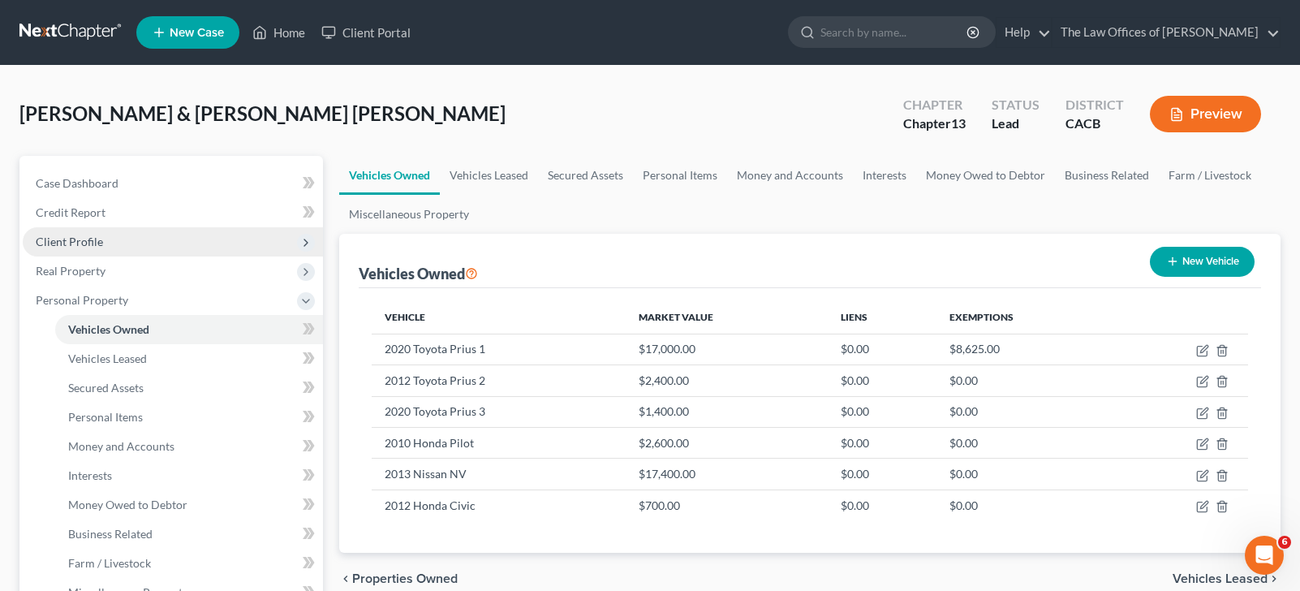
click at [84, 239] on span "Client Profile" at bounding box center [69, 242] width 67 height 14
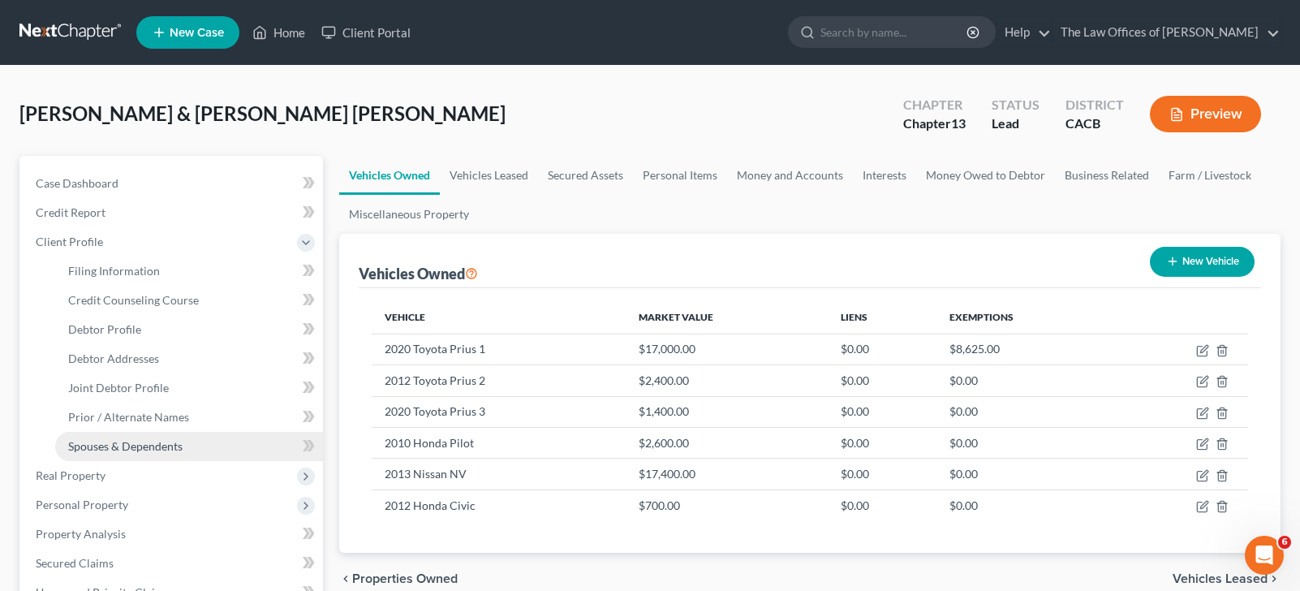
click at [135, 440] on span "Spouses & Dependents" at bounding box center [125, 446] width 114 height 14
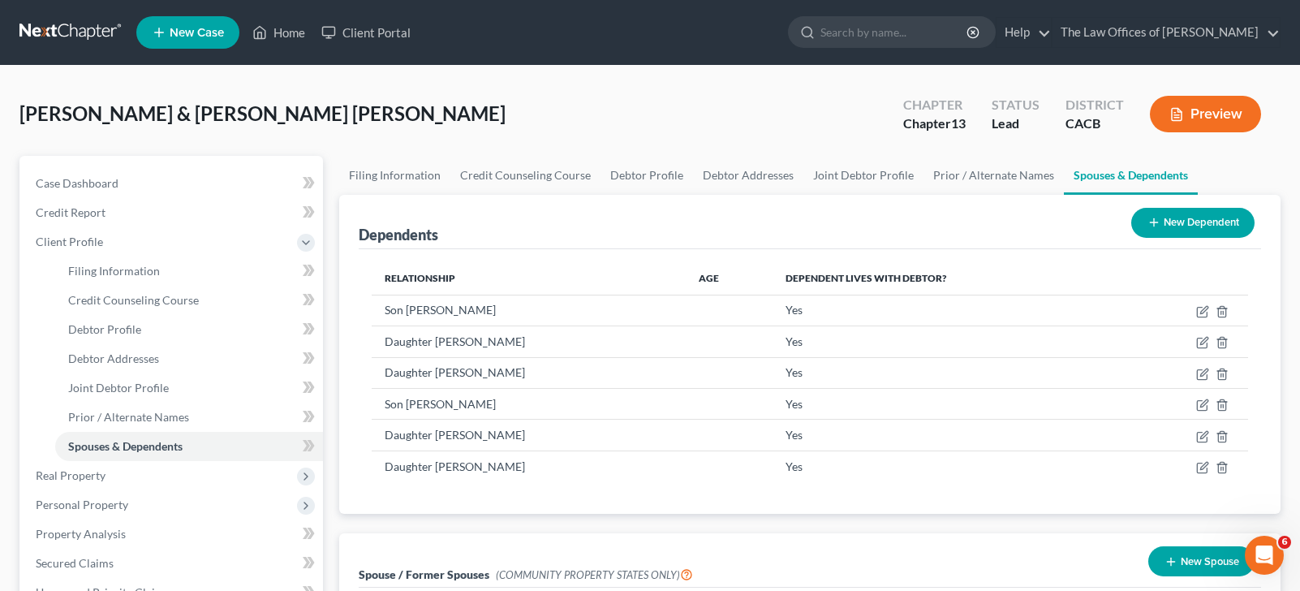
click at [1205, 219] on button "New Dependent" at bounding box center [1192, 223] width 123 height 30
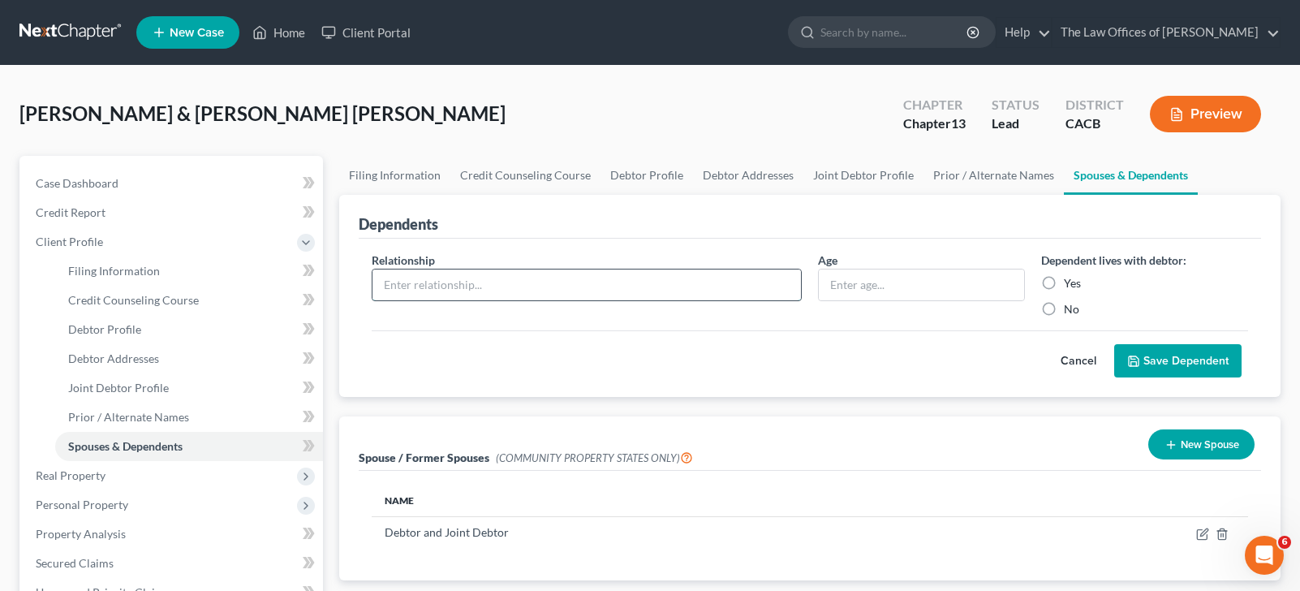
click at [605, 290] on input "text" at bounding box center [586, 284] width 428 height 31
type input "son"
click at [1064, 285] on label "Yes" at bounding box center [1072, 283] width 17 height 16
click at [1070, 285] on input "Yes" at bounding box center [1075, 280] width 11 height 11
radio input "true"
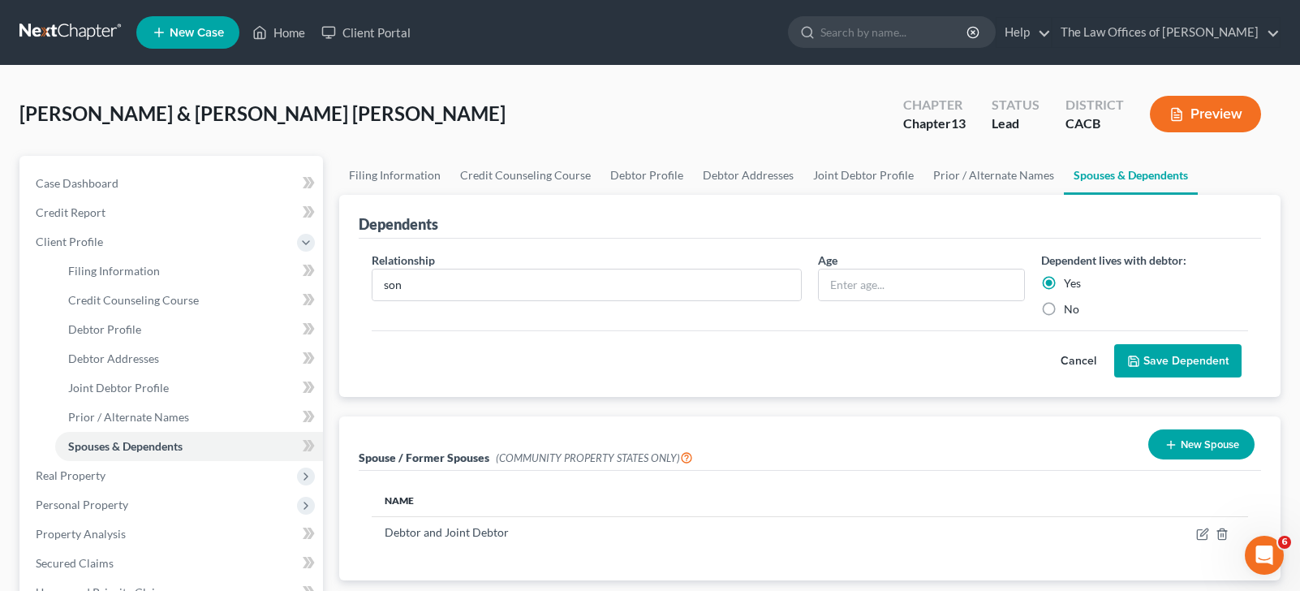
click at [1156, 364] on button "Save Dependent" at bounding box center [1177, 361] width 127 height 34
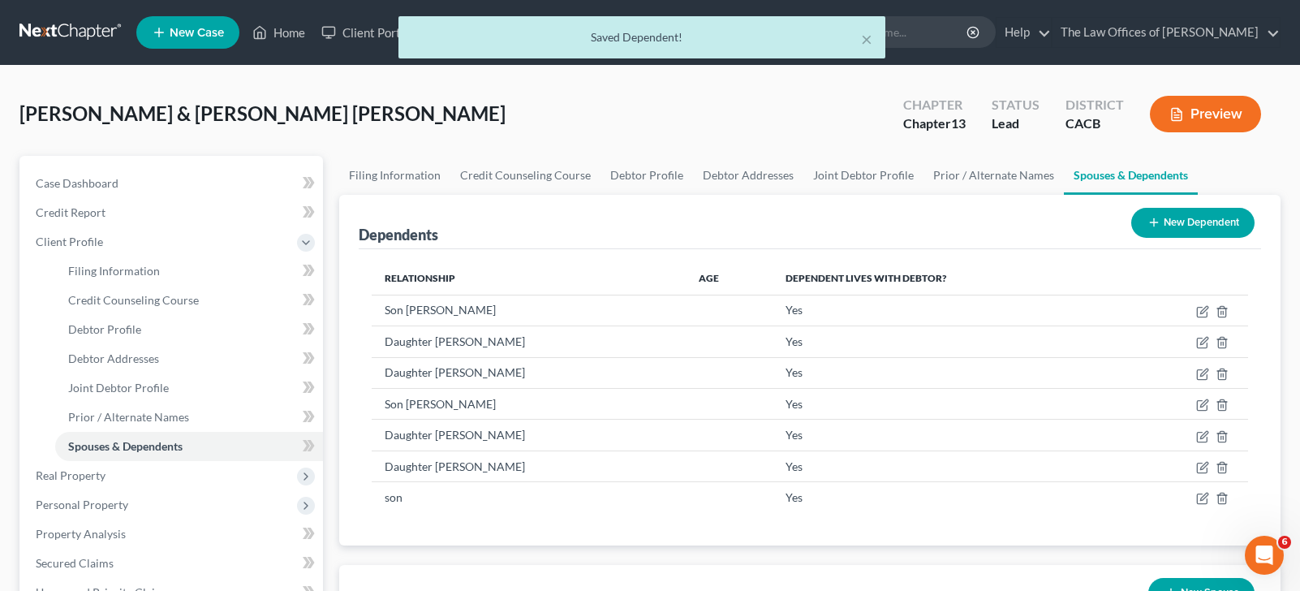
click at [1156, 226] on icon at bounding box center [1153, 222] width 13 height 13
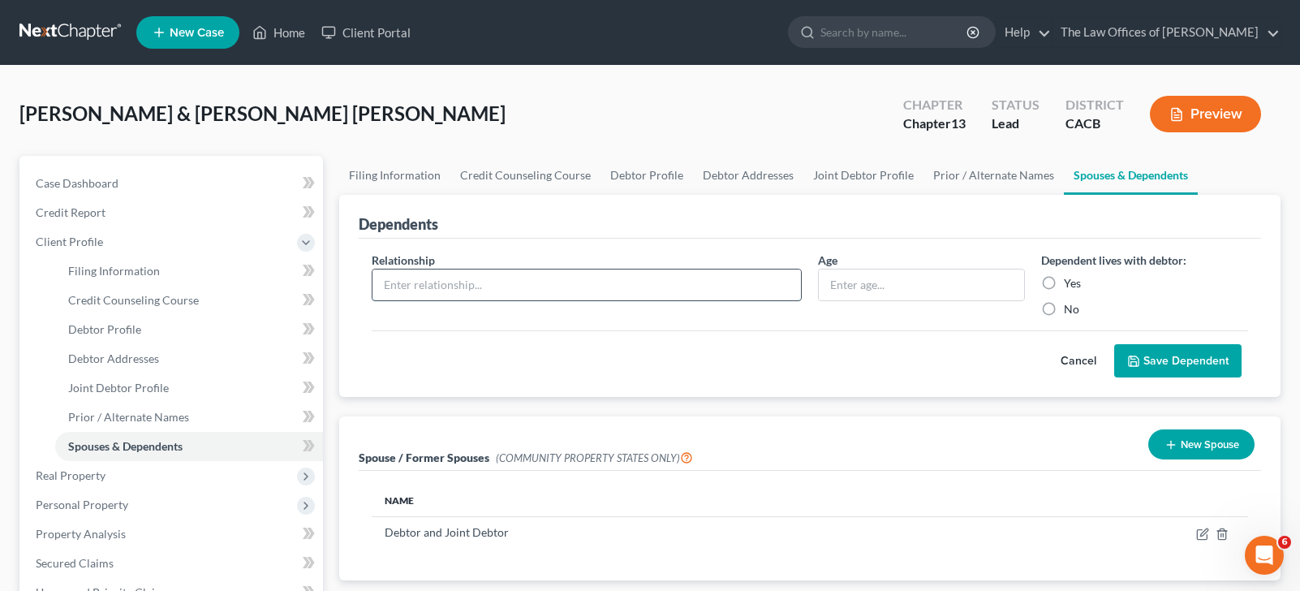
click at [490, 287] on input "text" at bounding box center [586, 284] width 428 height 31
type input "Daughter"
click at [1064, 286] on label "Yes" at bounding box center [1072, 283] width 17 height 16
click at [1070, 286] on input "Yes" at bounding box center [1075, 280] width 11 height 11
radio input "true"
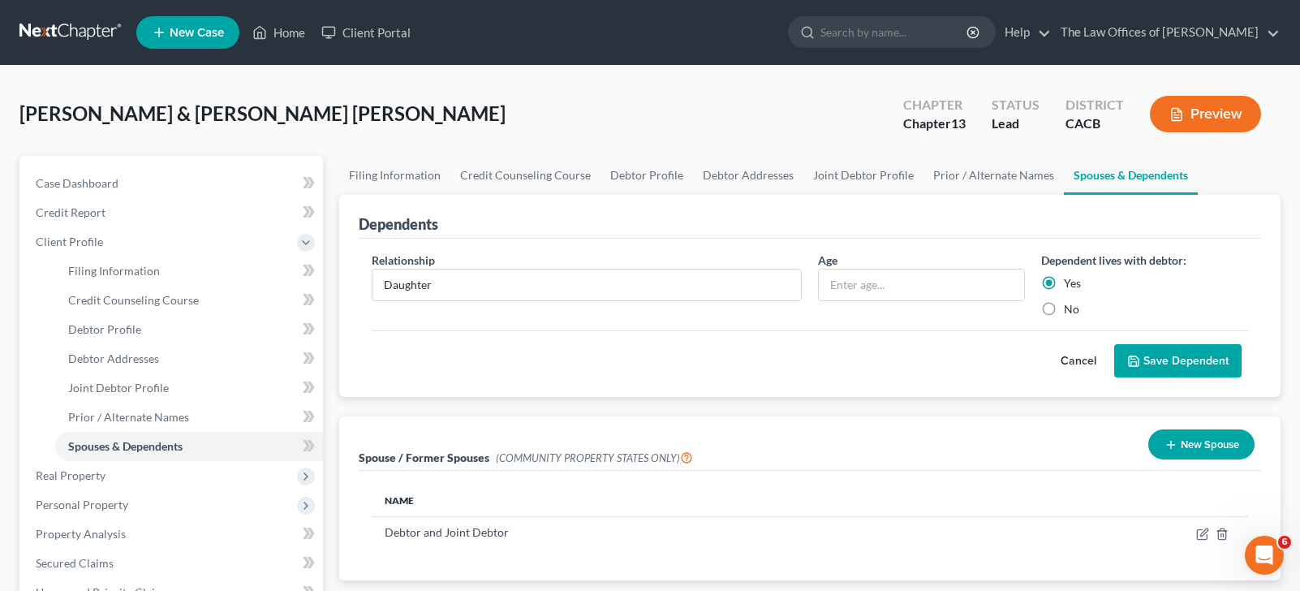
click at [1168, 360] on button "Save Dependent" at bounding box center [1177, 361] width 127 height 34
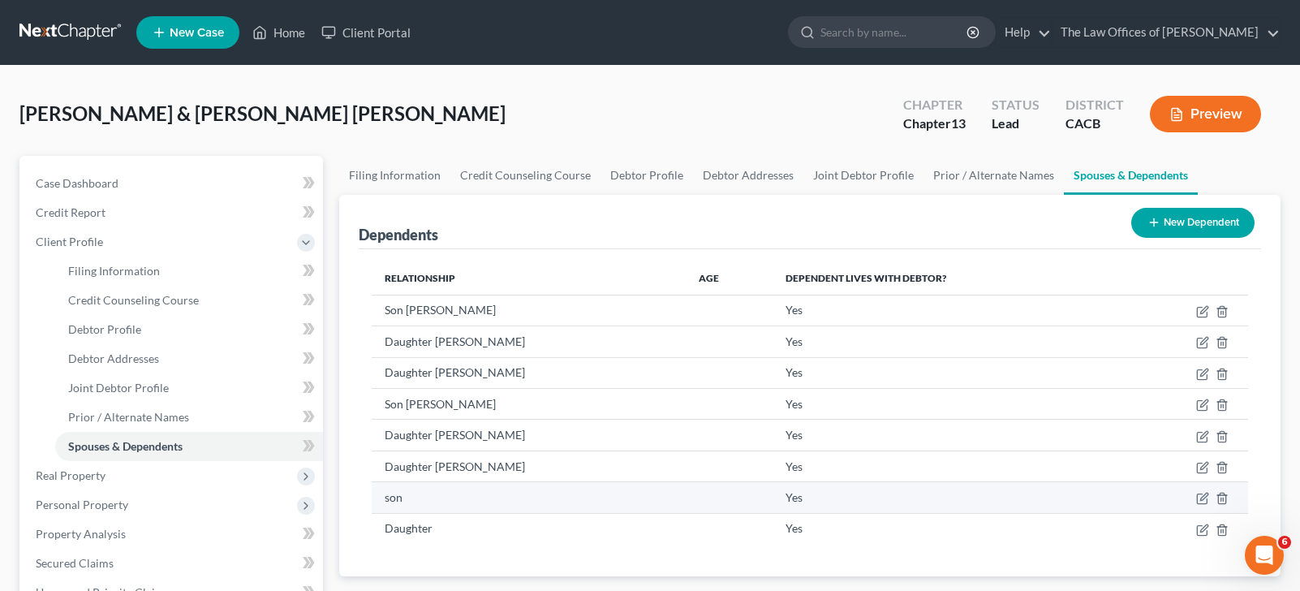
click at [1193, 499] on td at bounding box center [1186, 497] width 123 height 31
click at [1194, 497] on td at bounding box center [1186, 497] width 123 height 31
click at [1202, 499] on icon "button" at bounding box center [1202, 498] width 13 height 13
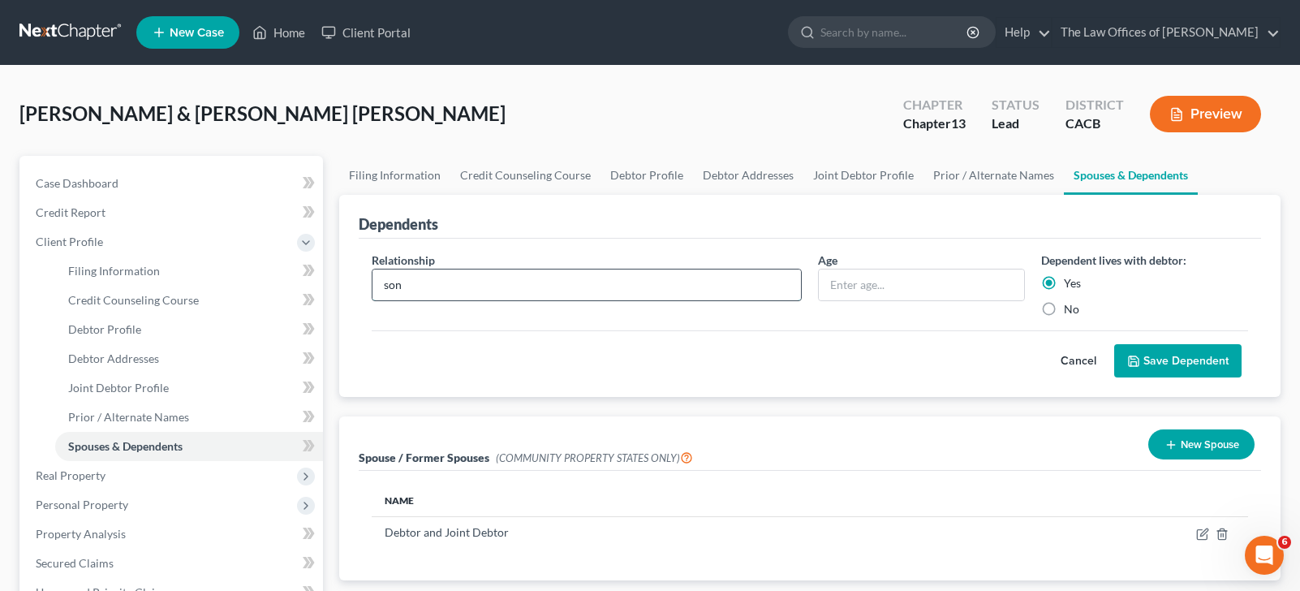
click at [410, 279] on input "son" at bounding box center [586, 284] width 428 height 31
type input "Son [PERSON_NAME]"
click at [1164, 364] on button "Save Dependent" at bounding box center [1177, 361] width 127 height 34
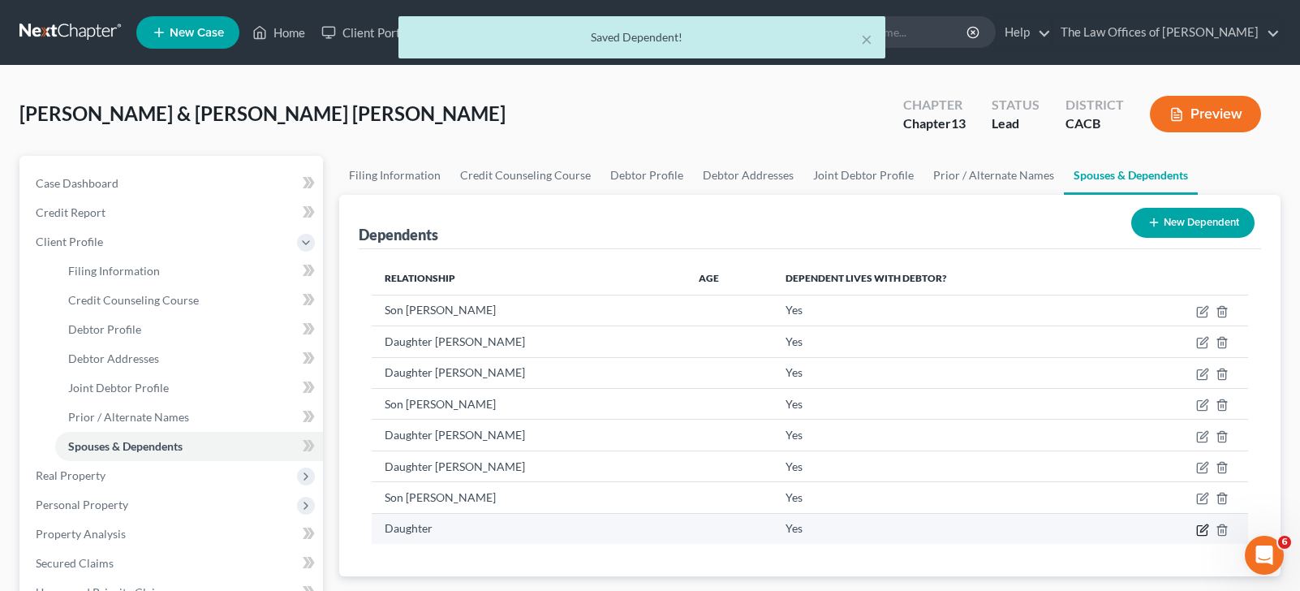
click at [1206, 532] on icon "button" at bounding box center [1202, 529] width 13 height 13
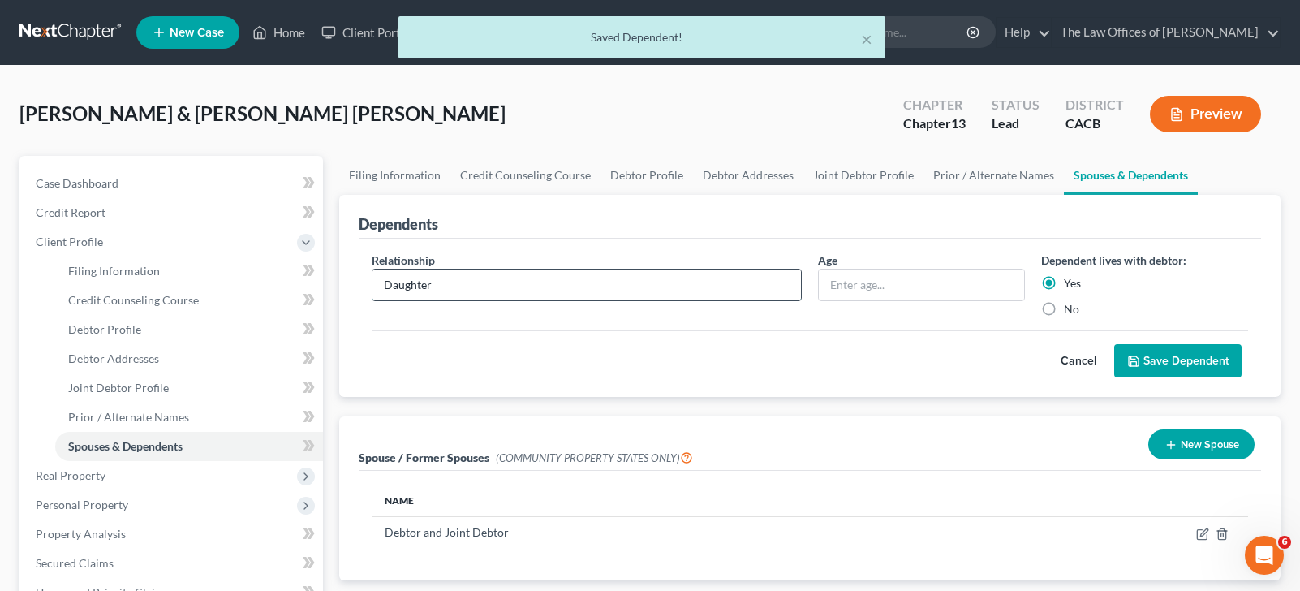
click at [590, 282] on input "Daughter" at bounding box center [586, 284] width 428 height 31
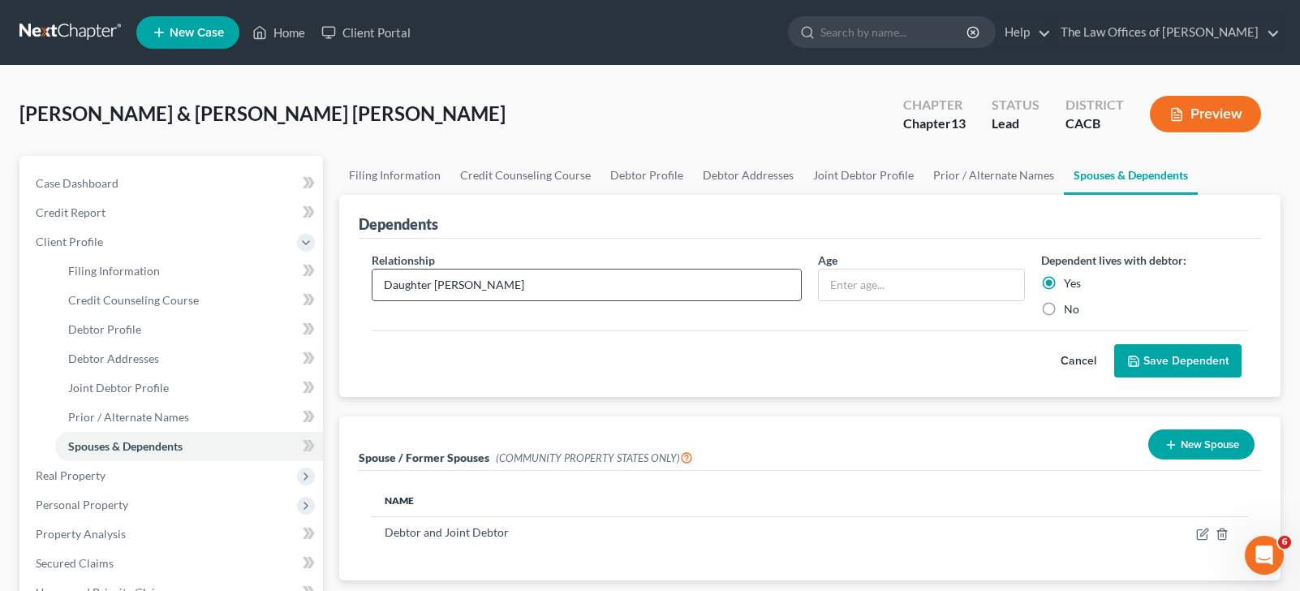
type input "Daughter [PERSON_NAME]"
click at [1194, 359] on button "Save Dependent" at bounding box center [1177, 361] width 127 height 34
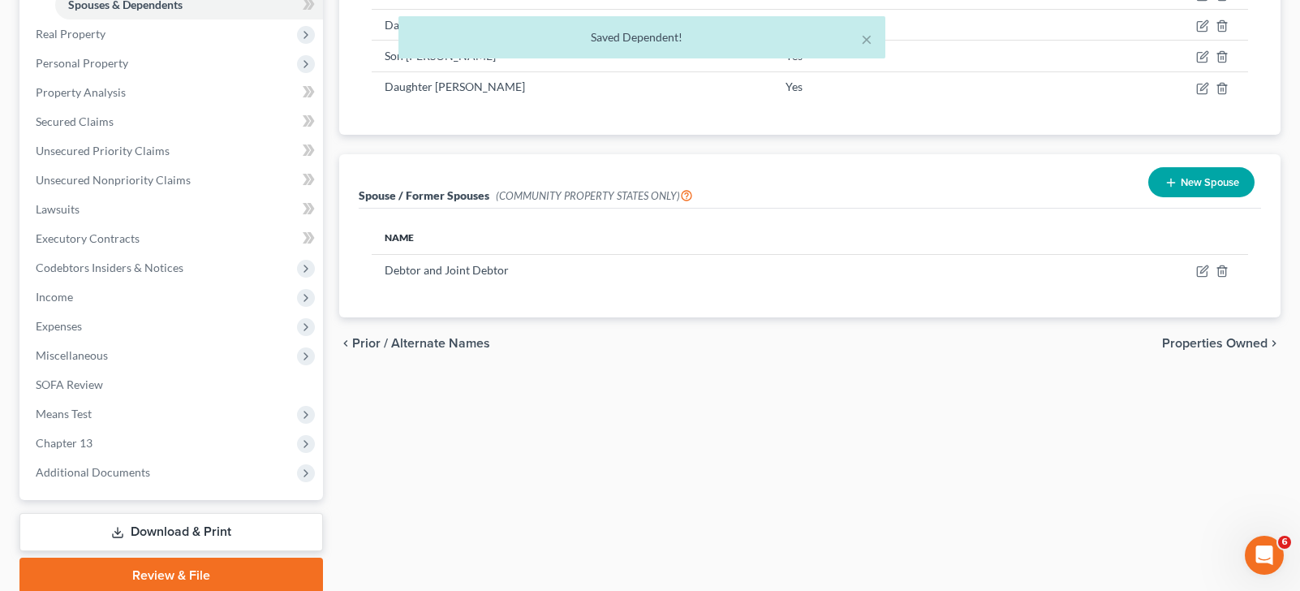
scroll to position [506, 0]
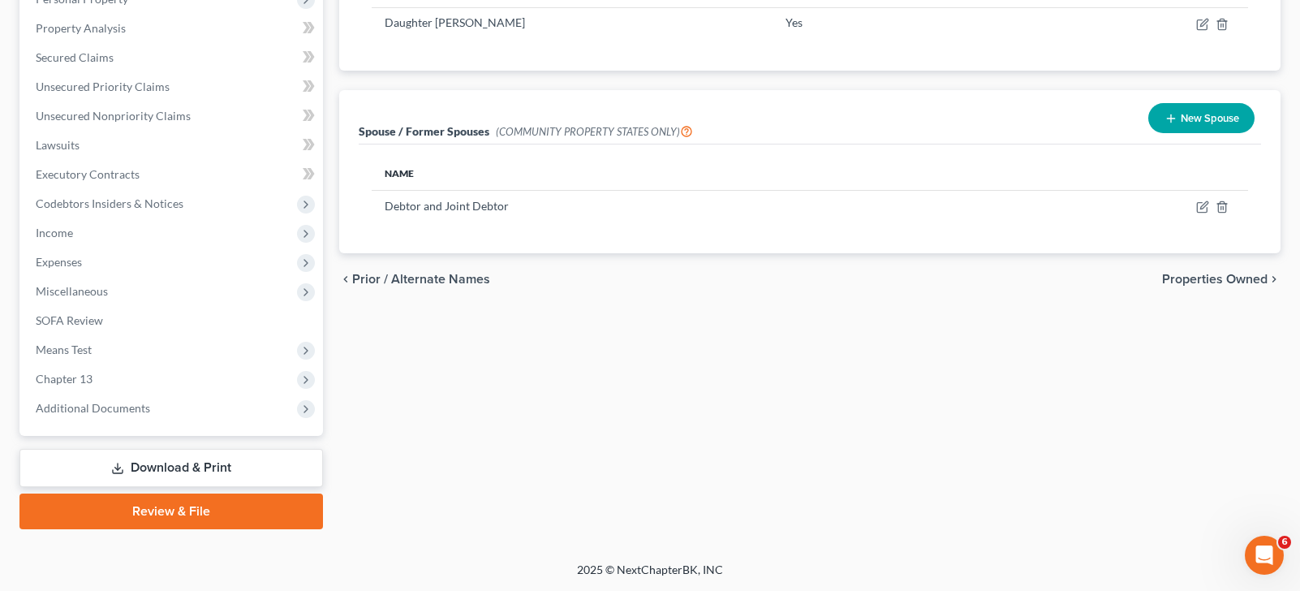
click at [831, 433] on div "Filing Information Credit Counseling Course Debtor Profile Debtor Addresses Joi…" at bounding box center [810, 89] width 958 height 879
click at [1128, 476] on div "Filing Information Credit Counseling Course Debtor Profile Debtor Addresses Joi…" at bounding box center [810, 89] width 958 height 879
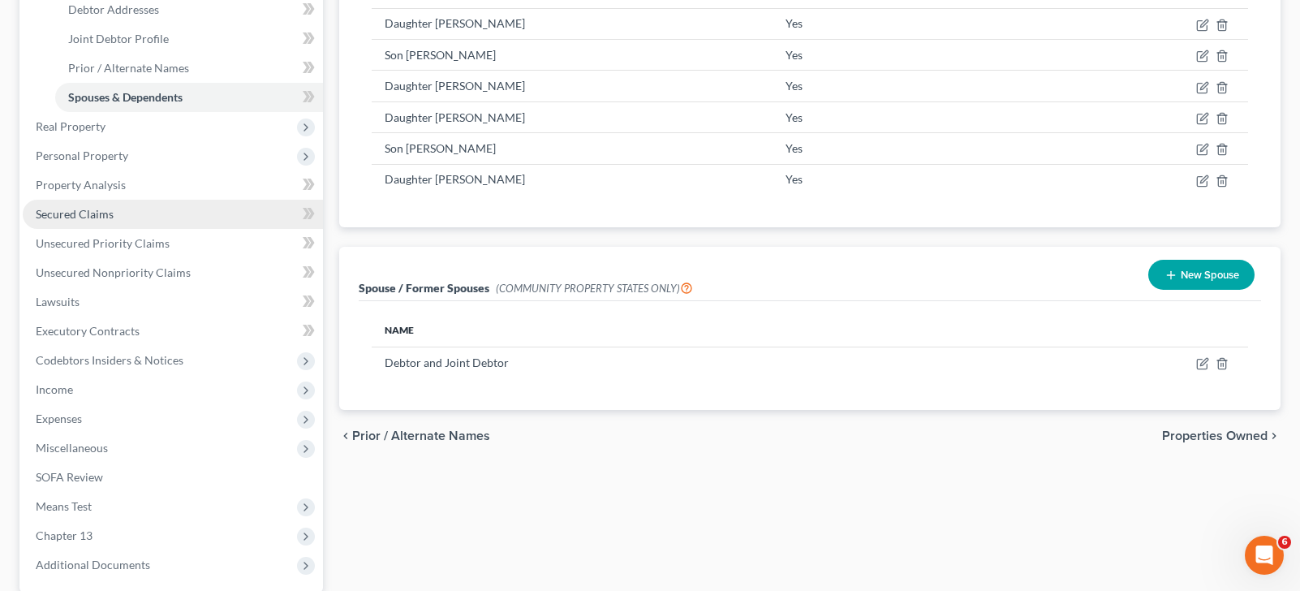
scroll to position [343, 0]
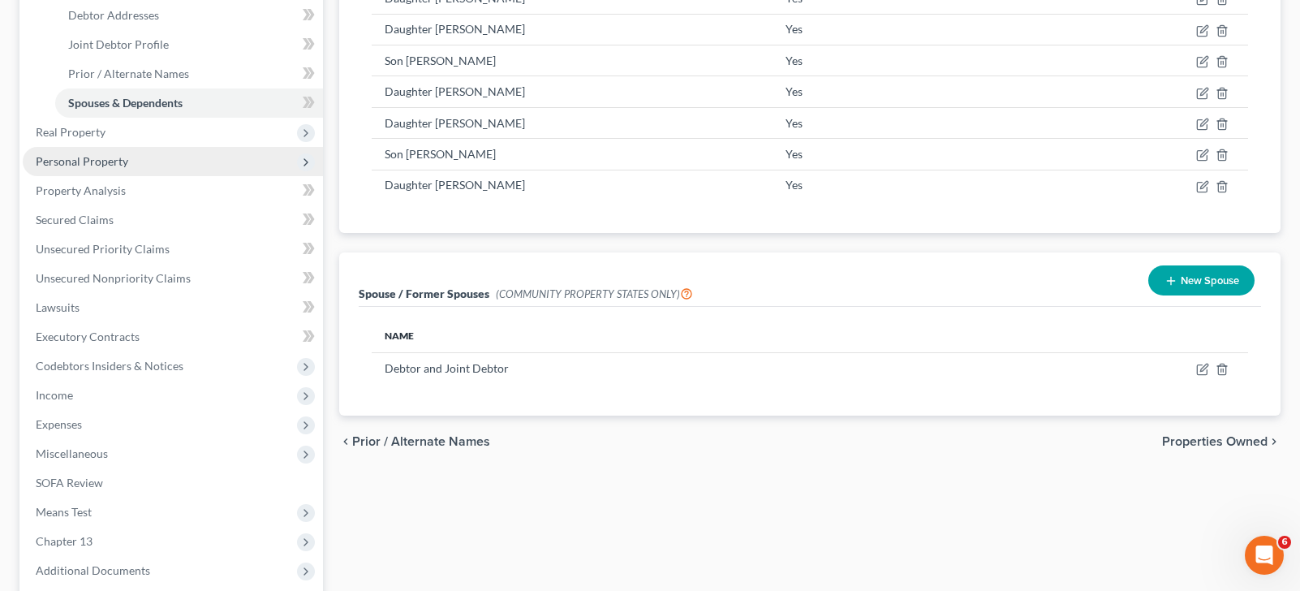
click at [88, 162] on span "Personal Property" at bounding box center [82, 161] width 93 height 14
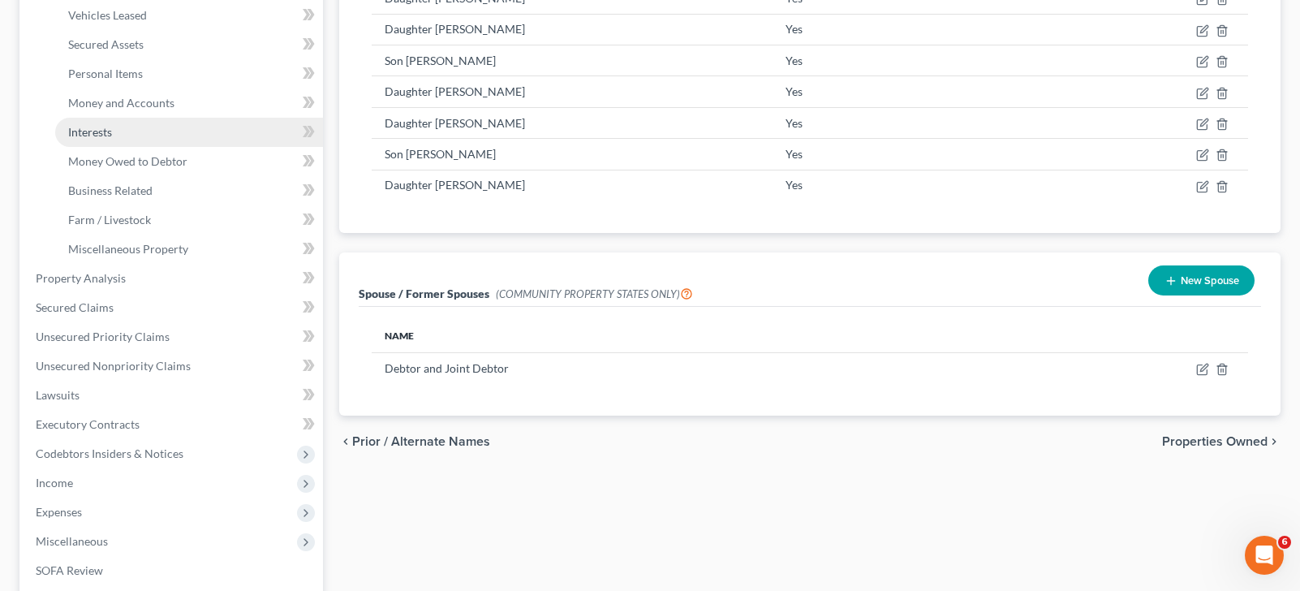
click at [90, 136] on span "Interests" at bounding box center [90, 132] width 44 height 14
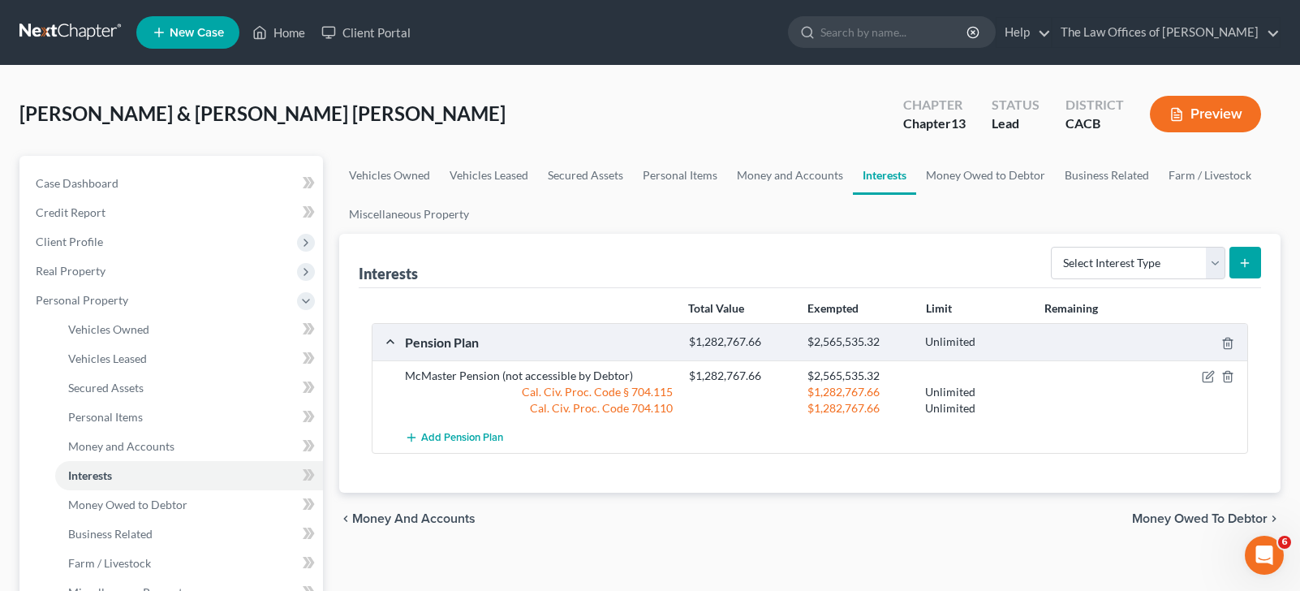
click at [1158, 404] on div "$1,282,767.66 Unlimited" at bounding box center [965, 408] width 568 height 16
click at [943, 338] on div "Unlimited" at bounding box center [976, 341] width 118 height 15
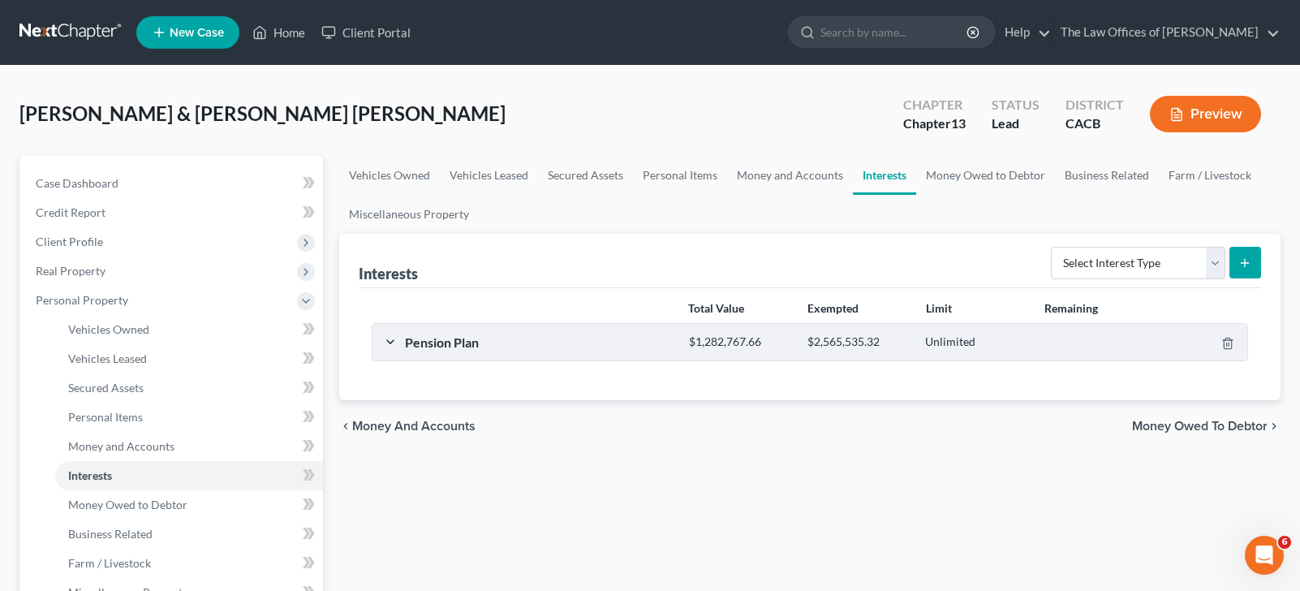
click at [944, 338] on div "Unlimited" at bounding box center [976, 341] width 118 height 15
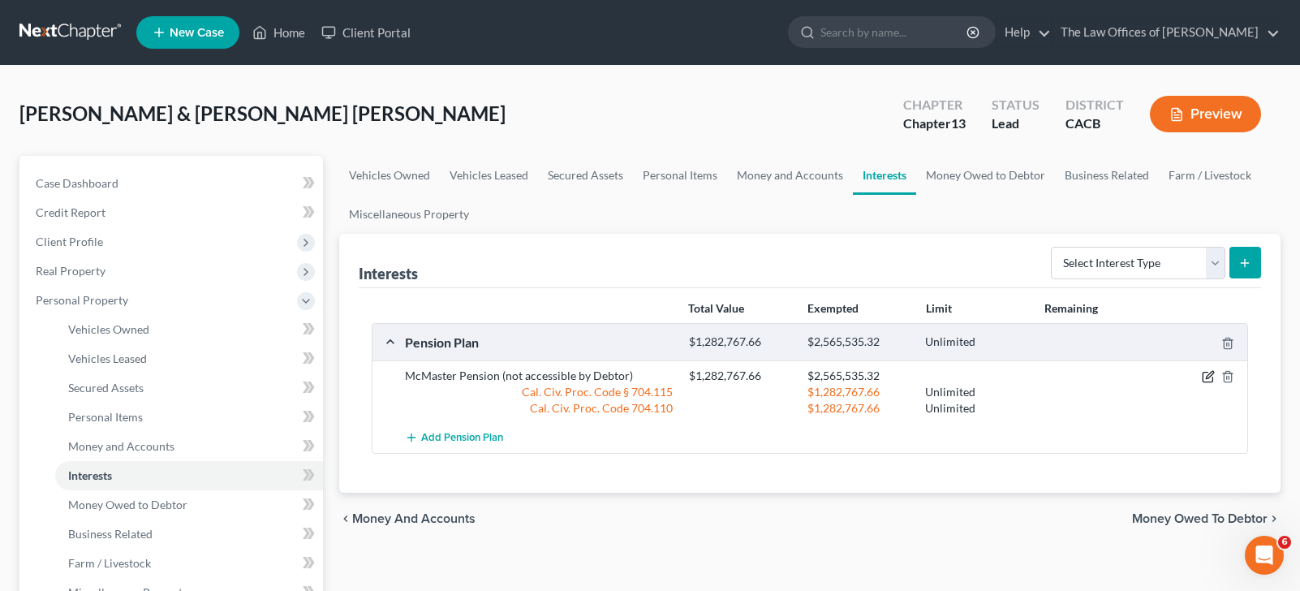
click at [1209, 377] on icon "button" at bounding box center [1209, 375] width 7 height 7
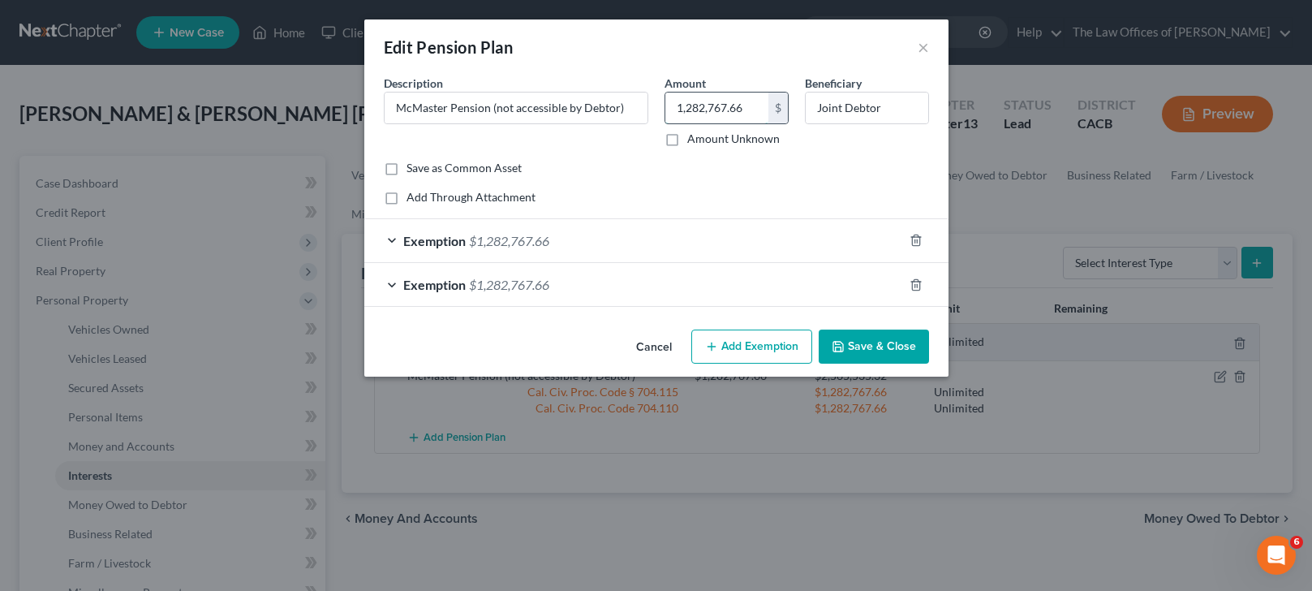
click at [690, 105] on input "1,282,767.66" at bounding box center [716, 108] width 103 height 31
click at [756, 101] on input "14,12,727" at bounding box center [716, 108] width 103 height 31
type input "1,412,727.50"
click at [738, 238] on div "Exemption $1,282,767.66" at bounding box center [633, 240] width 539 height 43
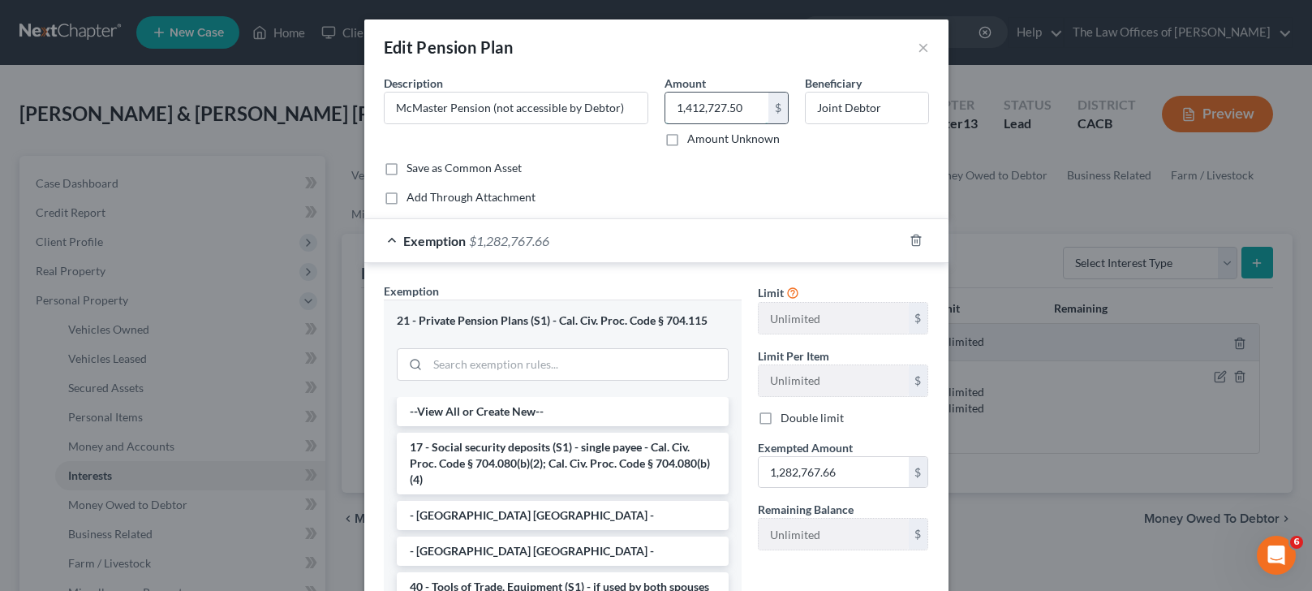
click at [730, 106] on input "1,412,727.50" at bounding box center [716, 108] width 103 height 31
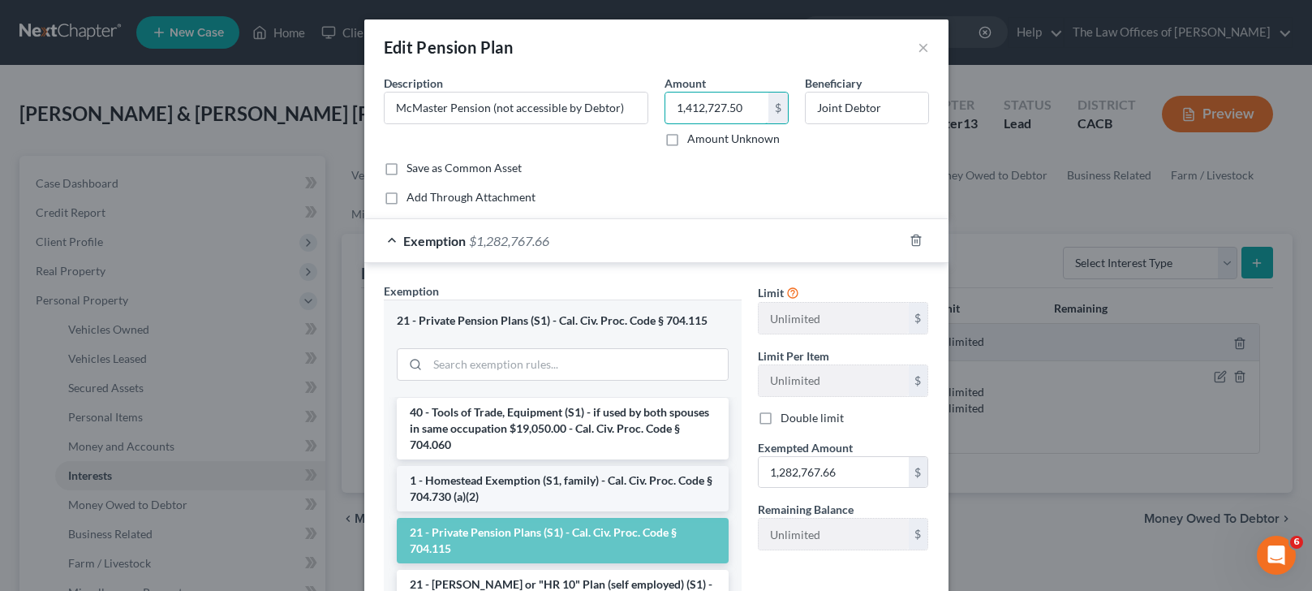
scroll to position [406, 0]
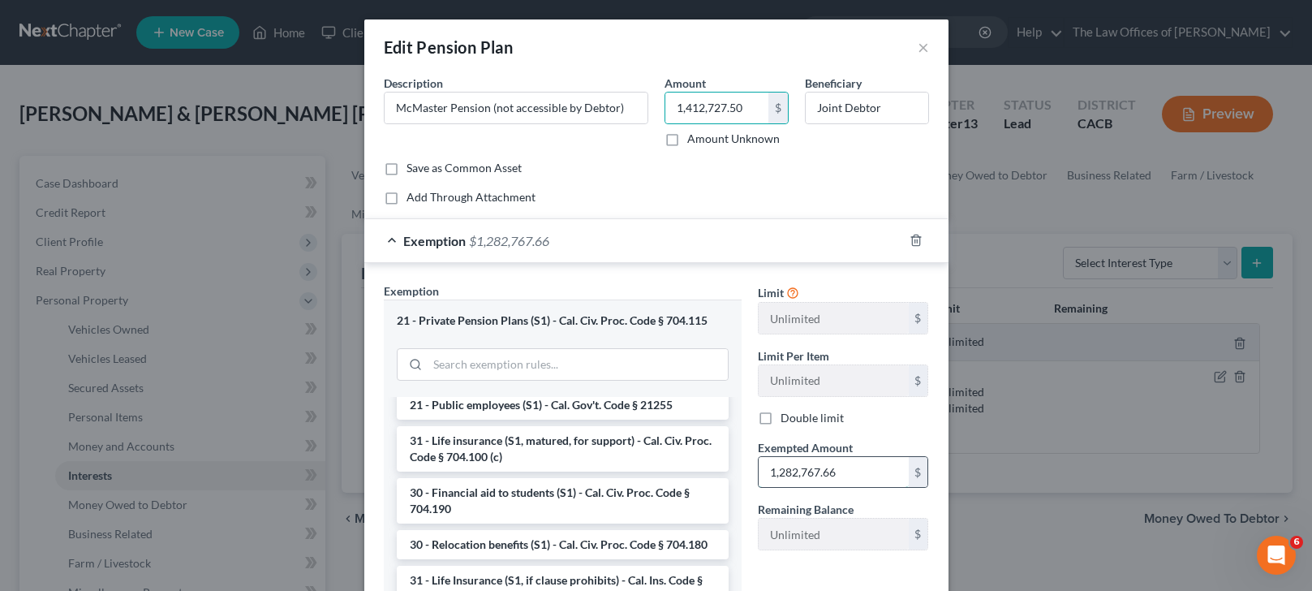
click at [781, 478] on input "1,282,767.66" at bounding box center [834, 472] width 150 height 31
paste input "412,727.50"
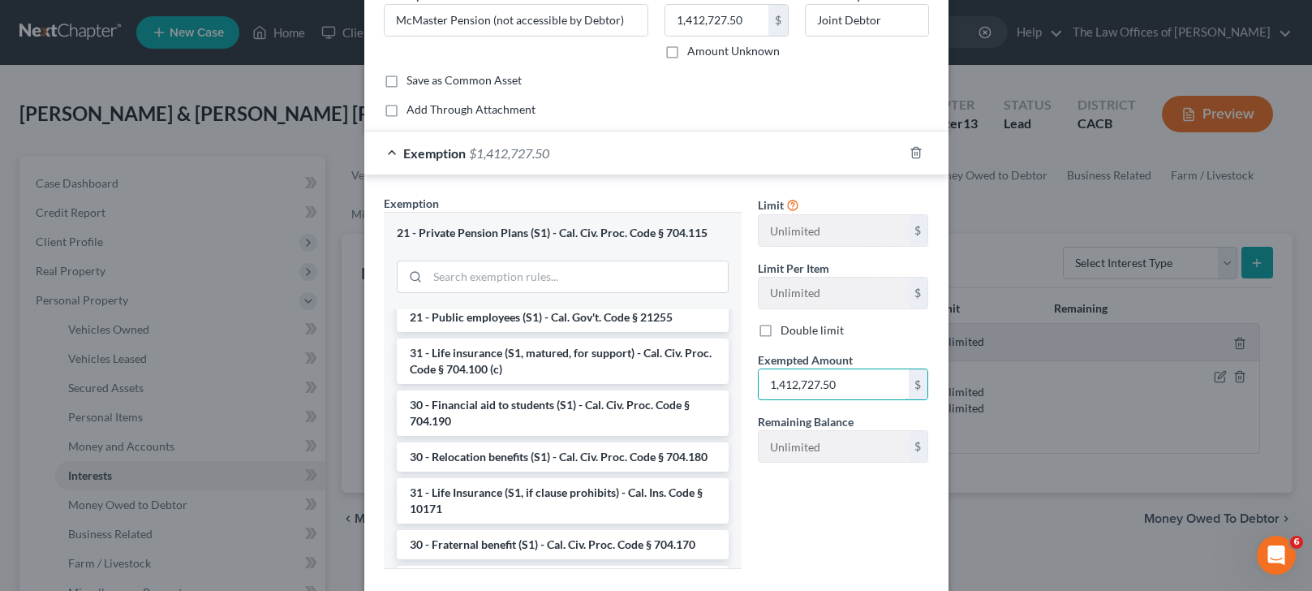
scroll to position [226, 0]
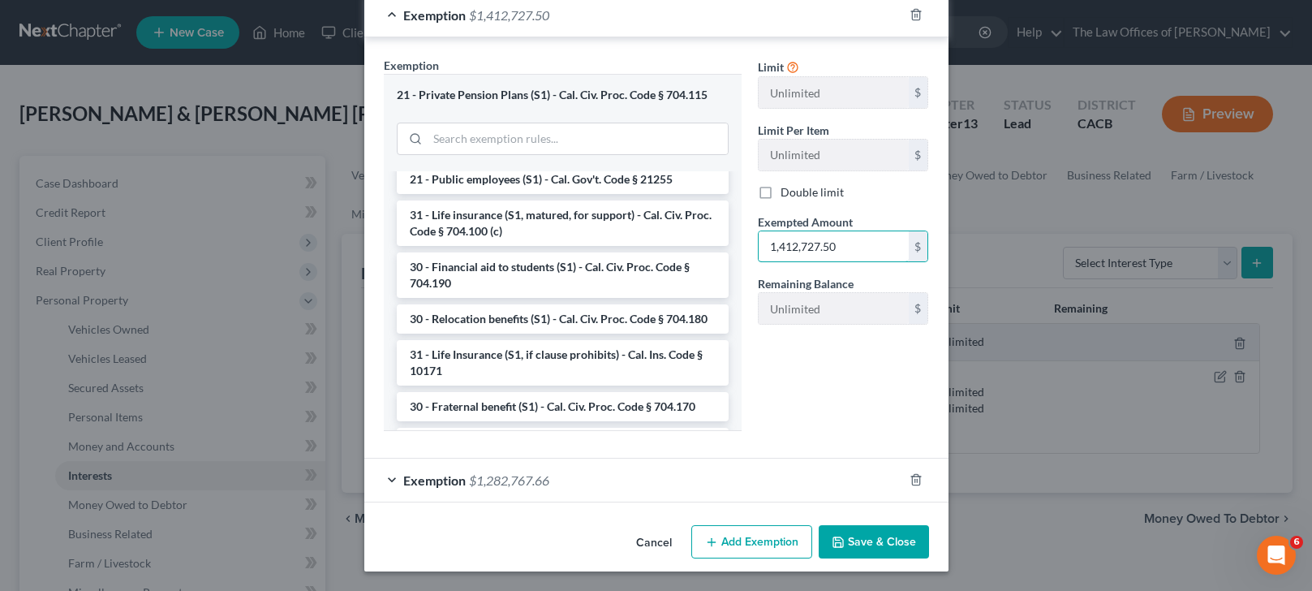
type input "1,412,727.50"
click at [719, 486] on div "Exemption $1,282,767.66" at bounding box center [633, 479] width 539 height 43
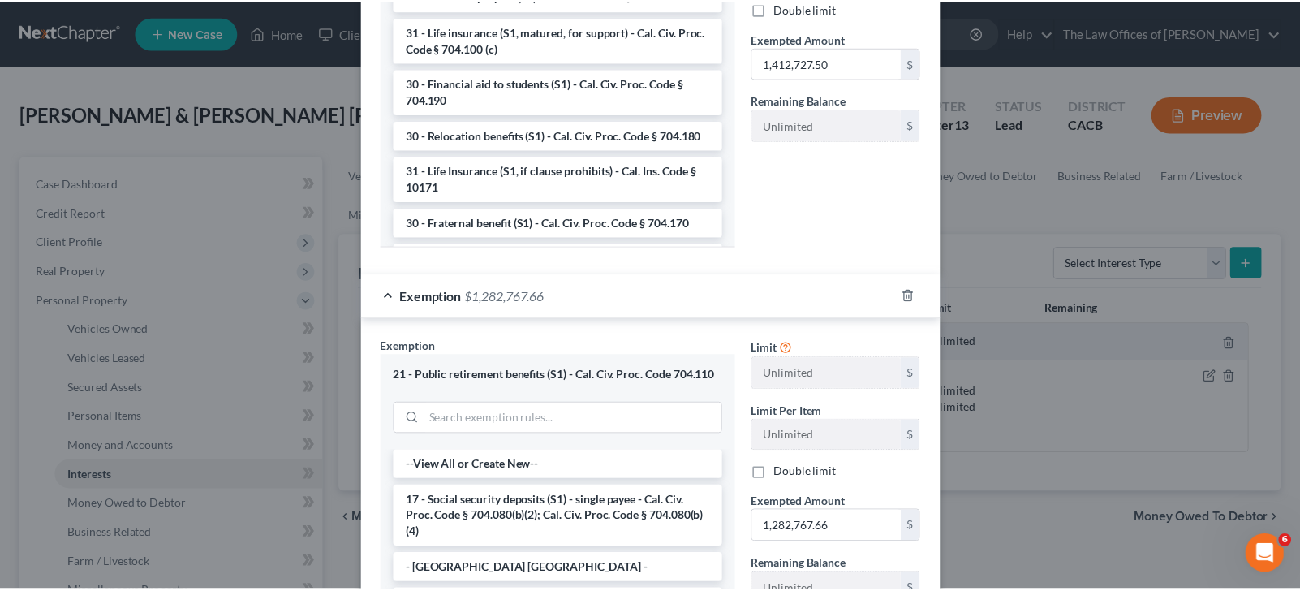
scroll to position [631, 0]
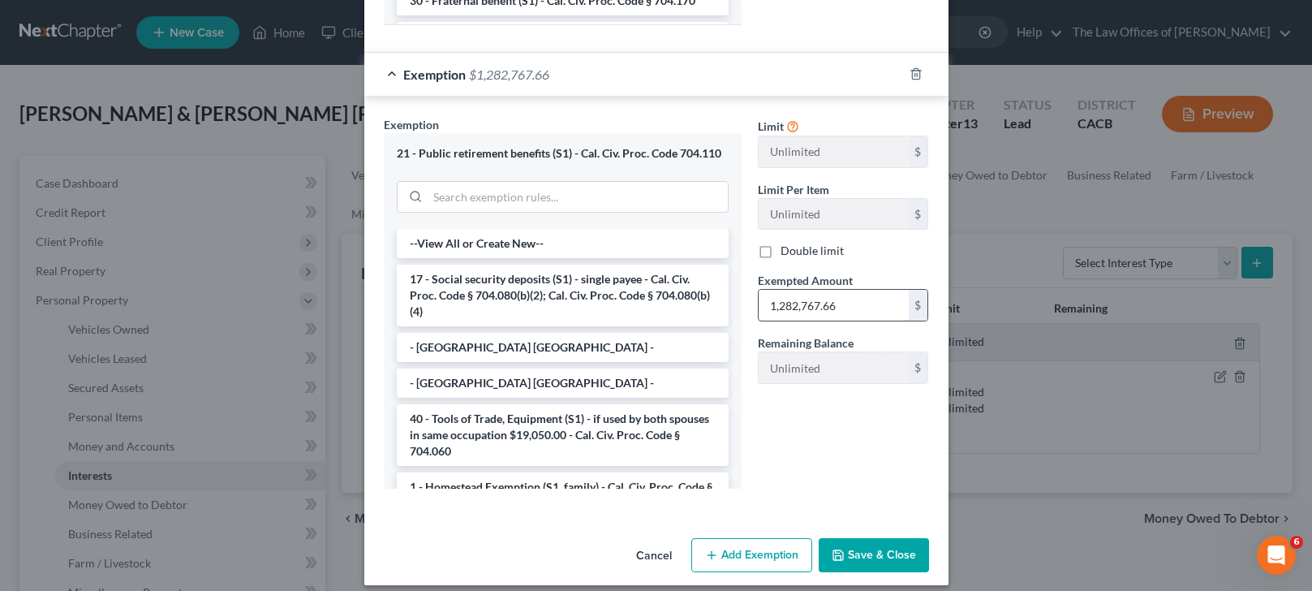
click at [835, 304] on input "1,282,767.66" at bounding box center [834, 305] width 150 height 31
paste input "412,727.50"
type input "1,412,727.50"
click at [854, 551] on button "Save & Close" at bounding box center [874, 555] width 110 height 34
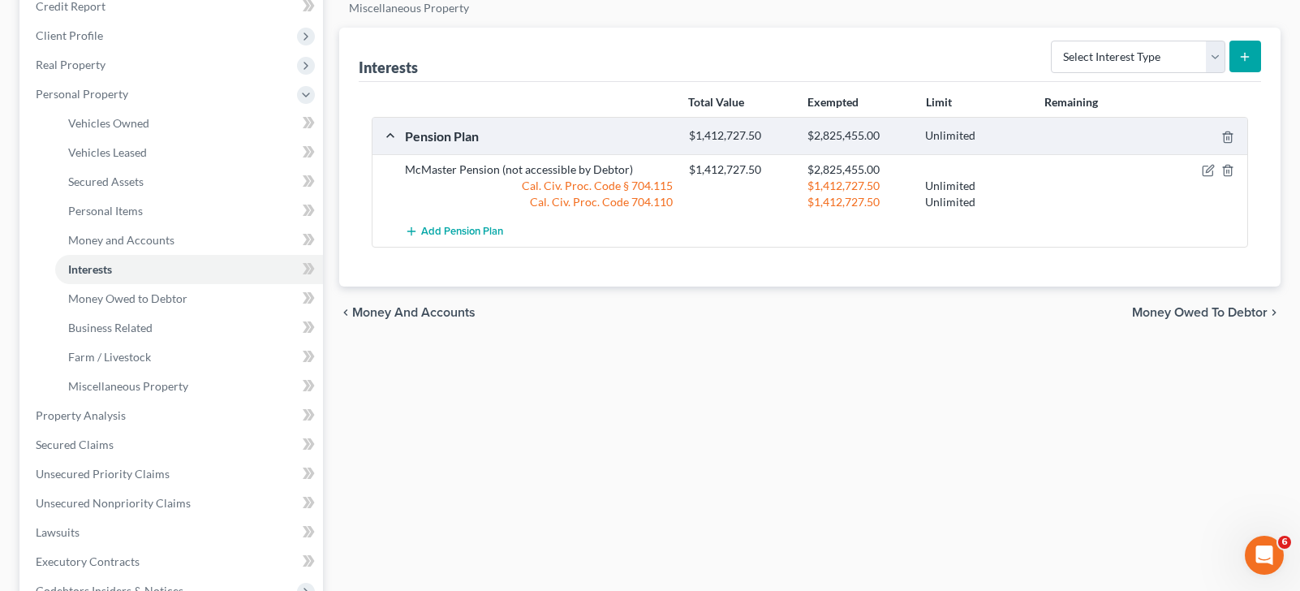
scroll to position [243, 0]
